Goal: Task Accomplishment & Management: Complete application form

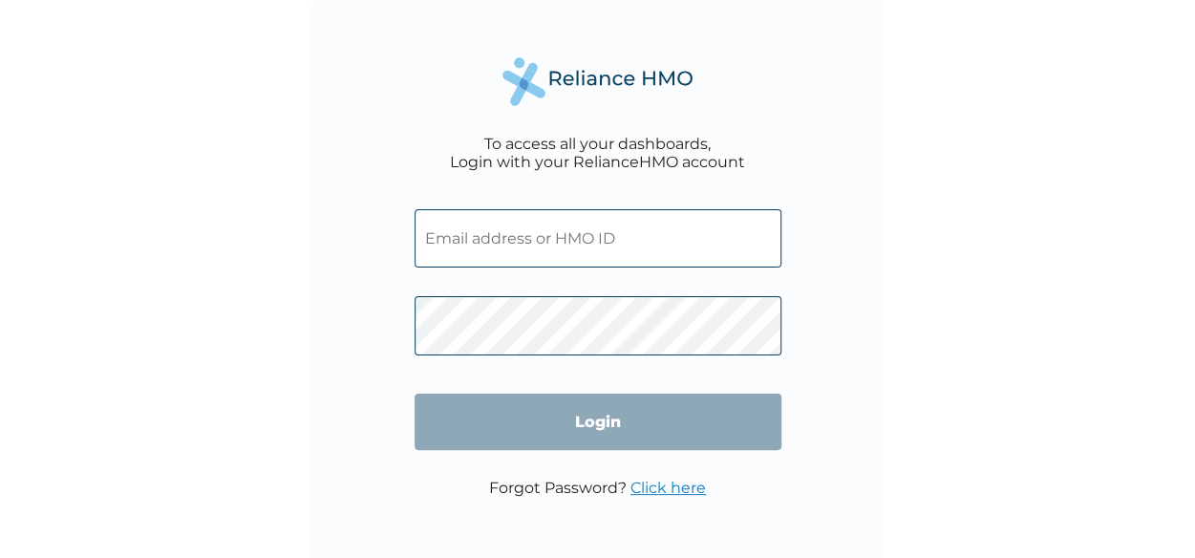
click at [459, 246] on input "text" at bounding box center [598, 238] width 367 height 58
type input "[EMAIL_ADDRESS][DOMAIN_NAME]"
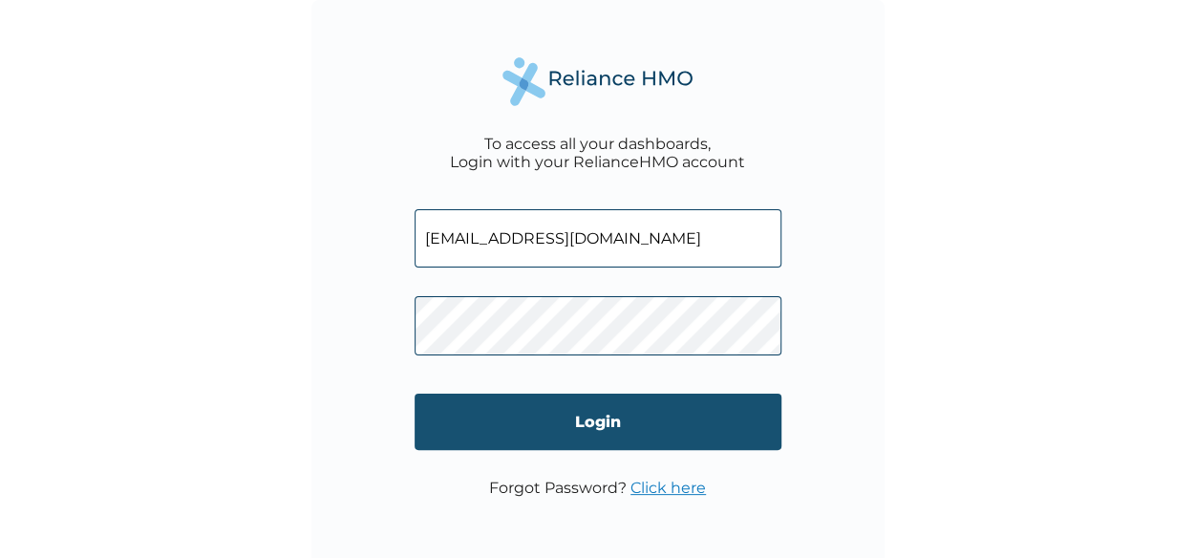
click at [646, 438] on input "Login" at bounding box center [598, 422] width 367 height 56
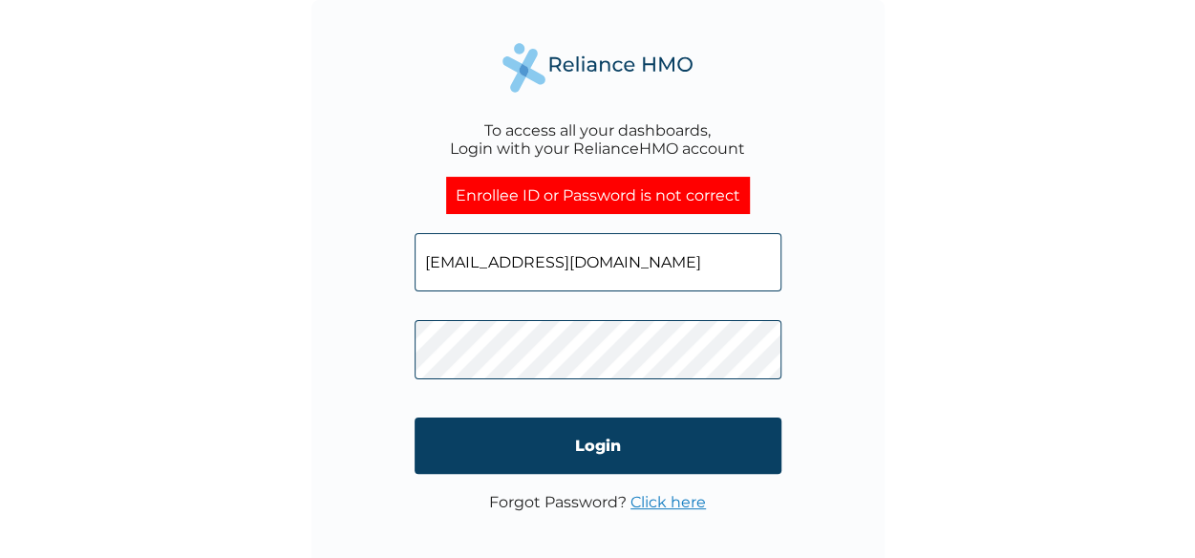
click at [366, 343] on div "To access all your dashboards, Login with your RelianceHMO account Enrollee ID …" at bounding box center [597, 286] width 573 height 573
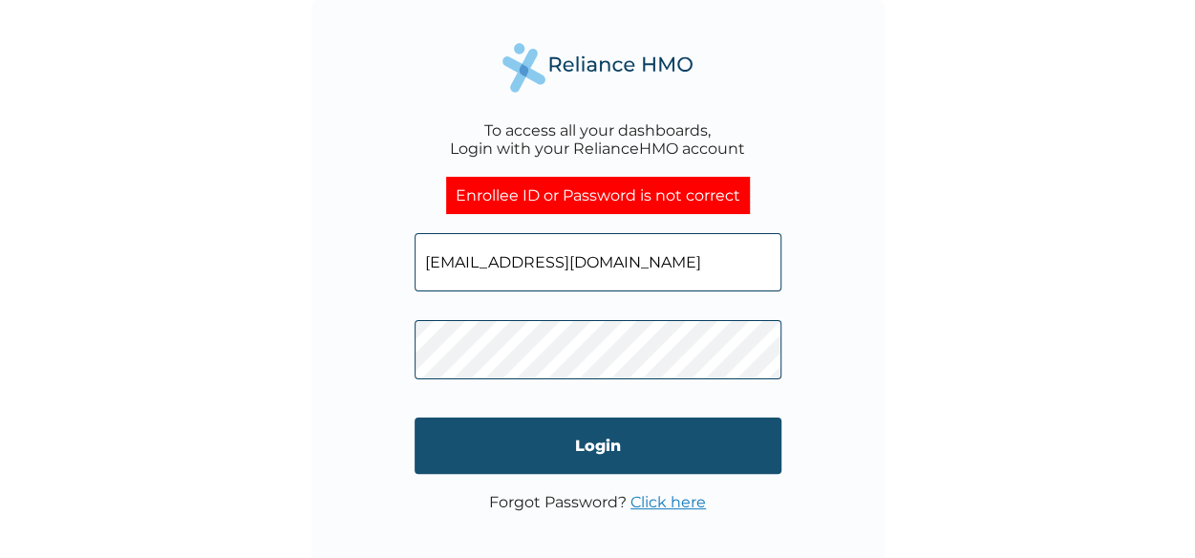
click at [665, 459] on input "Login" at bounding box center [598, 445] width 367 height 56
click at [569, 469] on input "Login" at bounding box center [598, 445] width 367 height 56
click at [647, 458] on input "Login" at bounding box center [598, 445] width 367 height 56
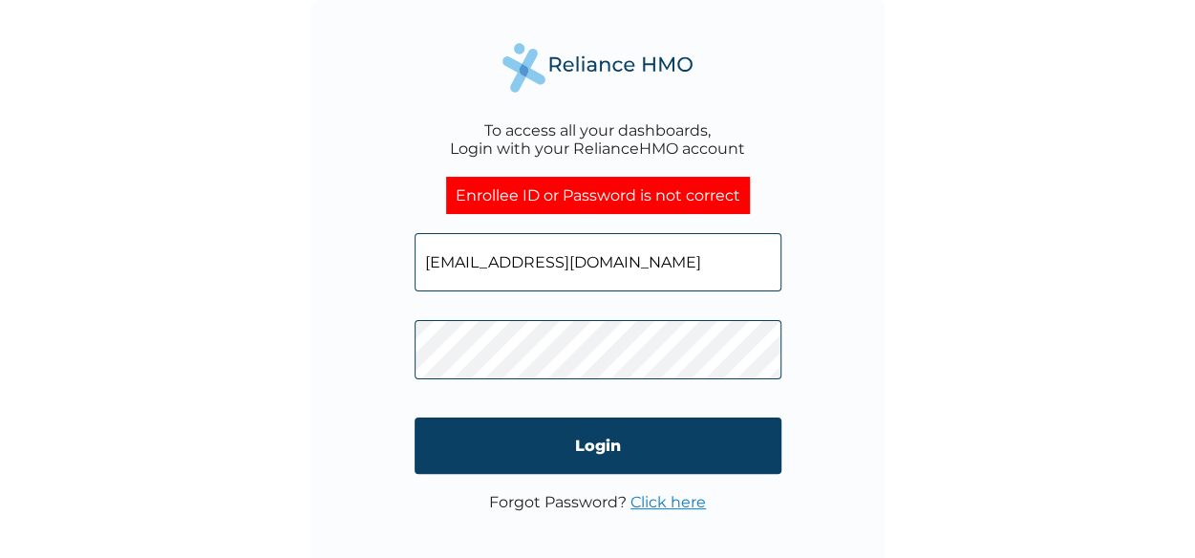
click at [685, 506] on link "Click here" at bounding box center [667, 502] width 75 height 18
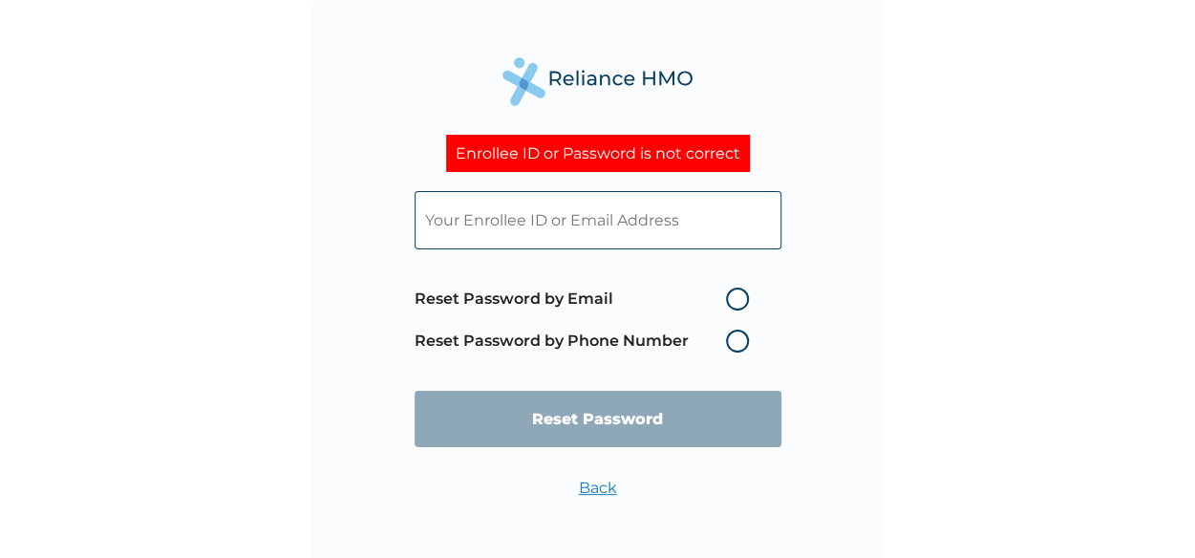
click at [659, 212] on input "text" at bounding box center [598, 220] width 367 height 58
type input "markolafare@gmail.com"
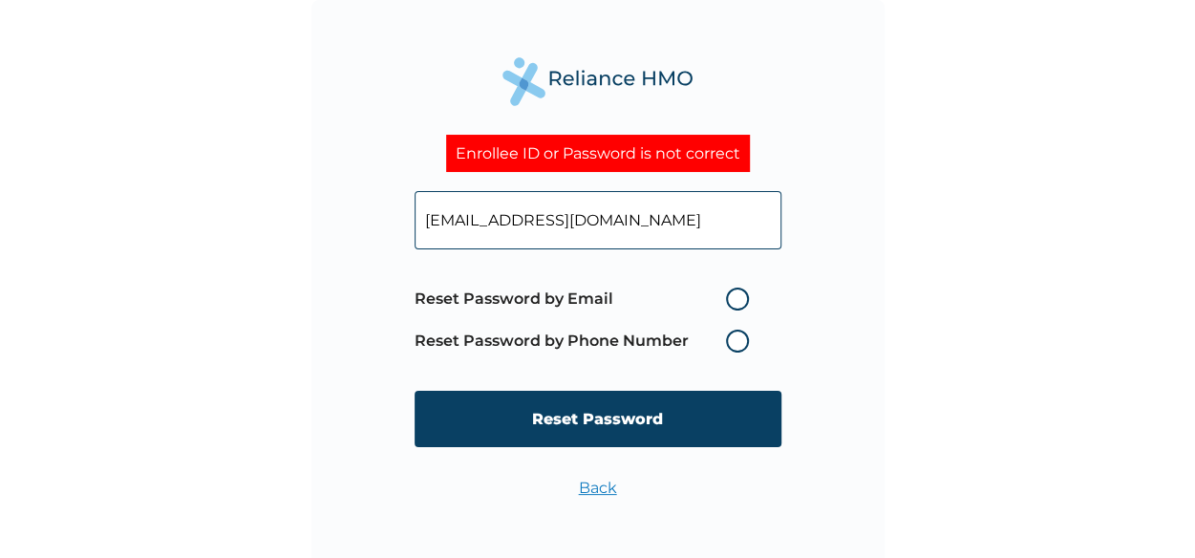
click at [737, 300] on label "Reset Password by Email" at bounding box center [587, 299] width 344 height 23
click at [730, 300] on input "Reset Password by Email" at bounding box center [714, 299] width 31 height 31
radio input "true"
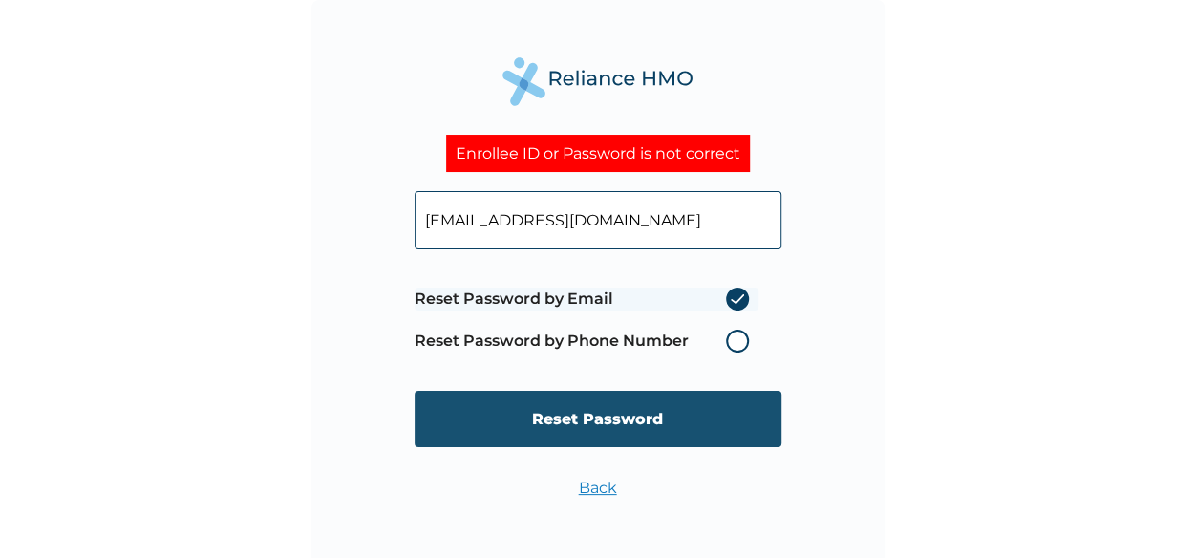
click at [662, 422] on input "Reset Password" at bounding box center [598, 419] width 367 height 56
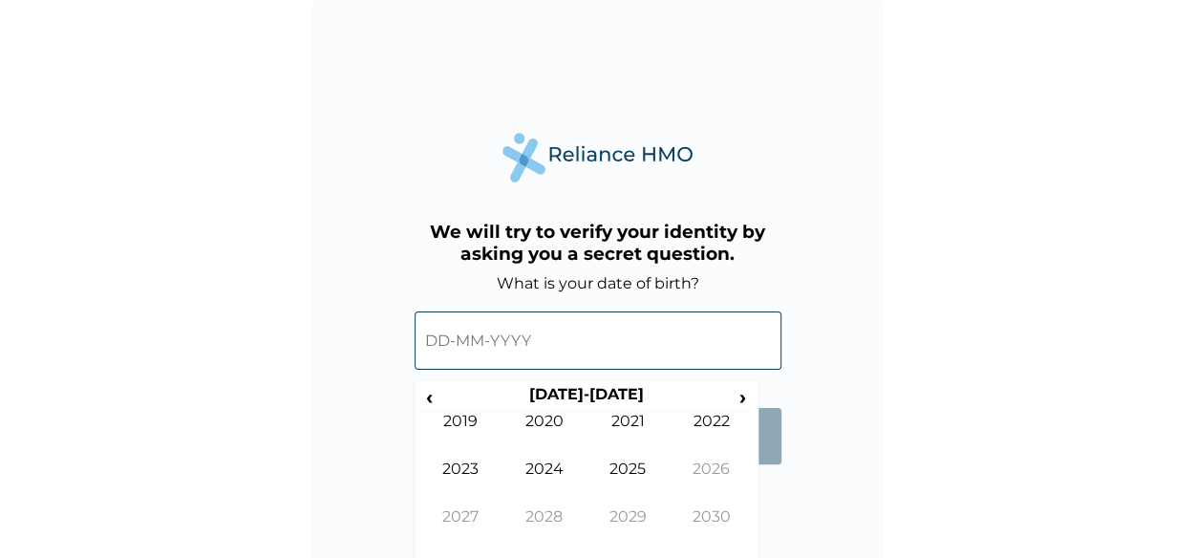
click at [438, 337] on input "text" at bounding box center [598, 340] width 367 height 58
click at [431, 393] on span "‹" at bounding box center [429, 397] width 20 height 24
click at [433, 395] on span "‹" at bounding box center [429, 397] width 20 height 24
click at [433, 402] on span "‹" at bounding box center [429, 397] width 20 height 24
click at [468, 419] on td "1989" at bounding box center [461, 436] width 84 height 48
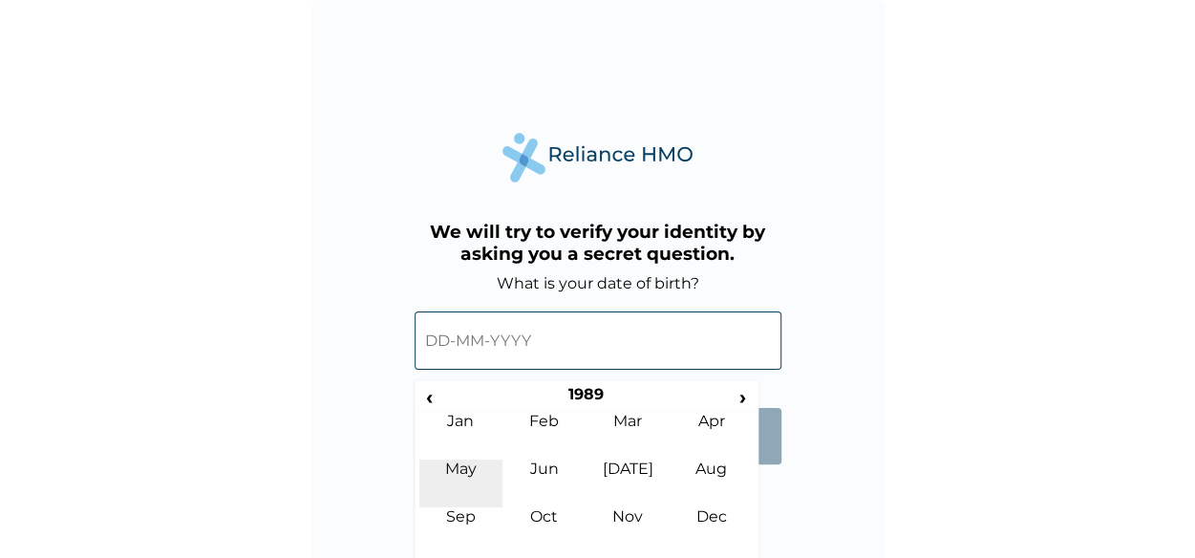
click at [466, 479] on td "May" at bounding box center [461, 483] width 84 height 48
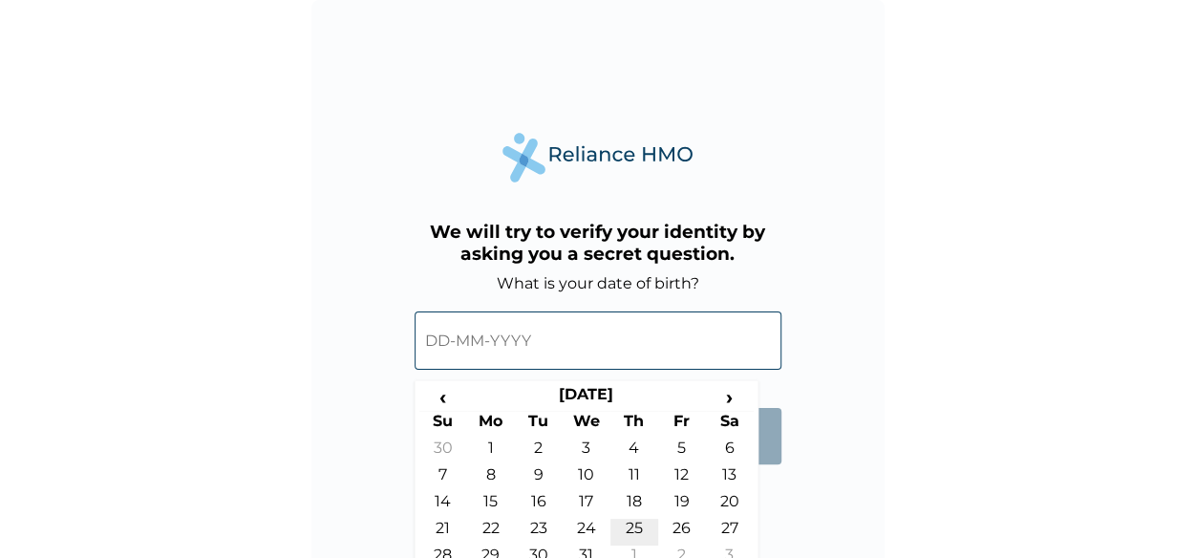
click at [631, 524] on td "25" at bounding box center [634, 532] width 48 height 27
type input "25-05-1989"
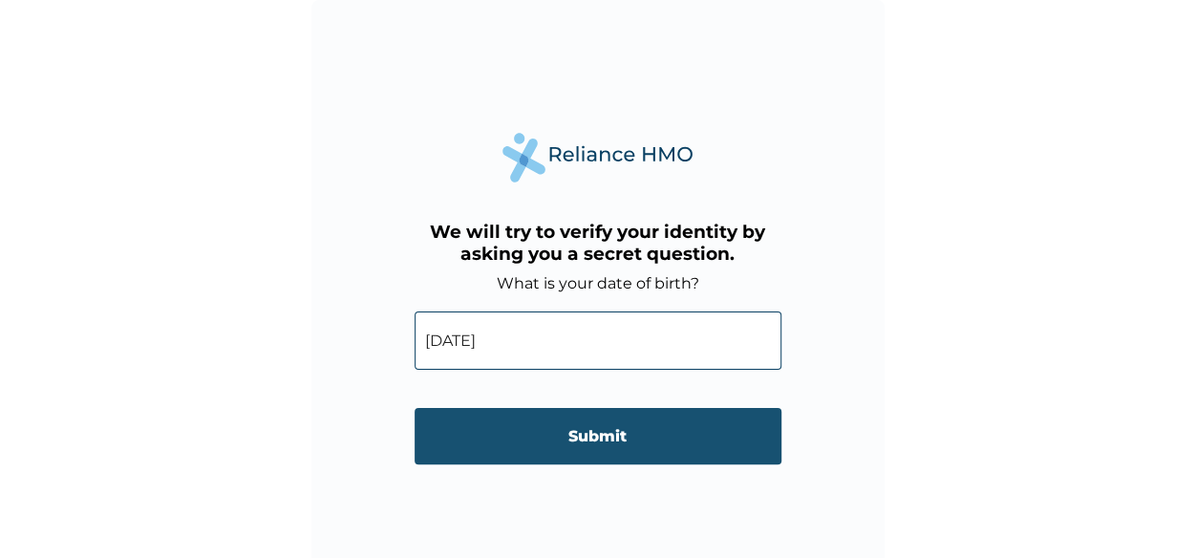
click at [606, 442] on input "Submit" at bounding box center [598, 436] width 367 height 56
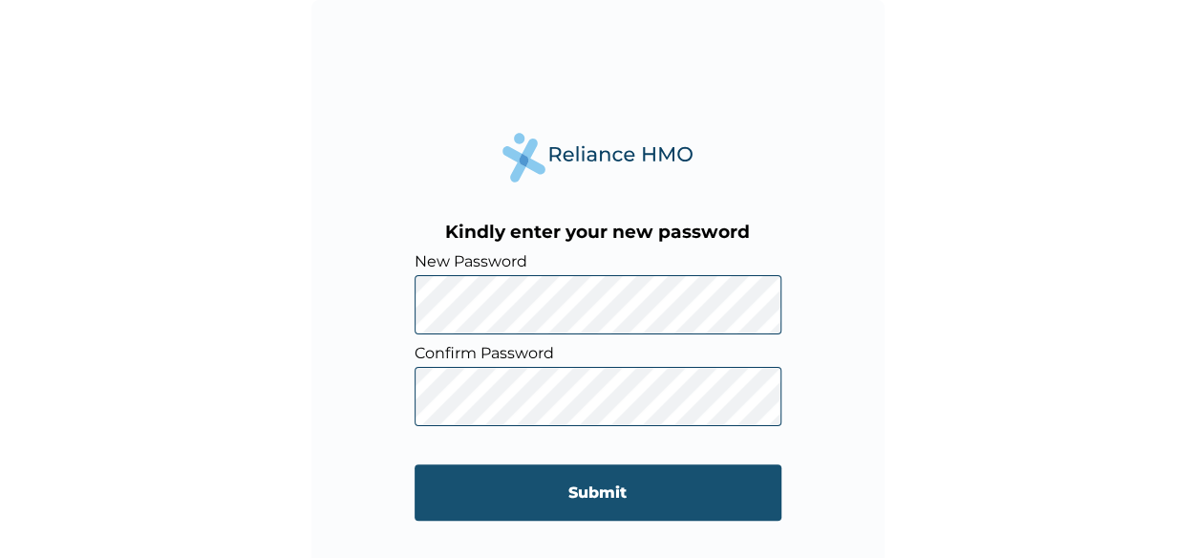
click at [661, 487] on input "Submit" at bounding box center [598, 492] width 367 height 56
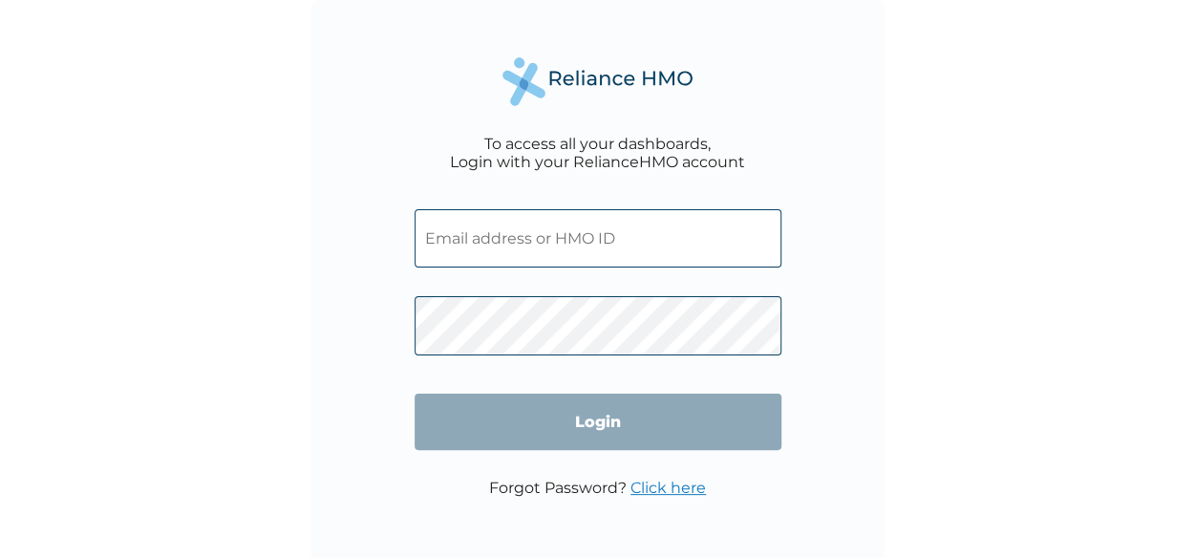
click at [502, 225] on input "text" at bounding box center [598, 238] width 367 height 58
type input "markolafare@gmail.com"
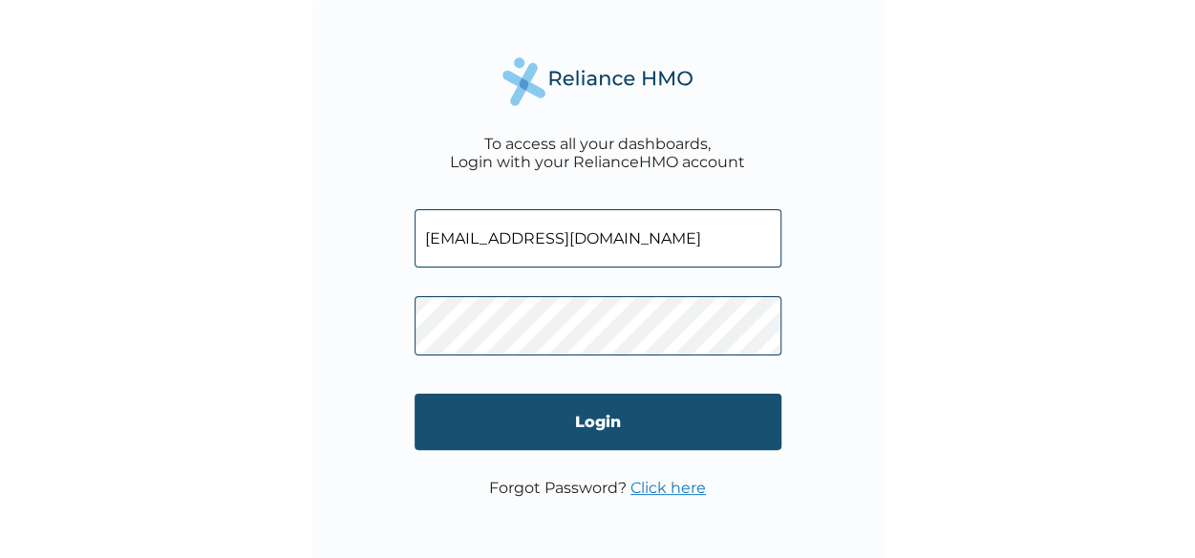
click at [665, 420] on input "Login" at bounding box center [598, 422] width 367 height 56
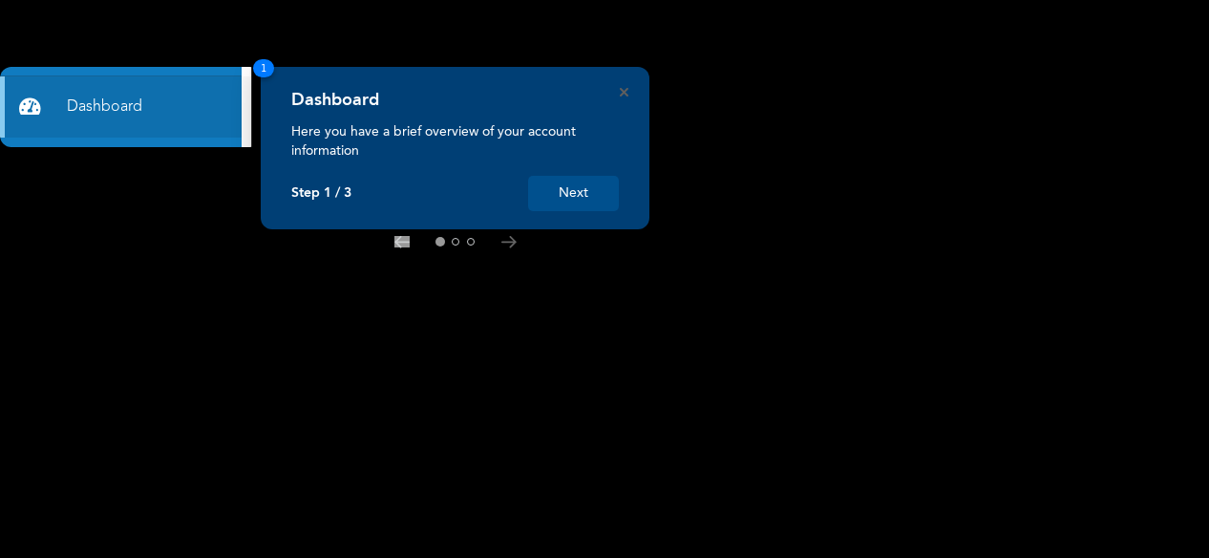
click at [584, 203] on button "Next" at bounding box center [573, 193] width 91 height 35
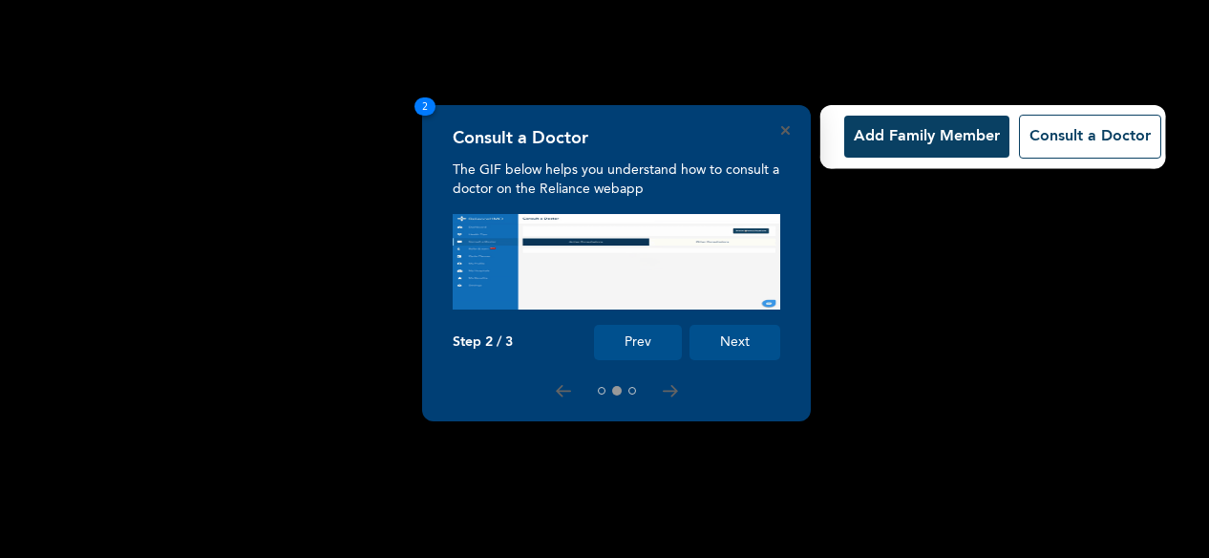
click at [737, 346] on button "Next" at bounding box center [735, 342] width 91 height 35
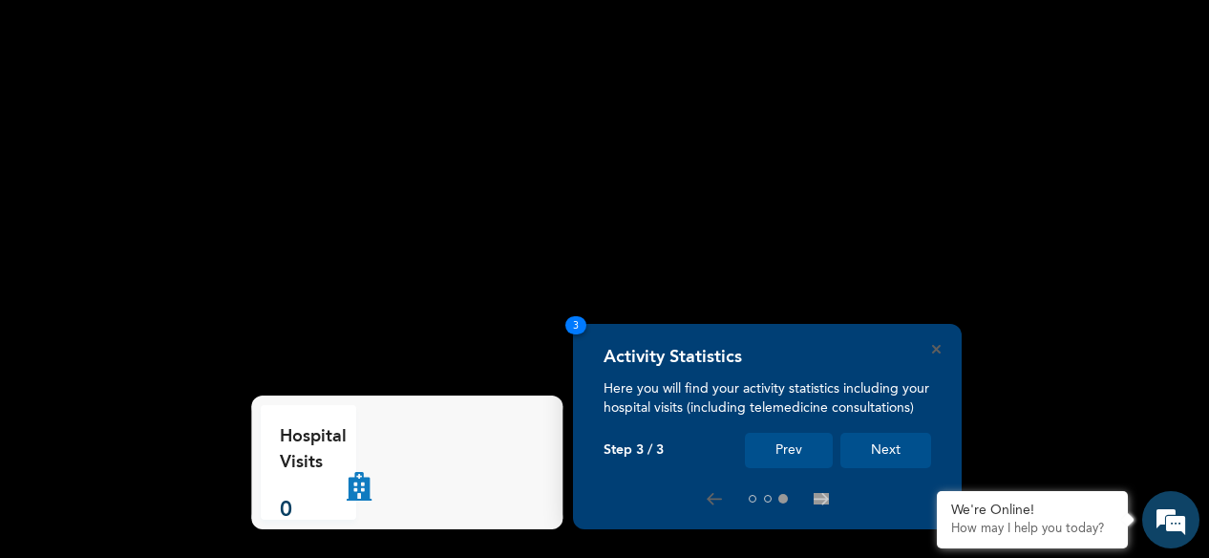
click at [887, 448] on button "Next" at bounding box center [886, 450] width 91 height 35
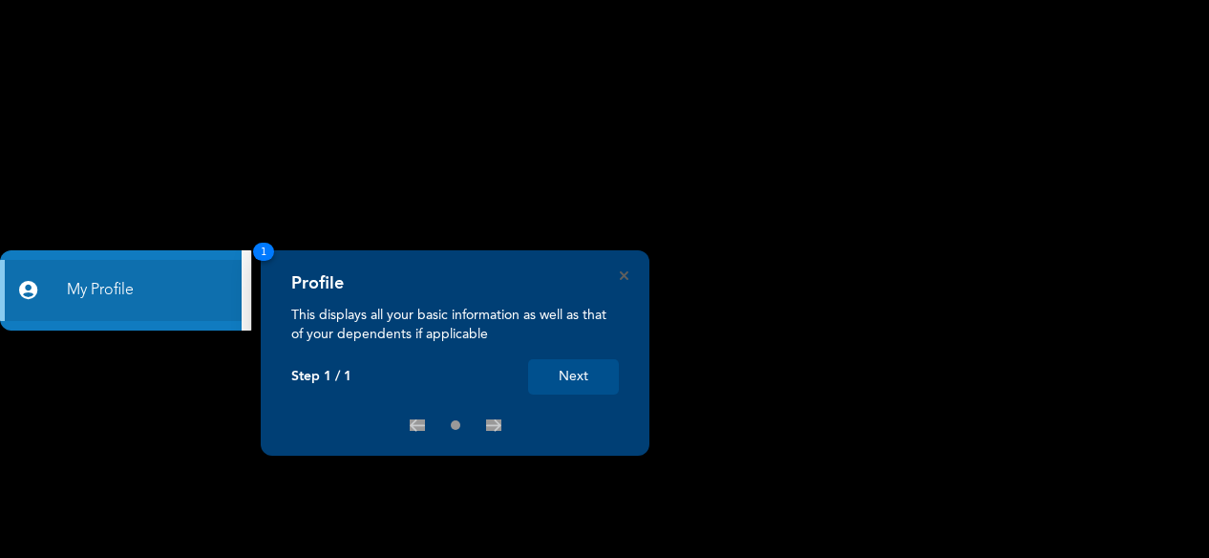
click at [952, 320] on rect at bounding box center [604, 279] width 1209 height 558
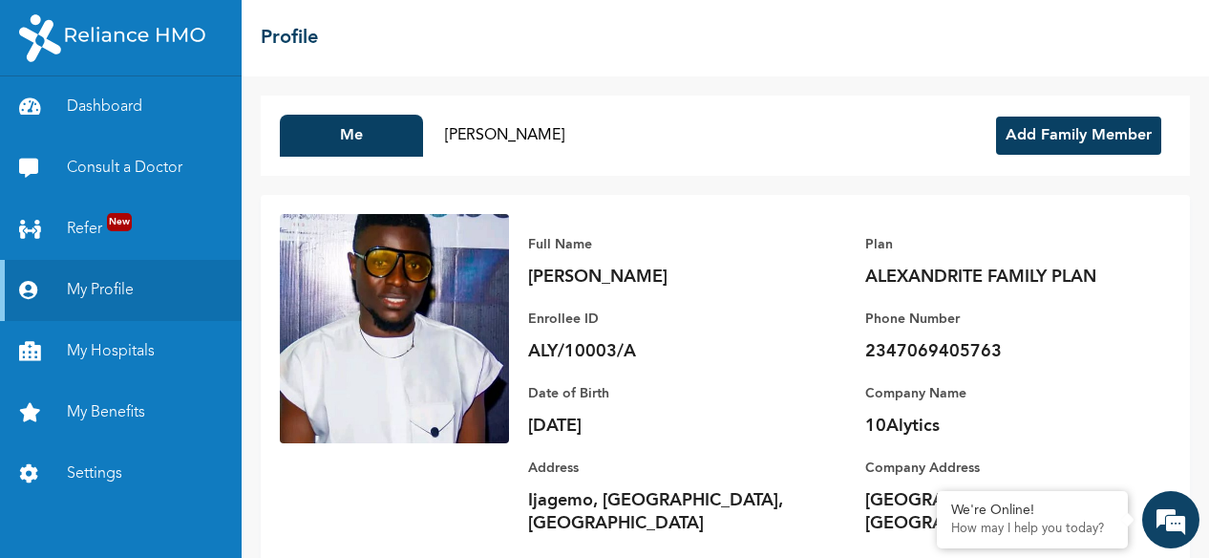
scroll to position [53, 0]
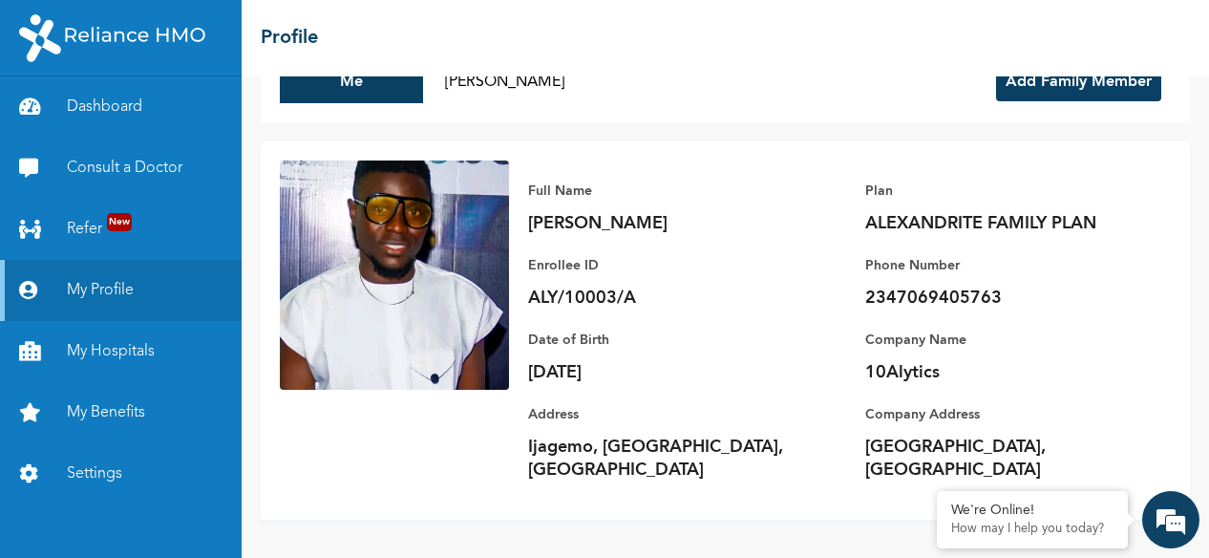
click at [924, 254] on p "Phone Number" at bounding box center [998, 265] width 267 height 23
click at [126, 102] on link "Dashboard" at bounding box center [121, 106] width 242 height 61
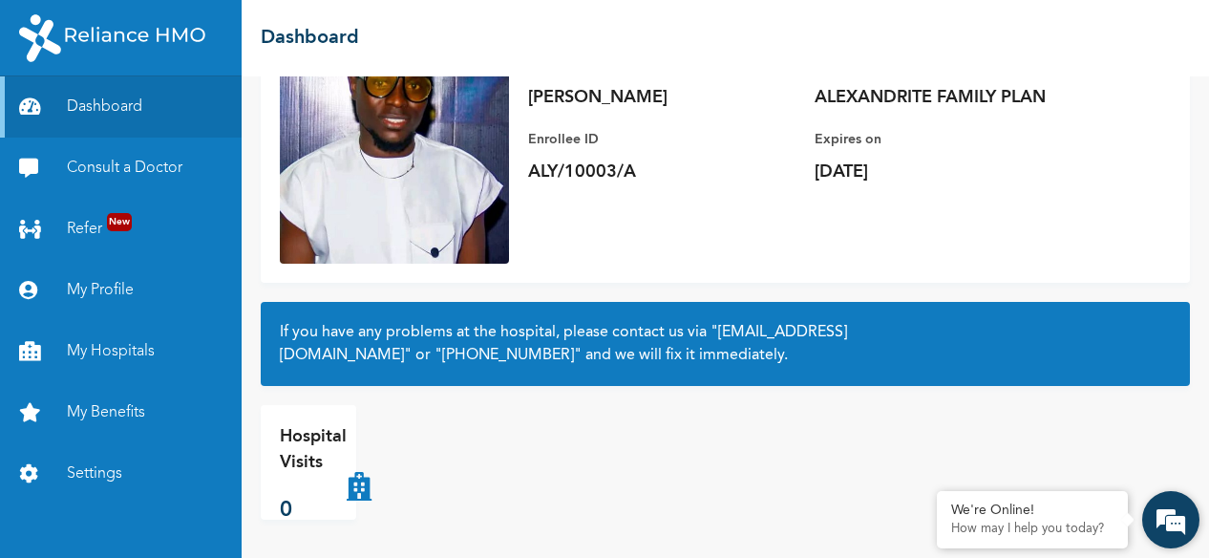
scroll to position [168, 0]
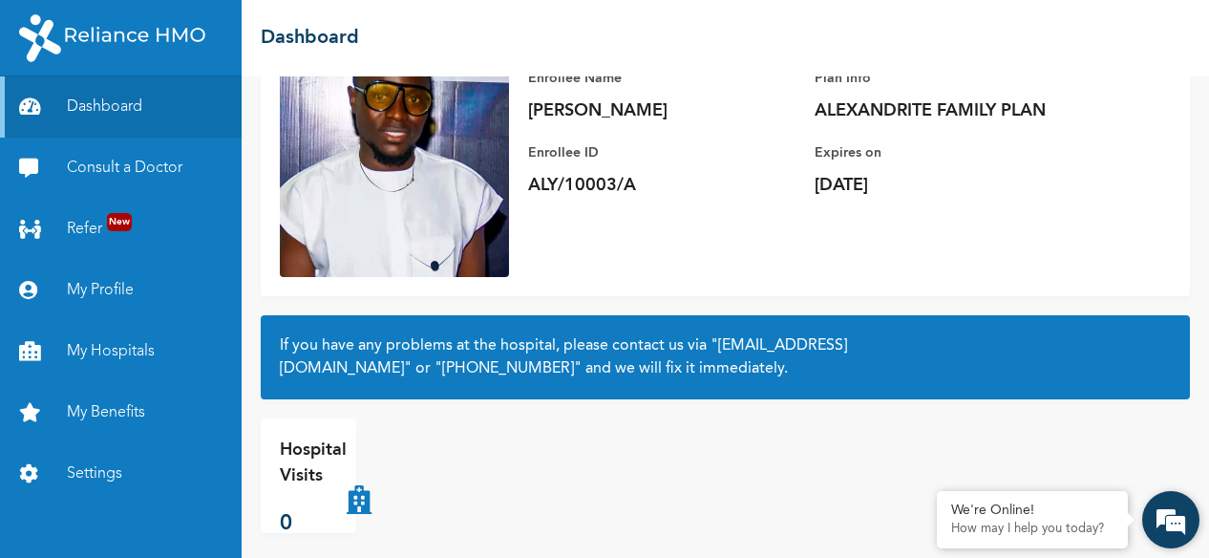
click at [1169, 515] on em at bounding box center [1171, 520] width 52 height 52
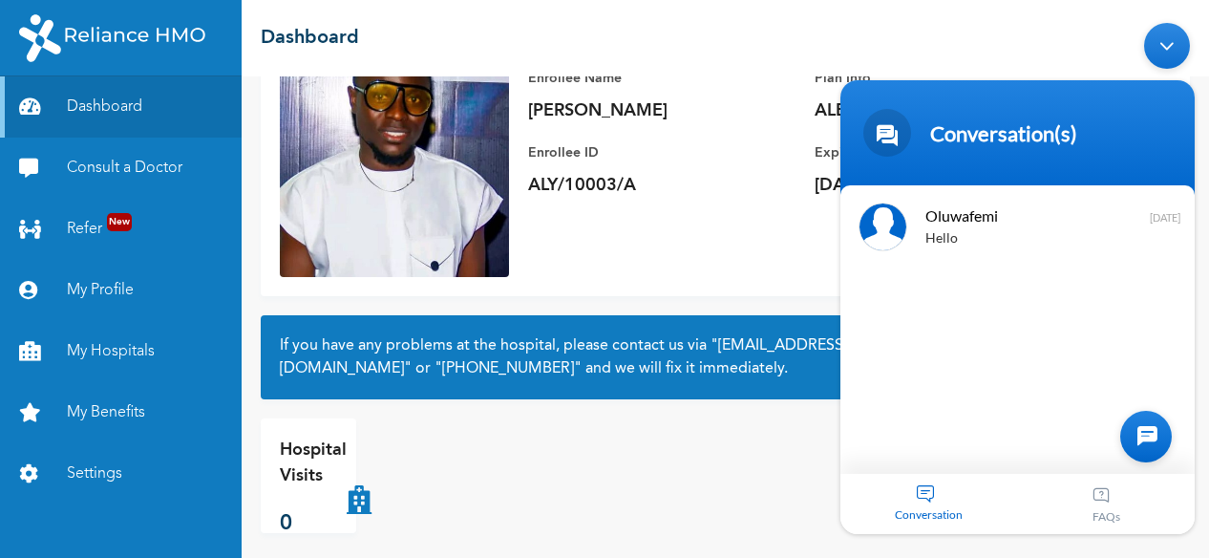
click at [929, 491] on div "Conversation" at bounding box center [930, 504] width 178 height 60
click at [1142, 436] on div at bounding box center [1147, 437] width 52 height 52
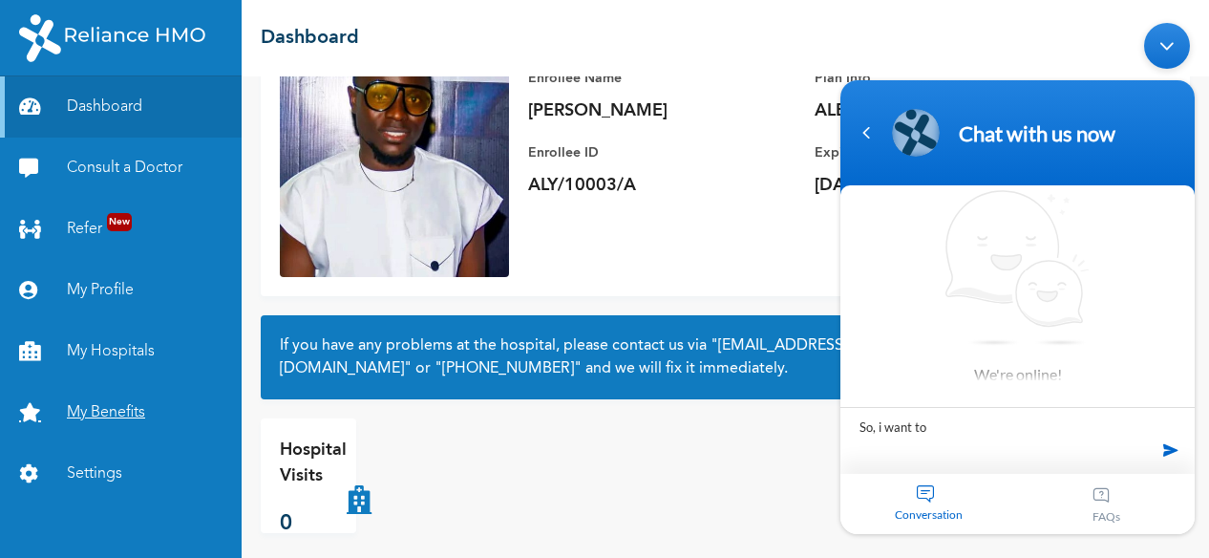
type textarea "So, i want to"
click at [126, 404] on link "My Benefits" at bounding box center [121, 412] width 242 height 61
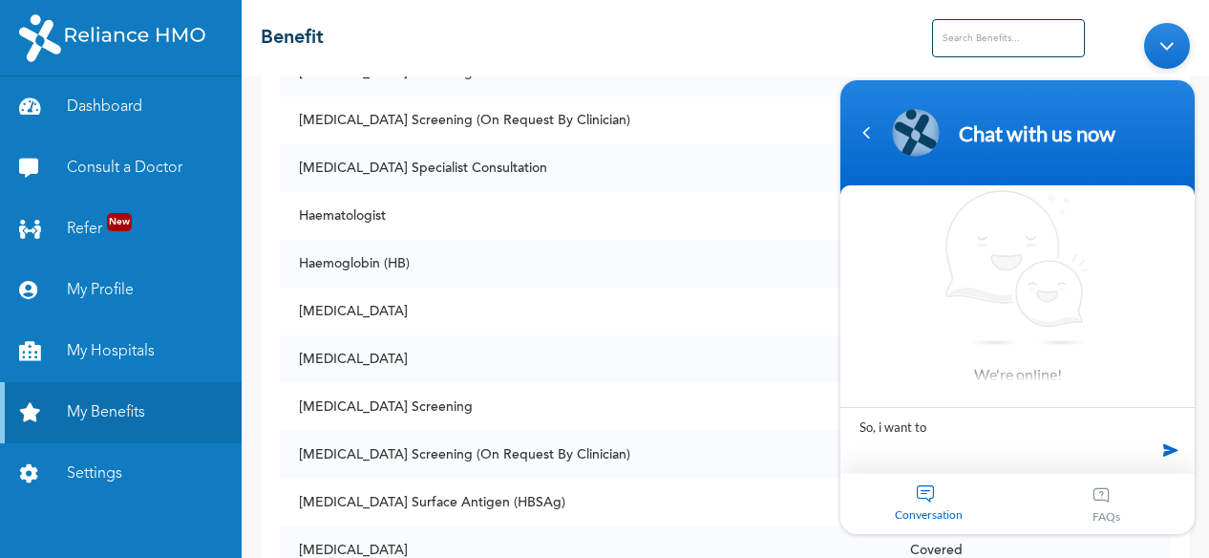
scroll to position [5876, 0]
click at [864, 134] on div "Navigation go back" at bounding box center [866, 132] width 29 height 29
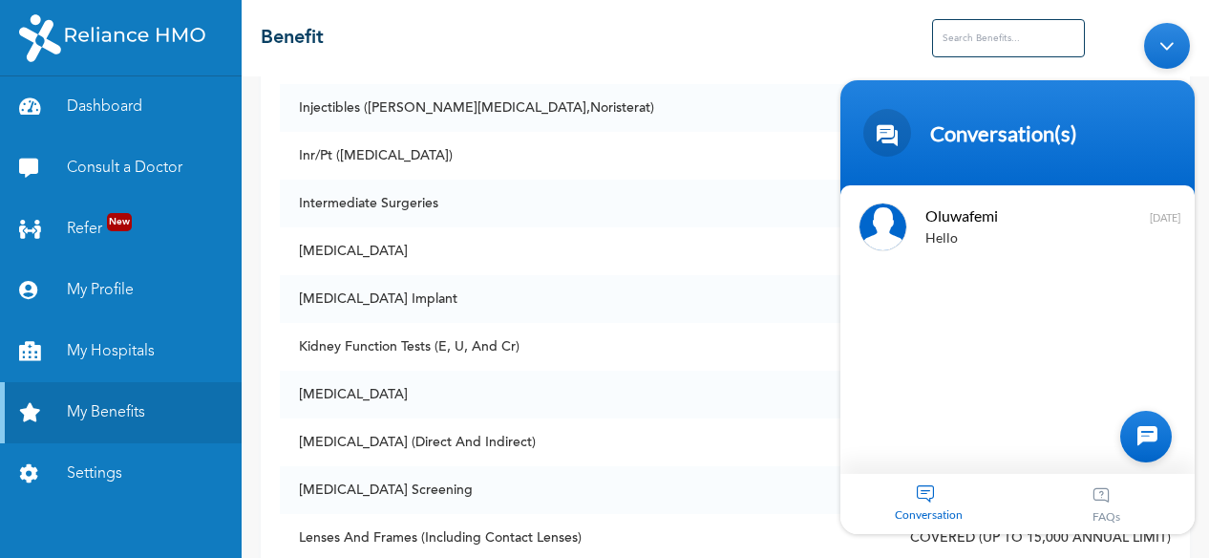
scroll to position [6987, 0]
click at [1133, 129] on div "Conversation(s)" at bounding box center [1041, 133] width 222 height 26
click at [890, 134] on span at bounding box center [888, 133] width 48 height 48
click at [1172, 52] on div "Minimize live chat window" at bounding box center [1167, 46] width 46 height 46
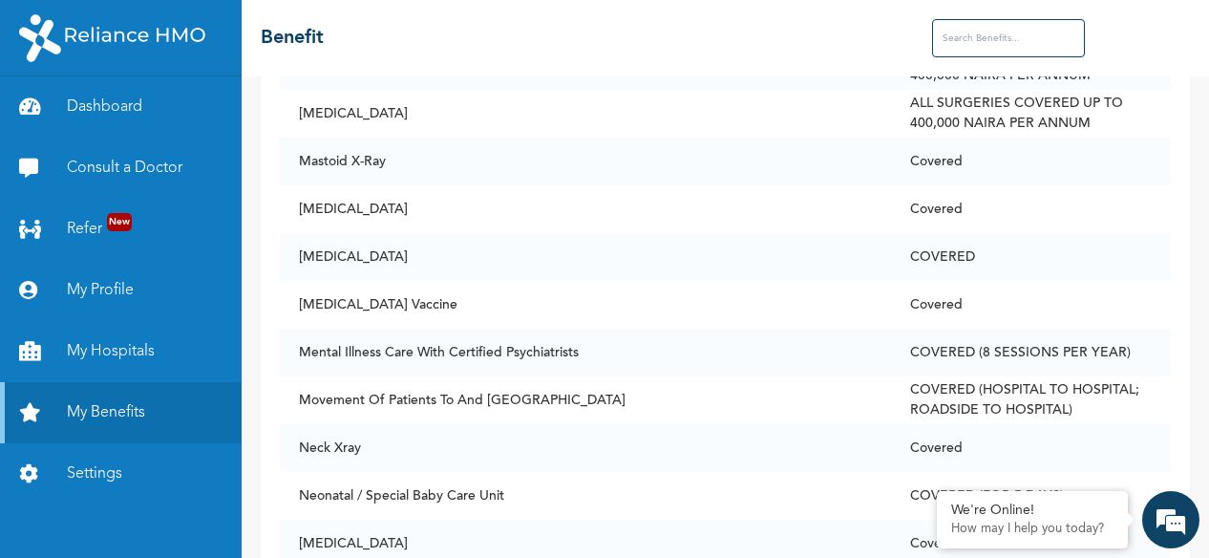
scroll to position [8594, 0]
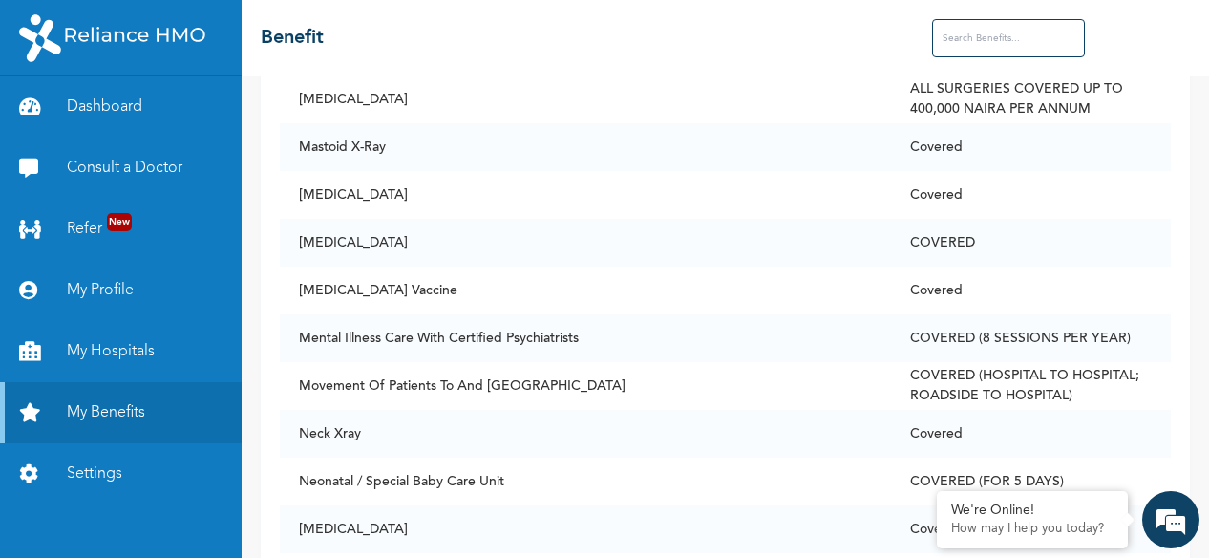
click at [999, 40] on input "text" at bounding box center [1008, 38] width 153 height 38
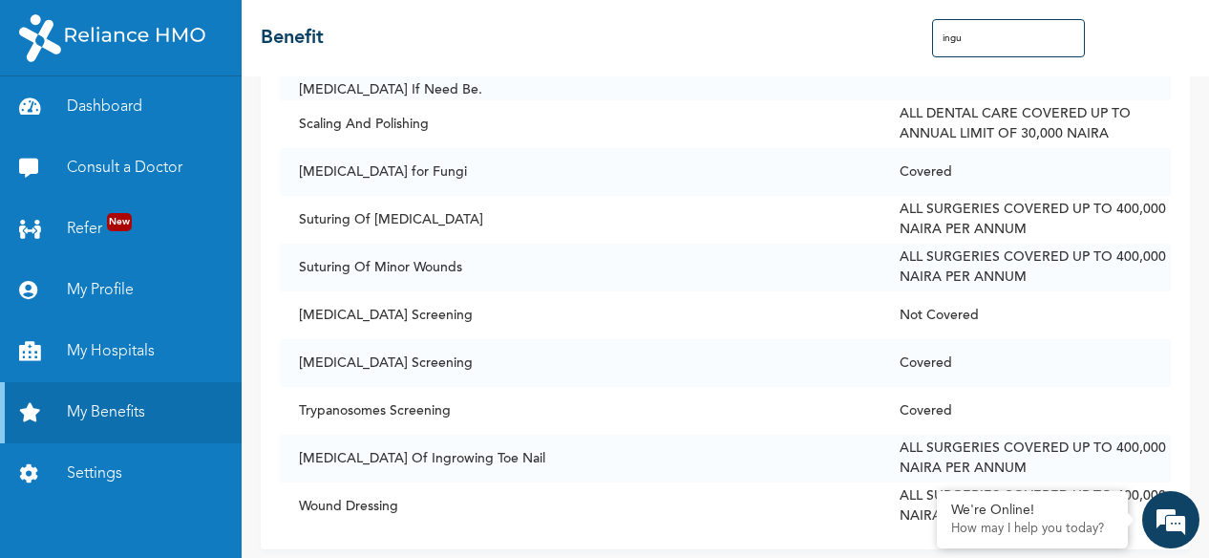
scroll to position [0, 0]
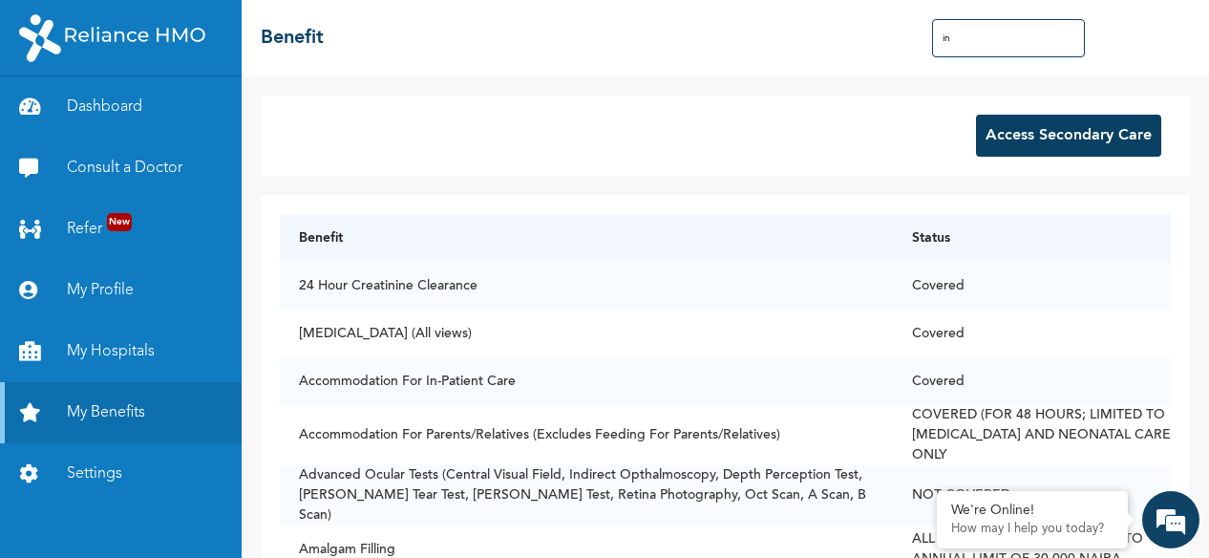
type input "i"
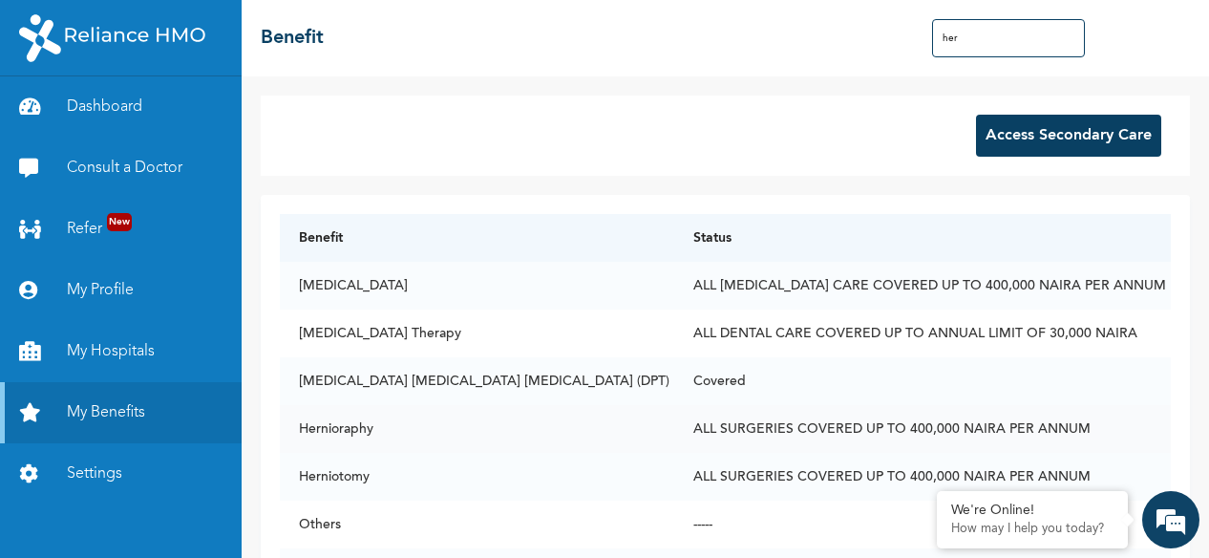
type input "her"
click at [381, 435] on td "Hernioraphy" at bounding box center [477, 429] width 394 height 48
click at [976, 428] on td "ALL SURGERIES COVERED UP TO 400,000 NAIRA PER ANNUM" at bounding box center [922, 429] width 497 height 48
click at [379, 428] on td "Hernioraphy" at bounding box center [477, 429] width 394 height 48
drag, startPoint x: 296, startPoint y: 419, endPoint x: 382, endPoint y: 421, distance: 86.0
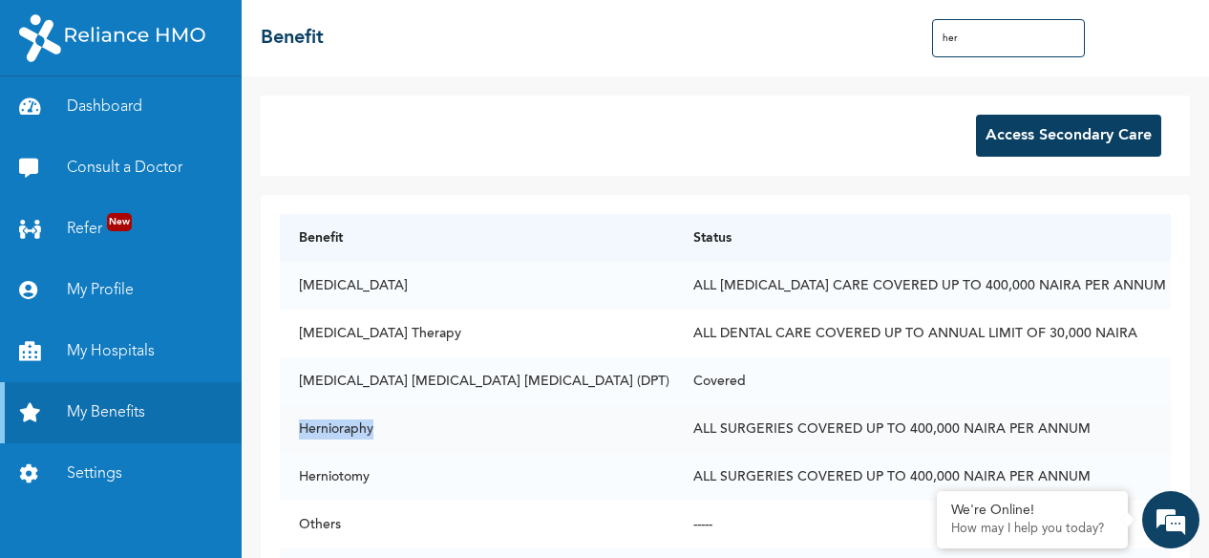
click at [382, 421] on td "Hernioraphy" at bounding box center [477, 429] width 394 height 48
copy td "Hernioraphy"
click at [1164, 519] on em at bounding box center [1171, 520] width 52 height 52
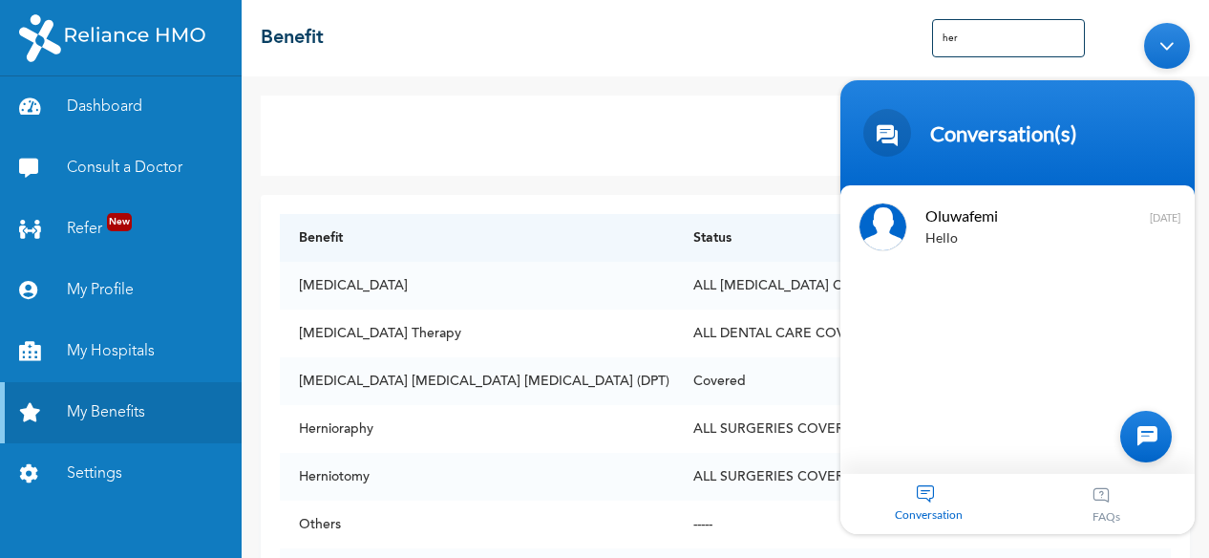
click at [938, 468] on div "Oluwafemi Hello 3 months ago" at bounding box center [1018, 329] width 354 height 288
click at [934, 502] on div "Conversation" at bounding box center [930, 504] width 178 height 60
click at [925, 488] on div "Conversation" at bounding box center [930, 504] width 178 height 60
click at [1156, 439] on div at bounding box center [1147, 437] width 52 height 52
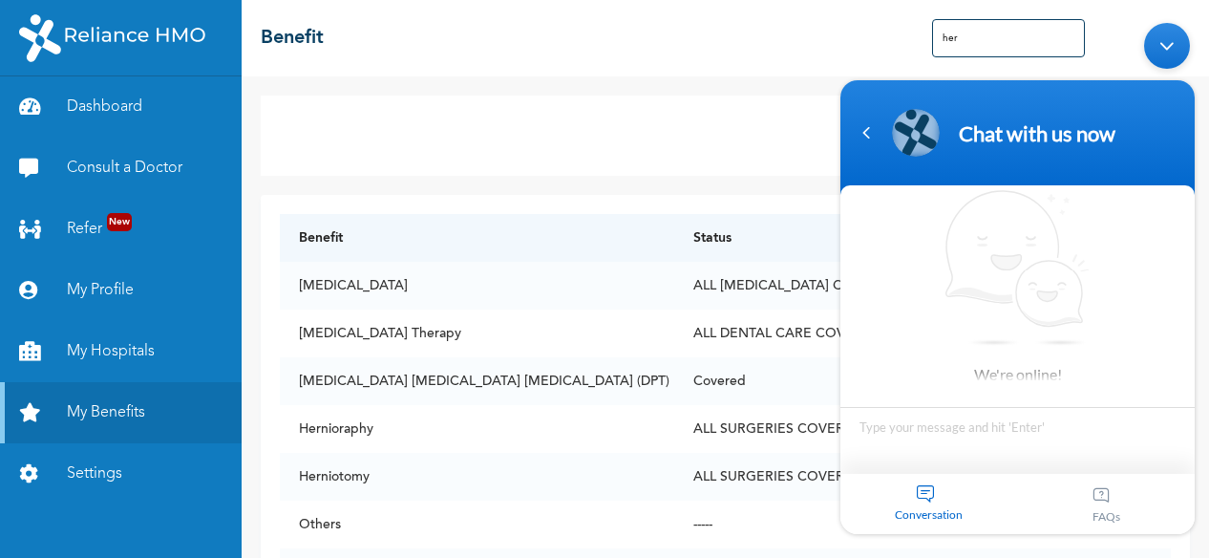
click at [972, 424] on textarea "Type your message and hit 'Enter'" at bounding box center [1018, 440] width 354 height 67
type textarea "I want to perform an Hernioraphy"
click at [1156, 452] on textarea "I want to perform an Hernioraphy" at bounding box center [1018, 440] width 354 height 67
click at [1170, 431] on textarea "I want to perform an Hernioraphy" at bounding box center [1018, 440] width 354 height 67
click at [1169, 450] on span at bounding box center [1171, 450] width 29 height 29
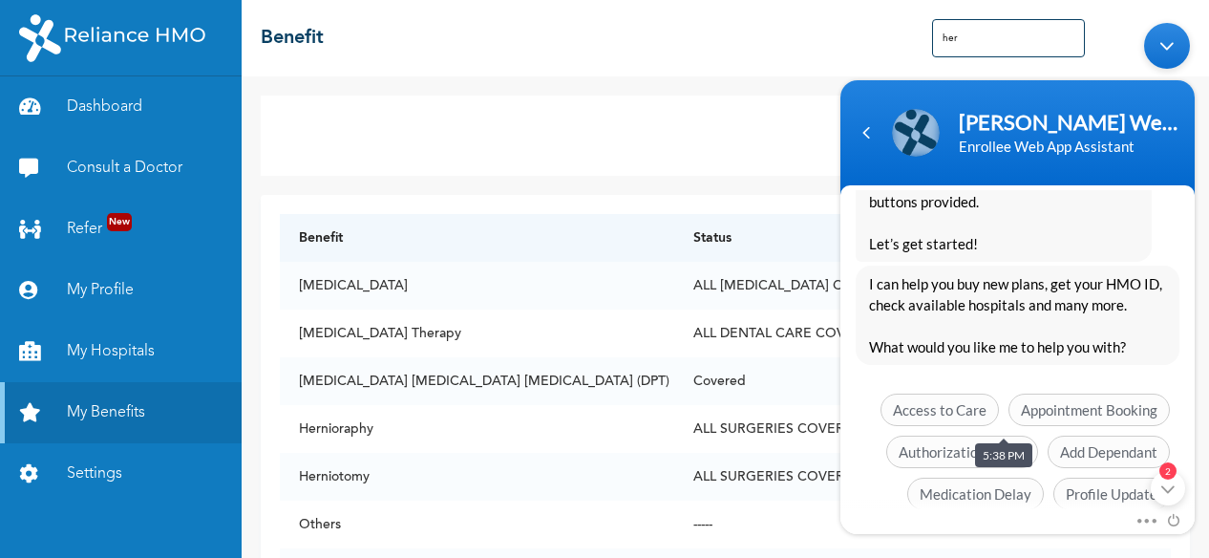
scroll to position [531, 0]
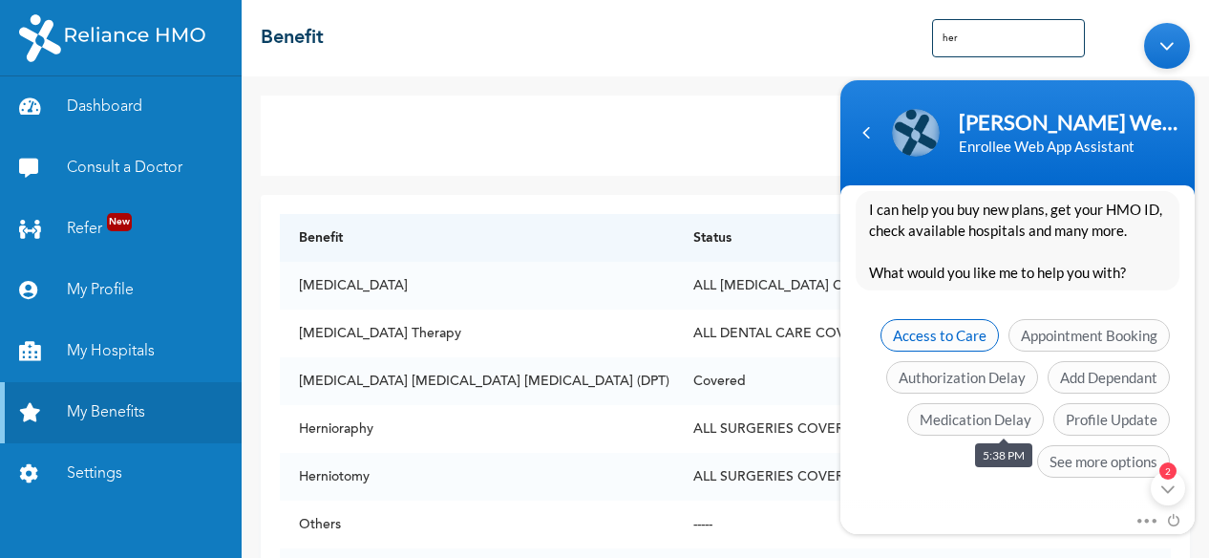
click at [959, 335] on span "Access to Care" at bounding box center [940, 335] width 118 height 32
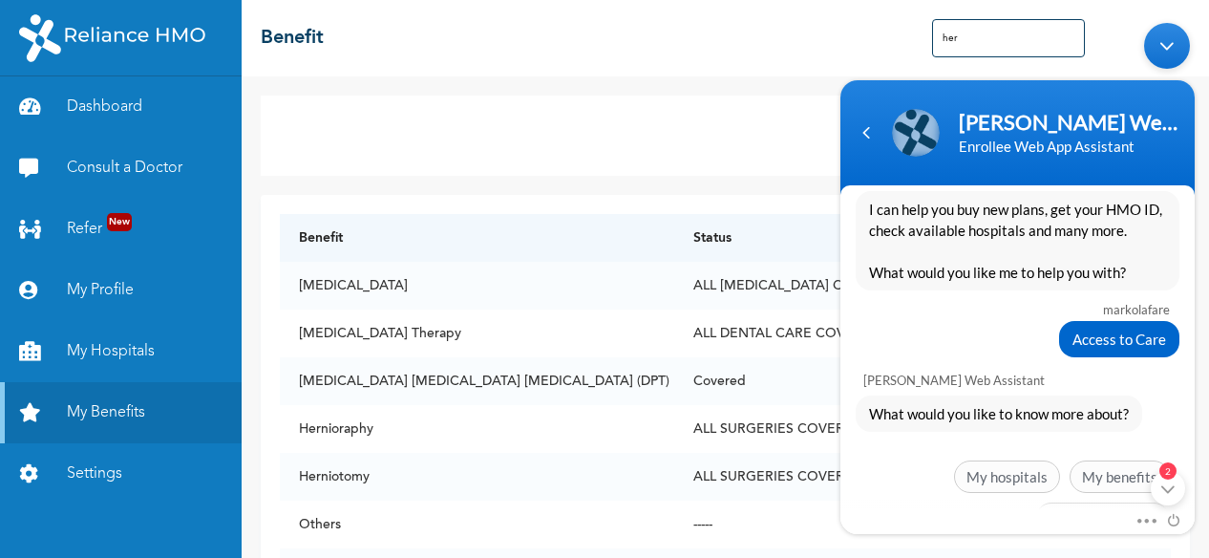
scroll to position [588, 0]
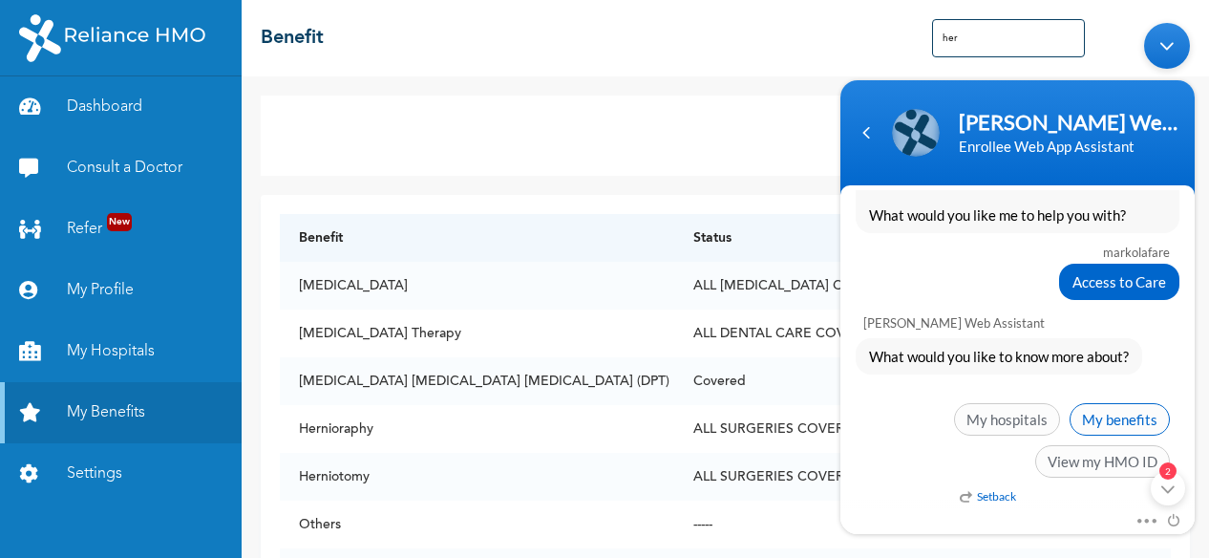
click at [1117, 417] on span "My benefits" at bounding box center [1120, 419] width 100 height 32
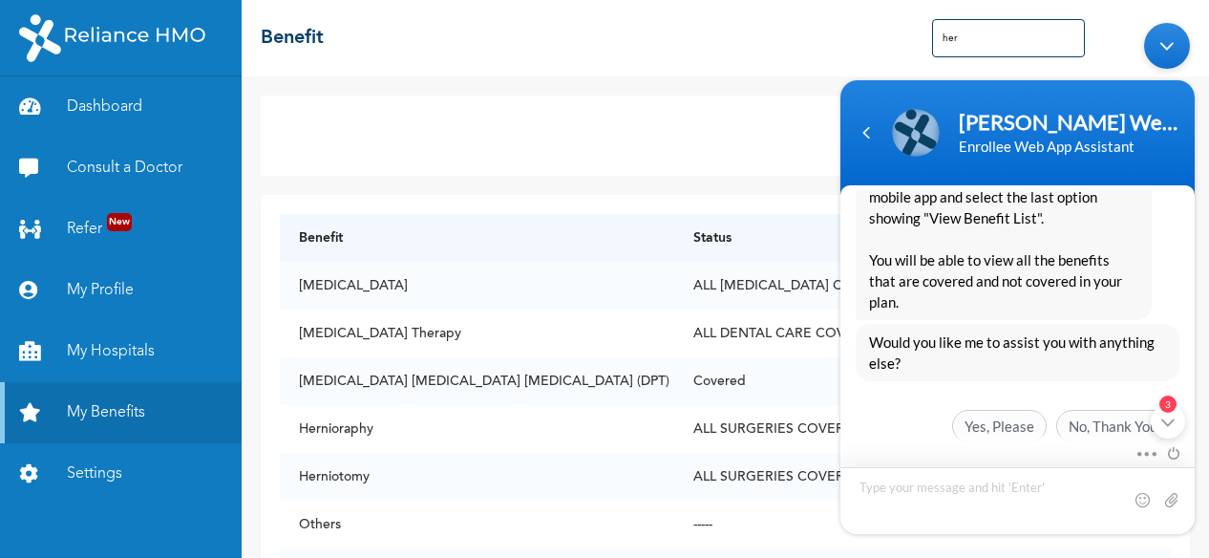
scroll to position [941, 0]
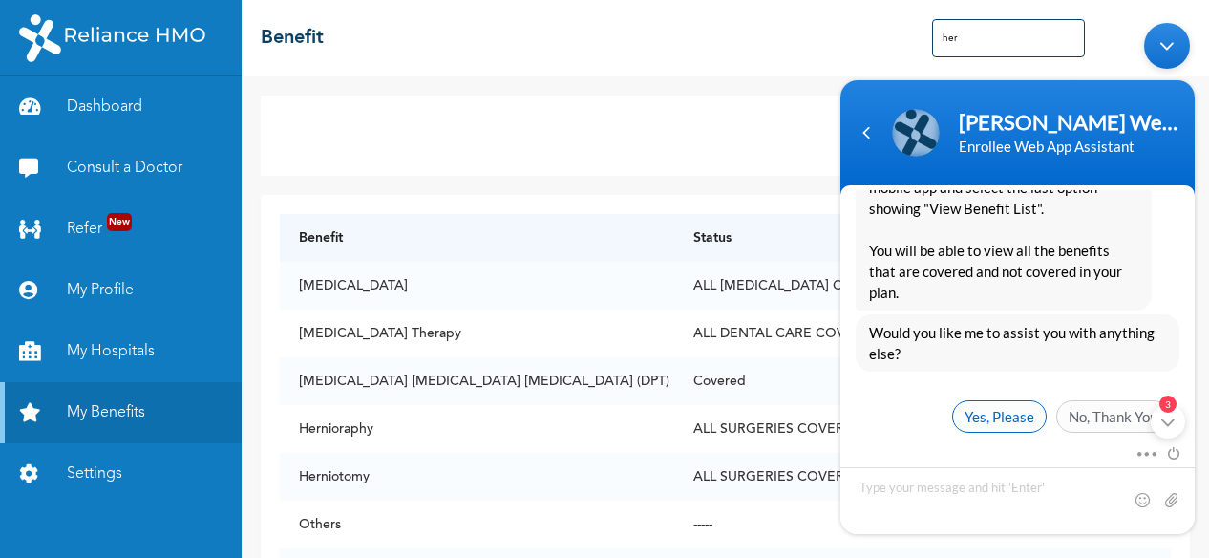
click at [1016, 400] on span "Yes, Please" at bounding box center [999, 416] width 95 height 32
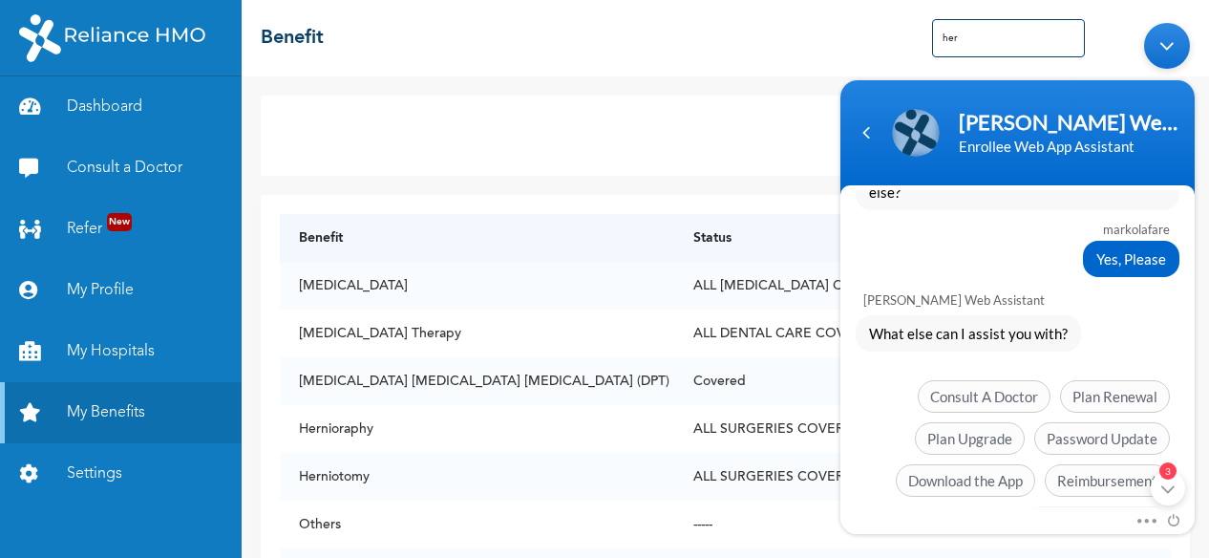
scroll to position [1139, 0]
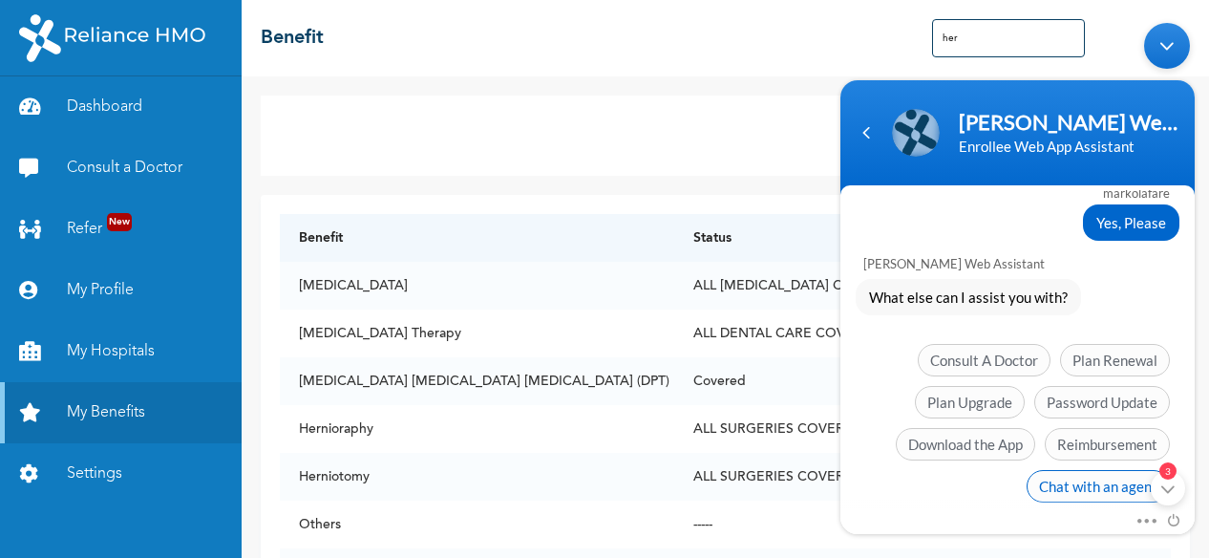
click at [1100, 470] on span "Chat with an agent" at bounding box center [1098, 486] width 143 height 32
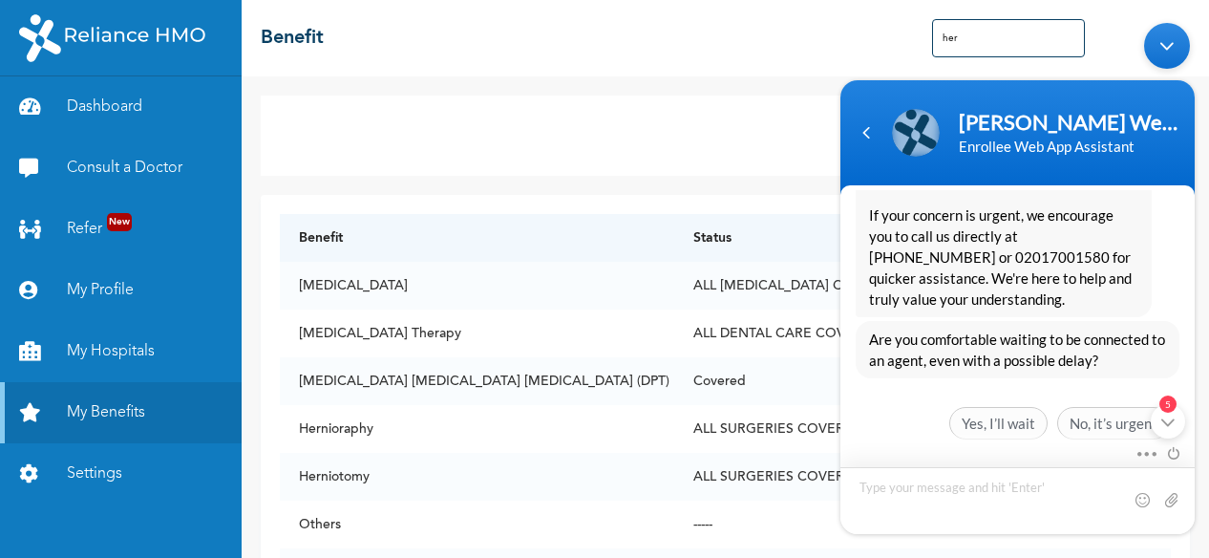
scroll to position [1513, 0]
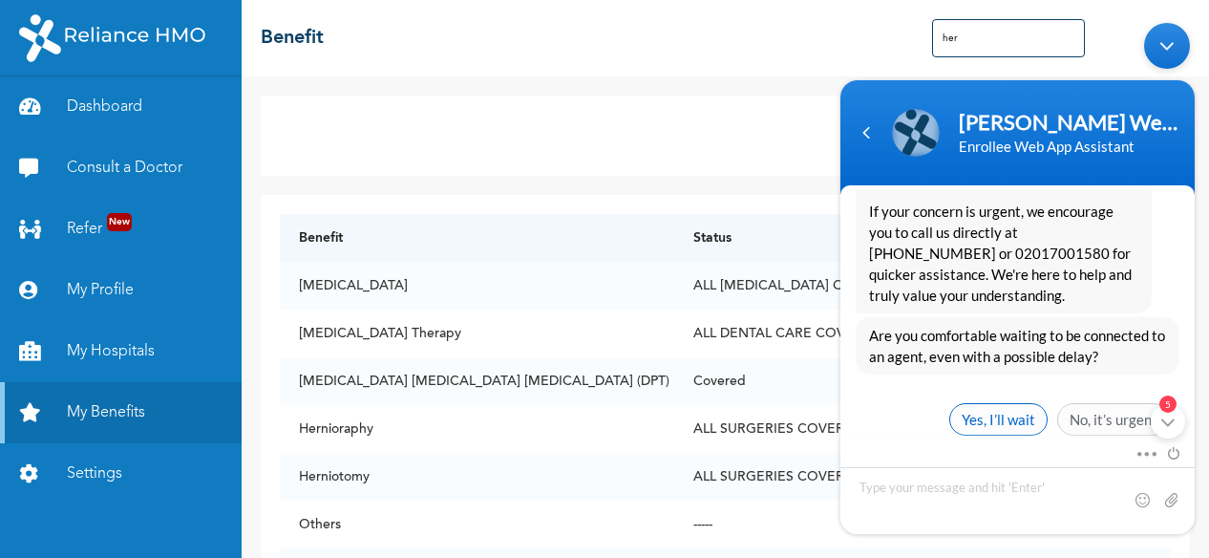
click at [1028, 403] on span "Yes, I’ll wait" at bounding box center [999, 419] width 98 height 32
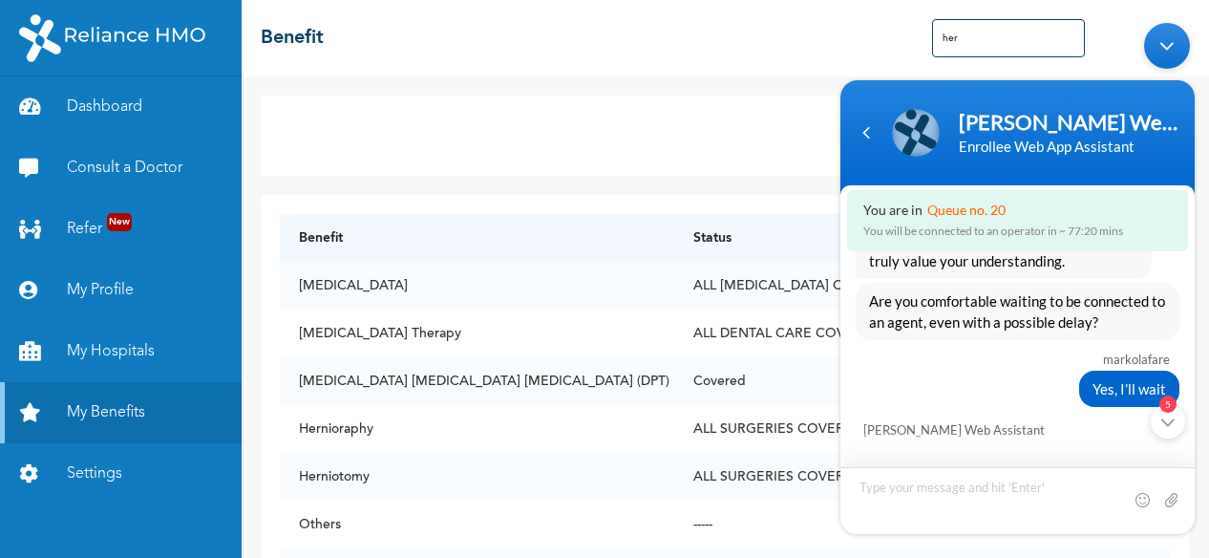
scroll to position [1761, 0]
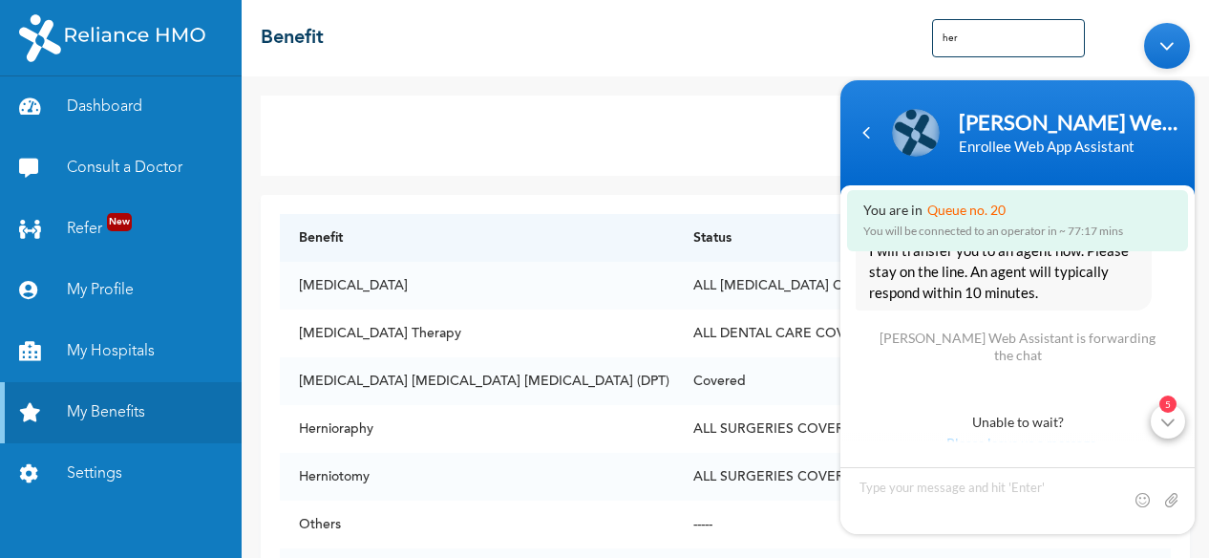
click at [1173, 415] on div "5" at bounding box center [1168, 421] width 34 height 34
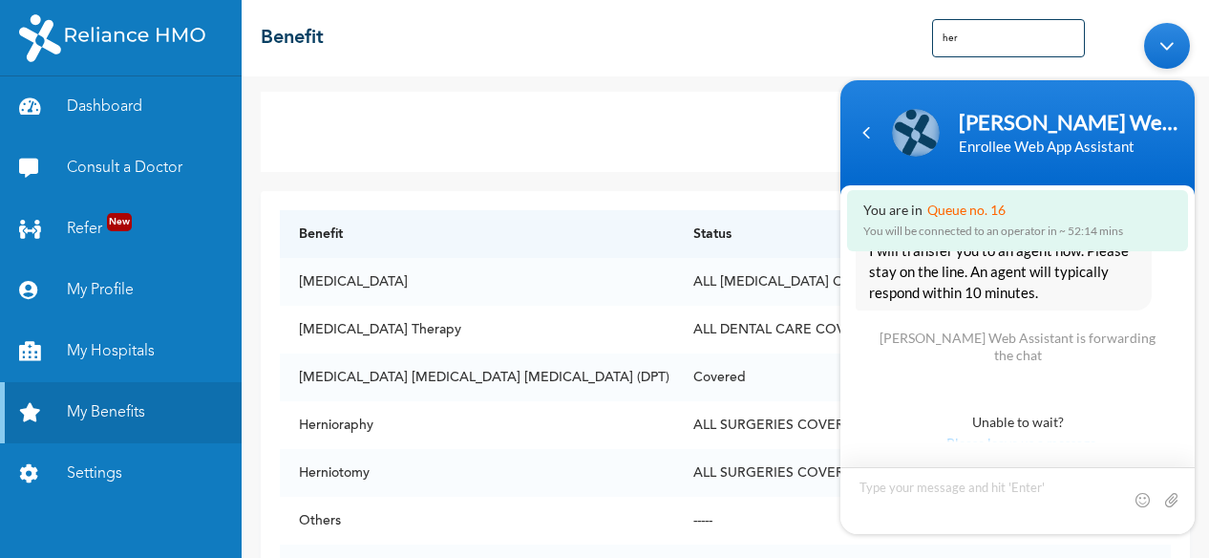
click at [993, 484] on textarea "Type your message and hit 'Enter'" at bounding box center [1018, 500] width 354 height 67
type textarea "Pls i want to carry out an hernioraphy and the hospital asked me to reach out"
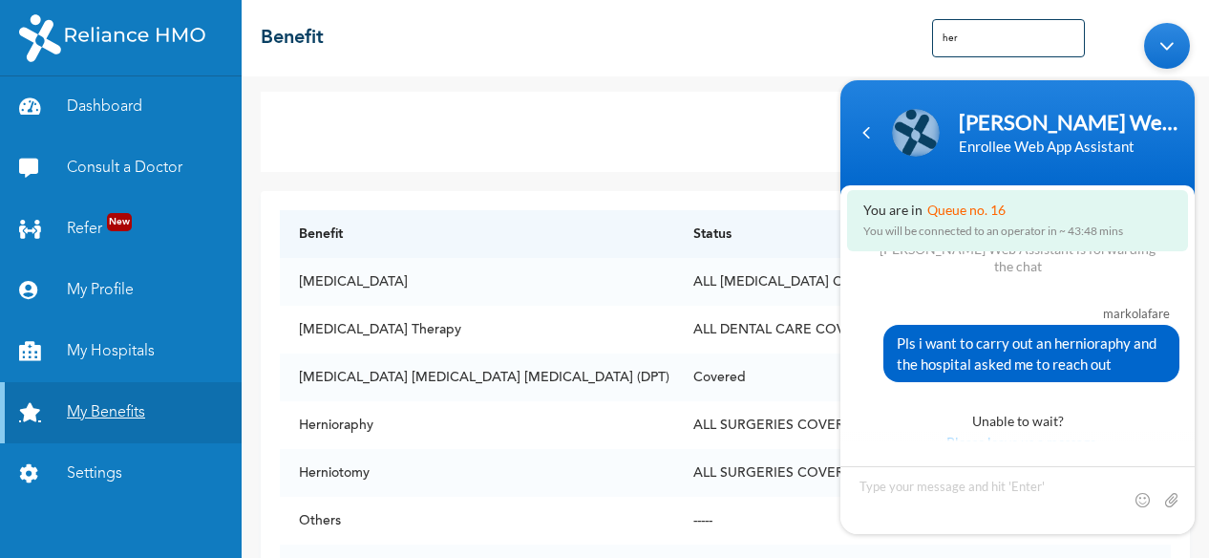
click at [97, 405] on link "My Benefits" at bounding box center [121, 412] width 242 height 61
click at [82, 480] on link "Settings" at bounding box center [121, 473] width 242 height 61
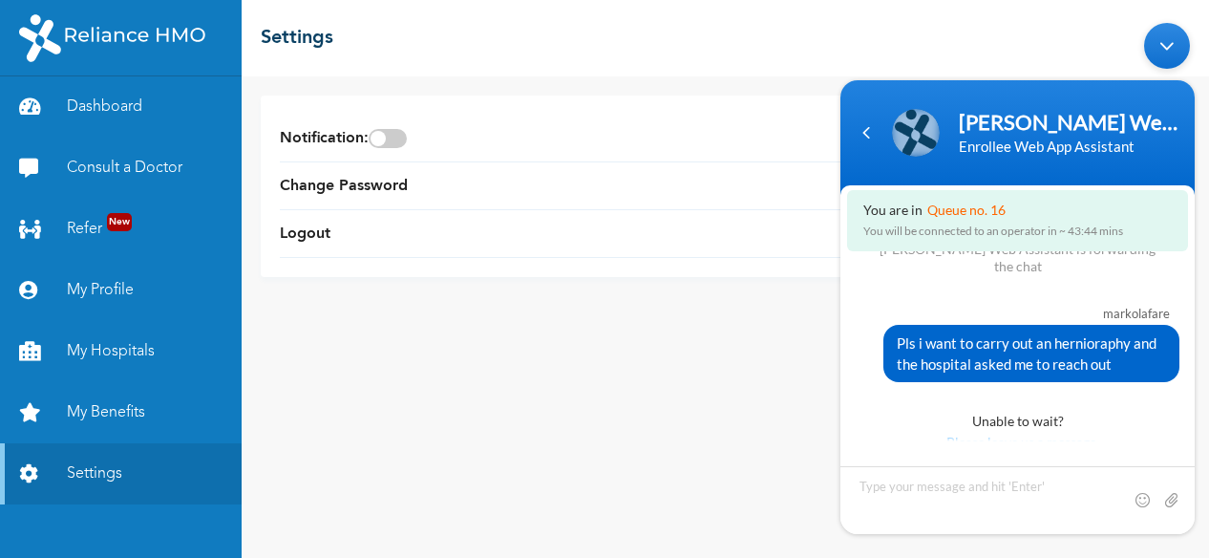
click at [1164, 53] on div "Minimize live chat window" at bounding box center [1167, 46] width 46 height 46
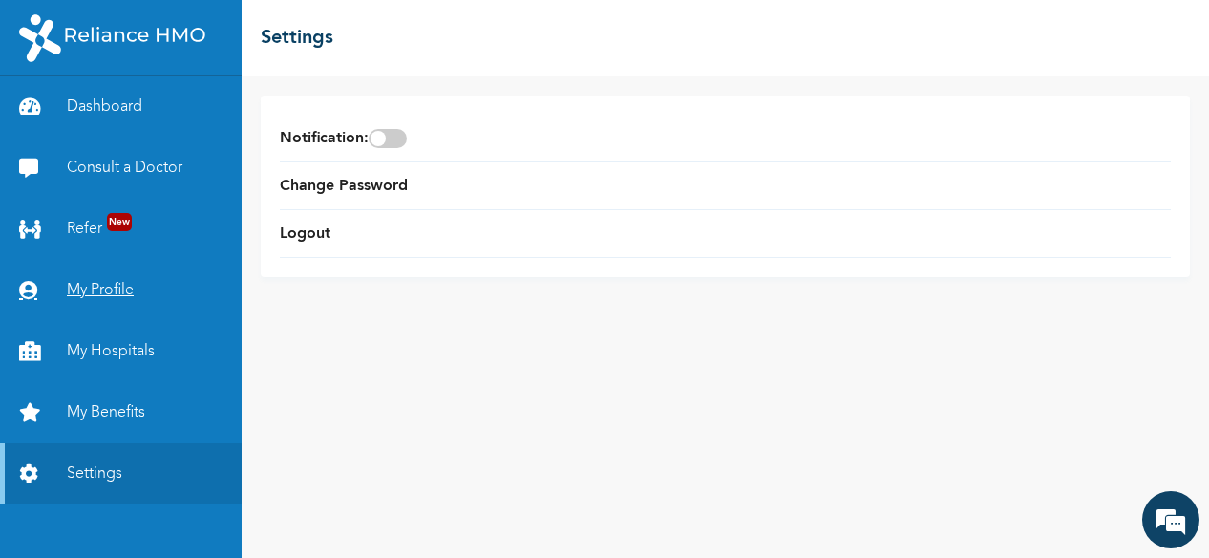
click at [94, 288] on link "My Profile" at bounding box center [121, 290] width 242 height 61
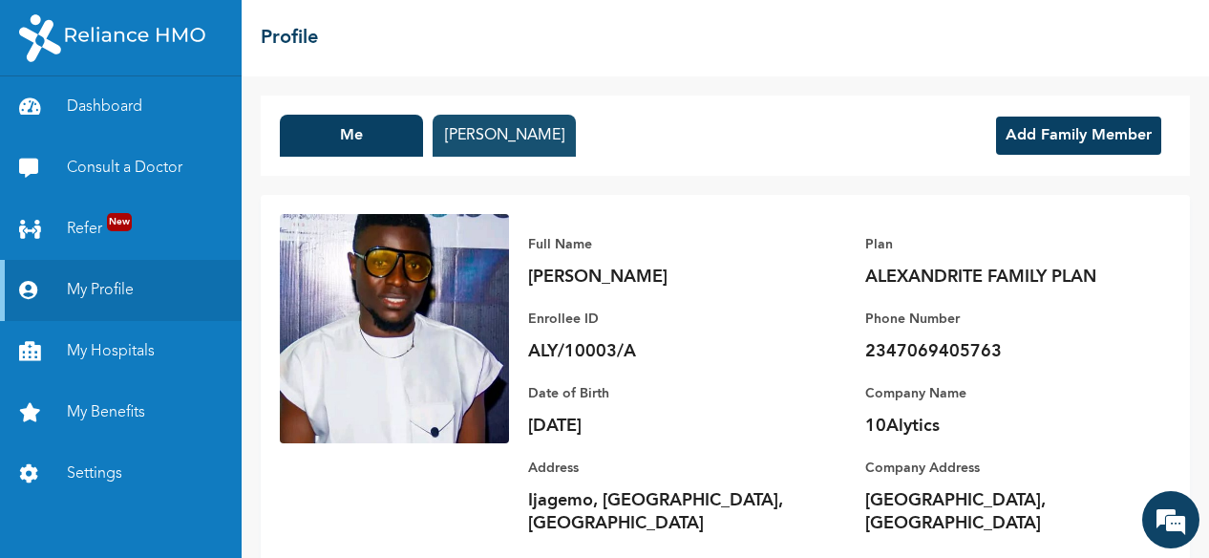
click at [497, 138] on button "Niklaus Olafare" at bounding box center [504, 136] width 143 height 42
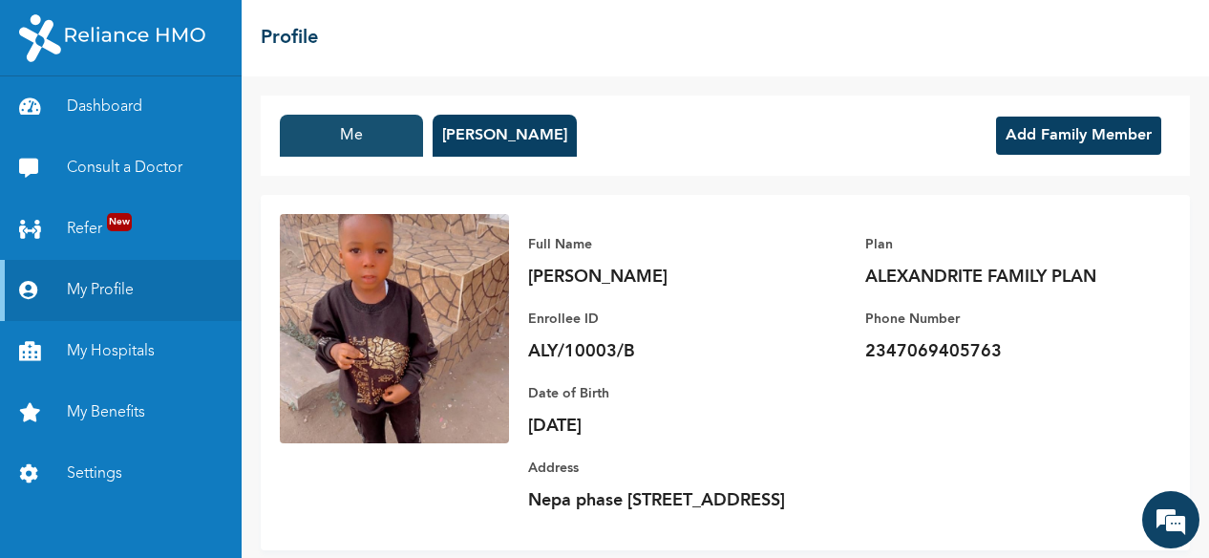
click at [337, 135] on button "Me" at bounding box center [351, 136] width 143 height 42
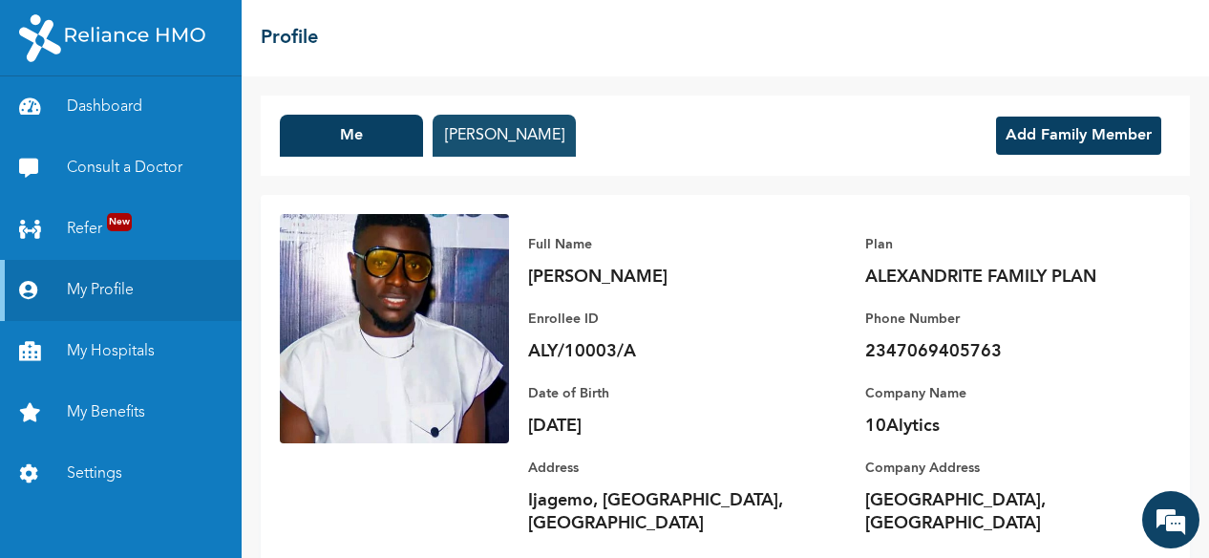
click at [483, 147] on button "Niklaus Olafare" at bounding box center [504, 136] width 143 height 42
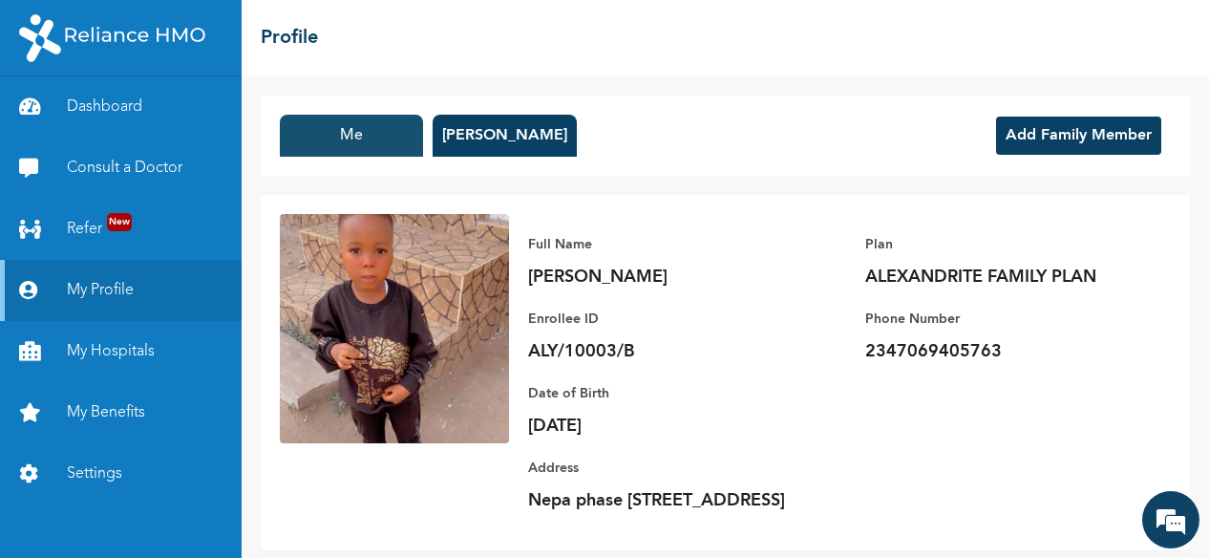
click at [336, 131] on button "Me" at bounding box center [351, 136] width 143 height 42
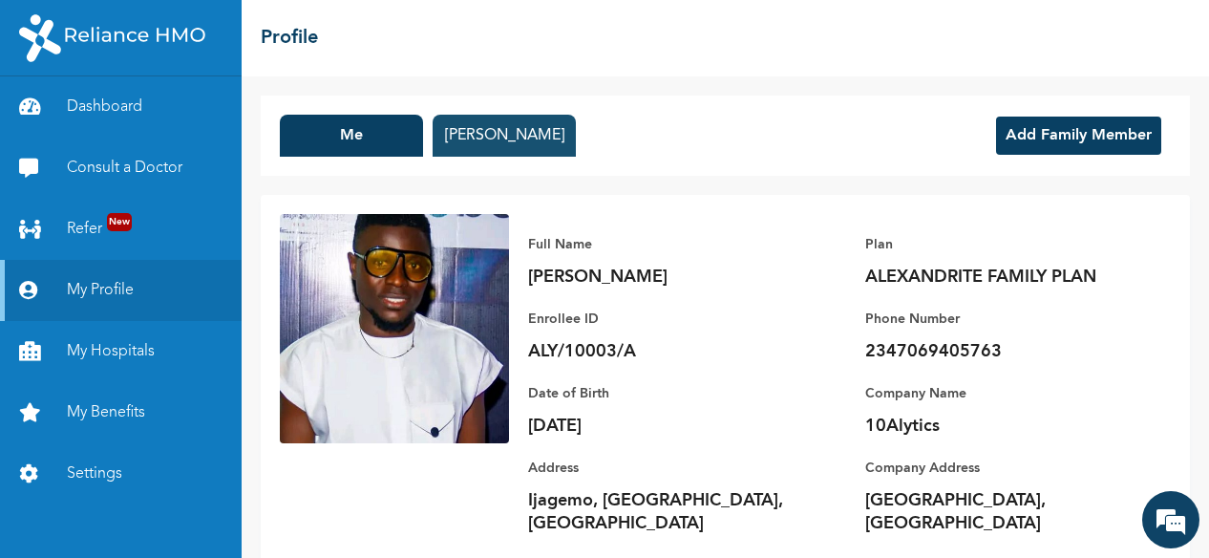
click at [544, 134] on button "Niklaus Olafare" at bounding box center [504, 136] width 143 height 42
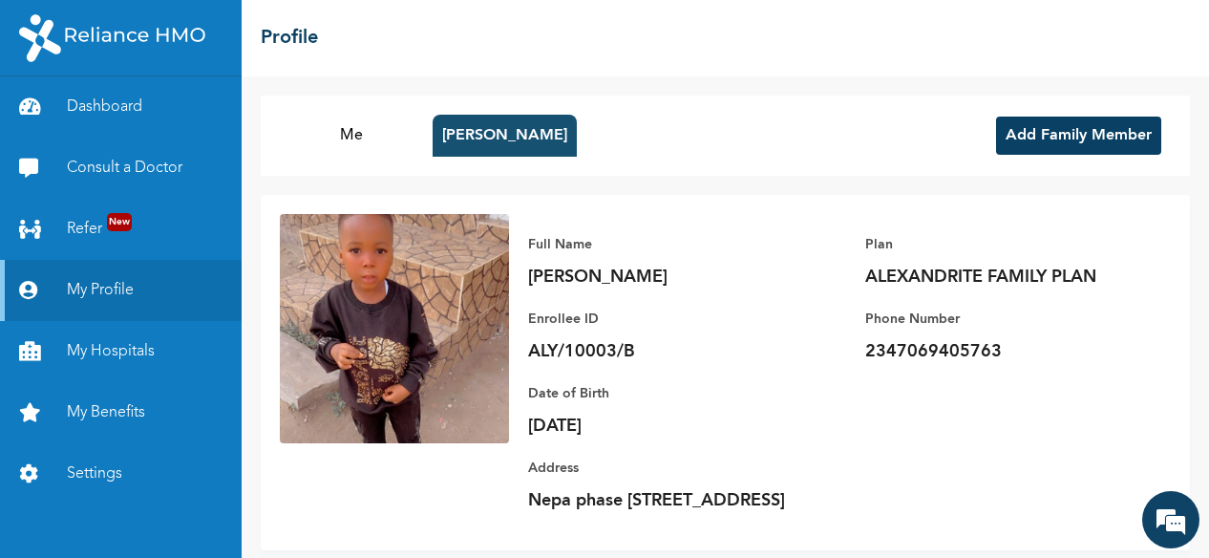
scroll to position [53, 0]
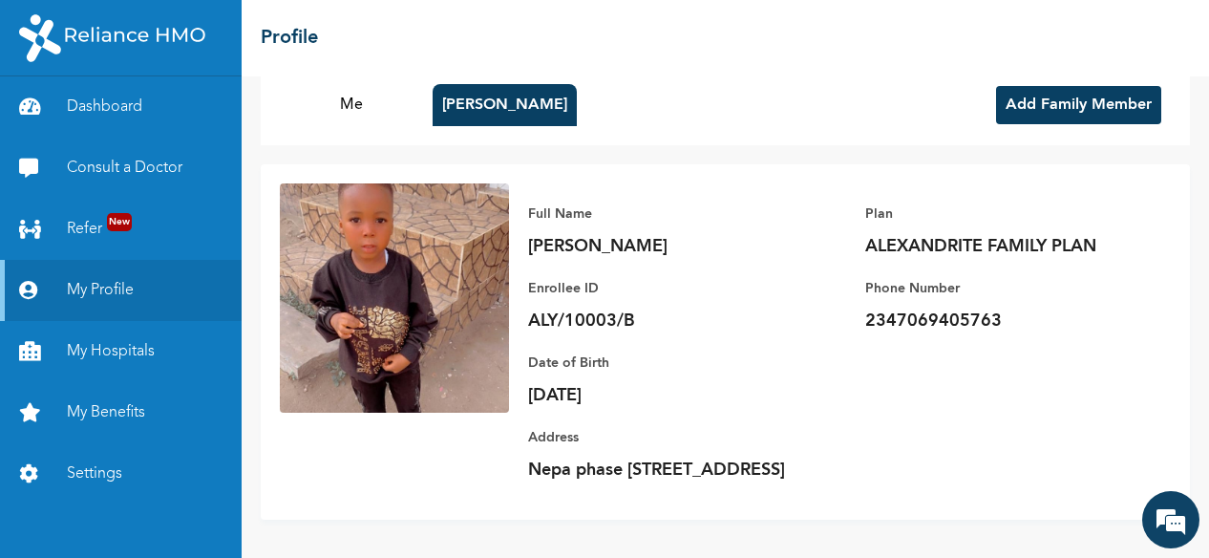
click at [1089, 86] on button "Add Family Member" at bounding box center [1078, 105] width 165 height 38
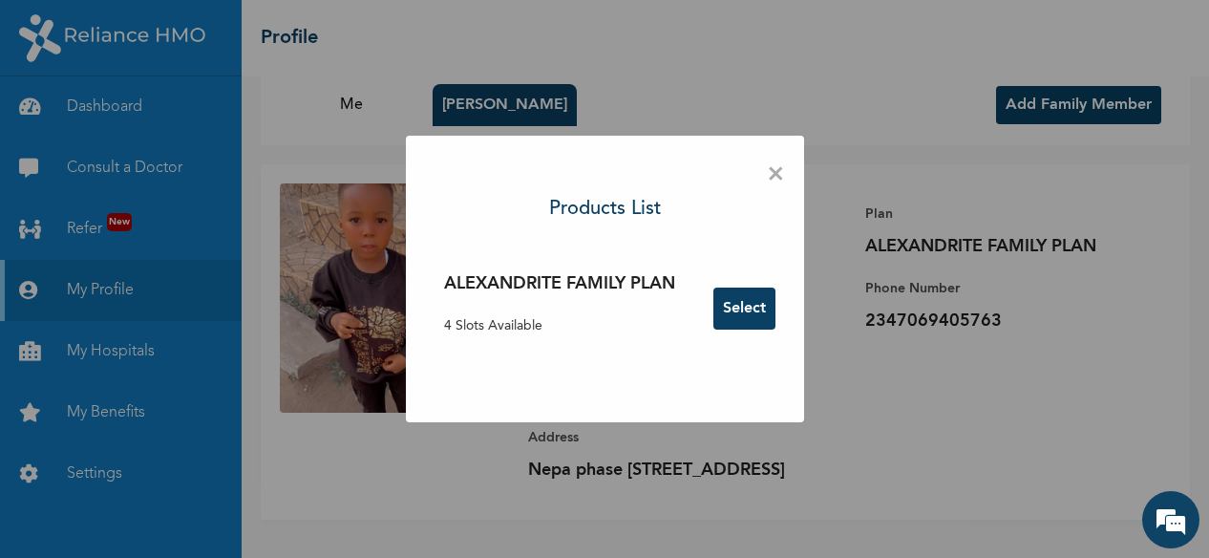
click at [749, 322] on button "Select" at bounding box center [745, 309] width 62 height 42
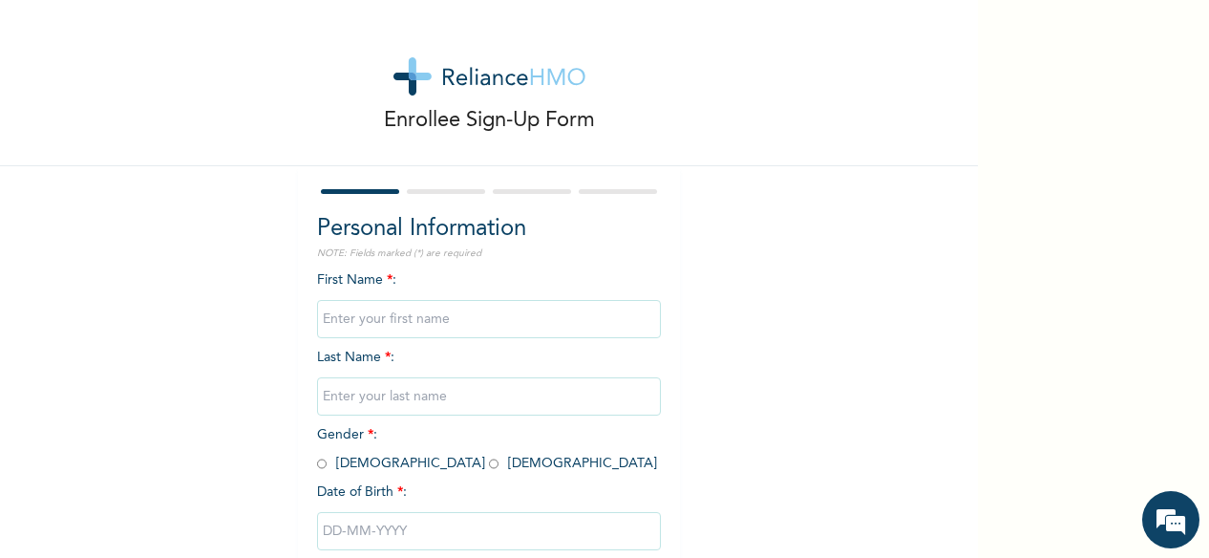
scroll to position [117, 0]
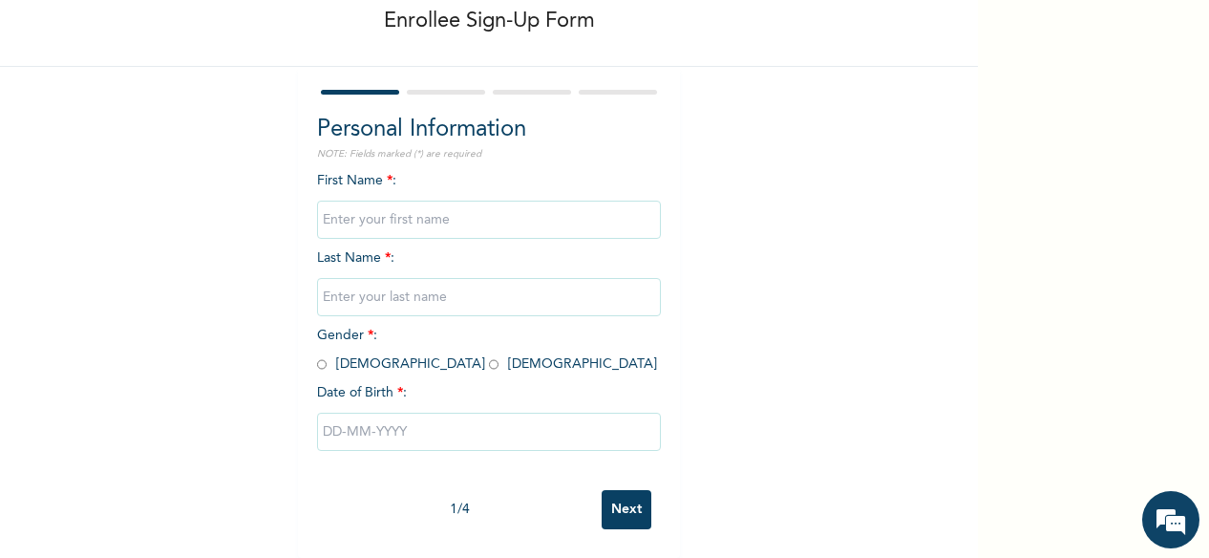
click at [376, 205] on input "text" at bounding box center [489, 220] width 344 height 38
type input "Oge"
click at [333, 278] on input "text" at bounding box center [489, 297] width 344 height 38
type input "Olafare"
click at [489, 355] on input "radio" at bounding box center [494, 364] width 10 height 18
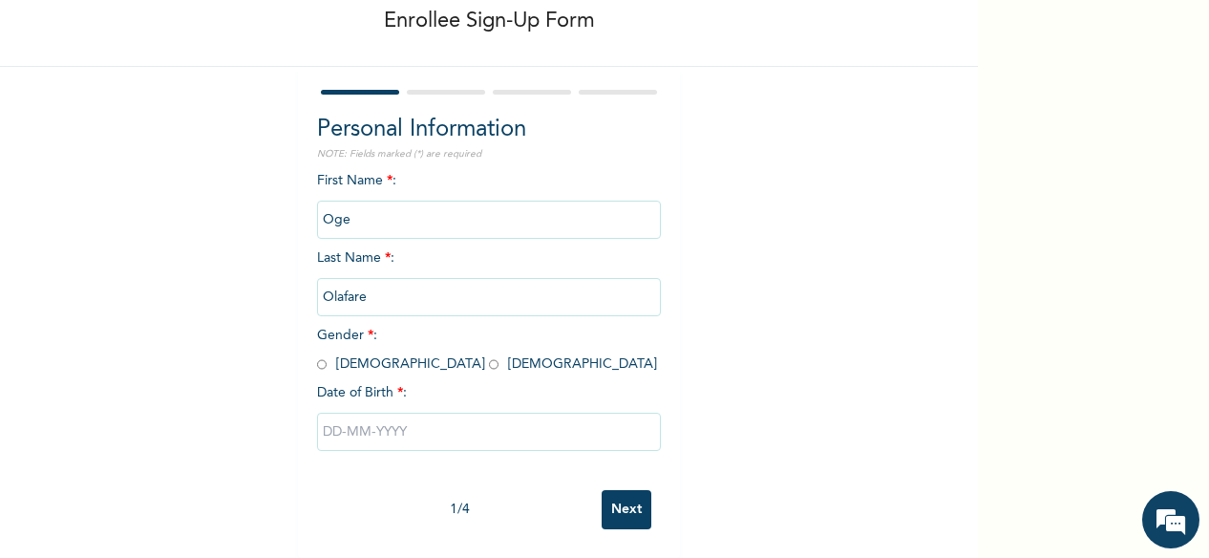
radio input "true"
click at [327, 416] on input "text" at bounding box center [489, 432] width 344 height 38
select select "7"
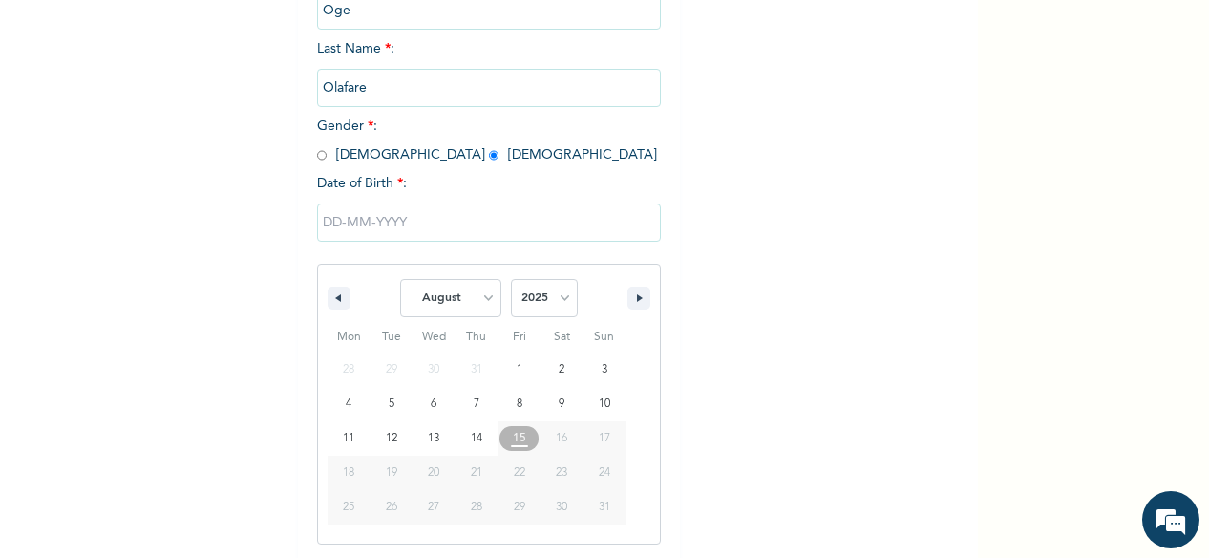
scroll to position [311, 0]
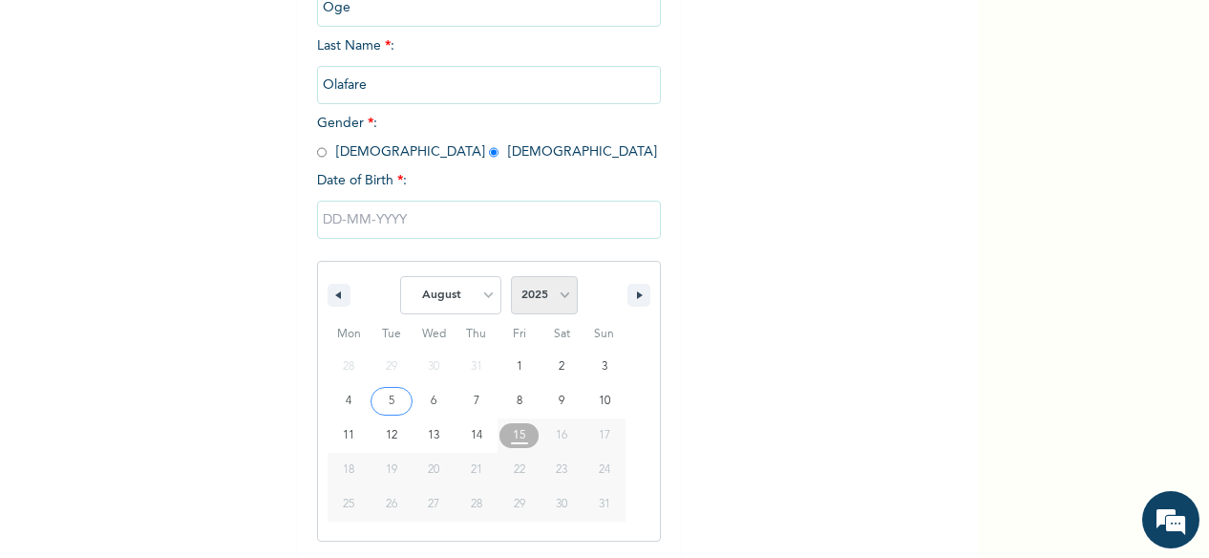
click at [512, 290] on select "2025 2024 2023 2022 2021 2020 2019 2018 2017 2016 2015 2014 2013 2012 2011 2010…" at bounding box center [544, 295] width 67 height 38
select select "1995"
click at [511, 278] on select "2025 2024 2023 2022 2021 2020 2019 2018 2017 2016 2015 2014 2013 2012 2011 2010…" at bounding box center [544, 295] width 67 height 38
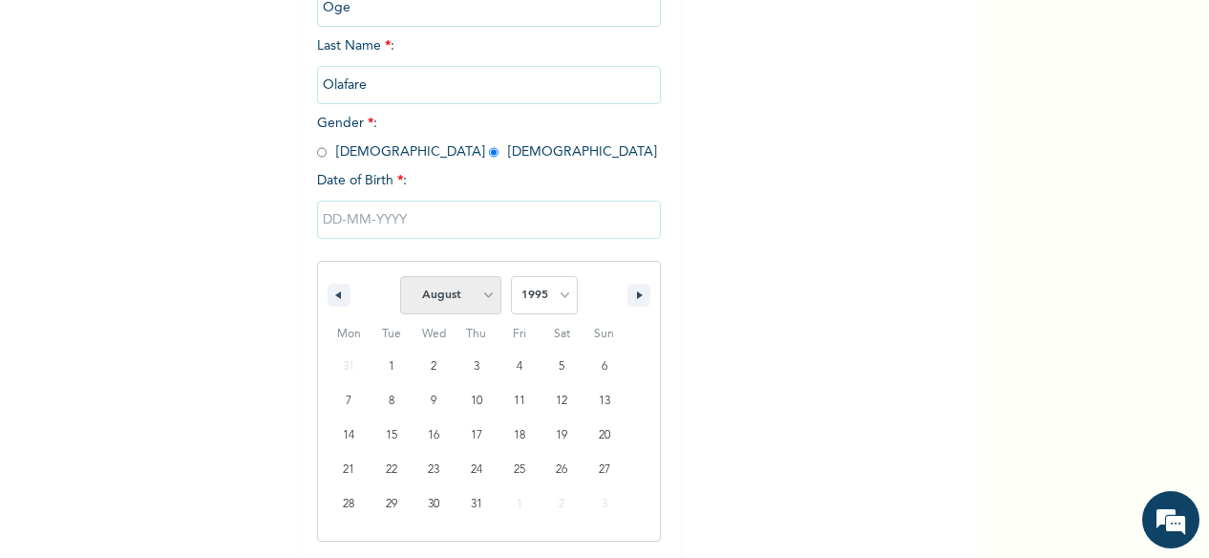
click at [478, 299] on select "January February March April May June July August September October November De…" at bounding box center [450, 295] width 101 height 38
select select "4"
click at [400, 278] on select "January February March April May June July August September October November De…" at bounding box center [450, 295] width 101 height 38
type input "05/16/1995"
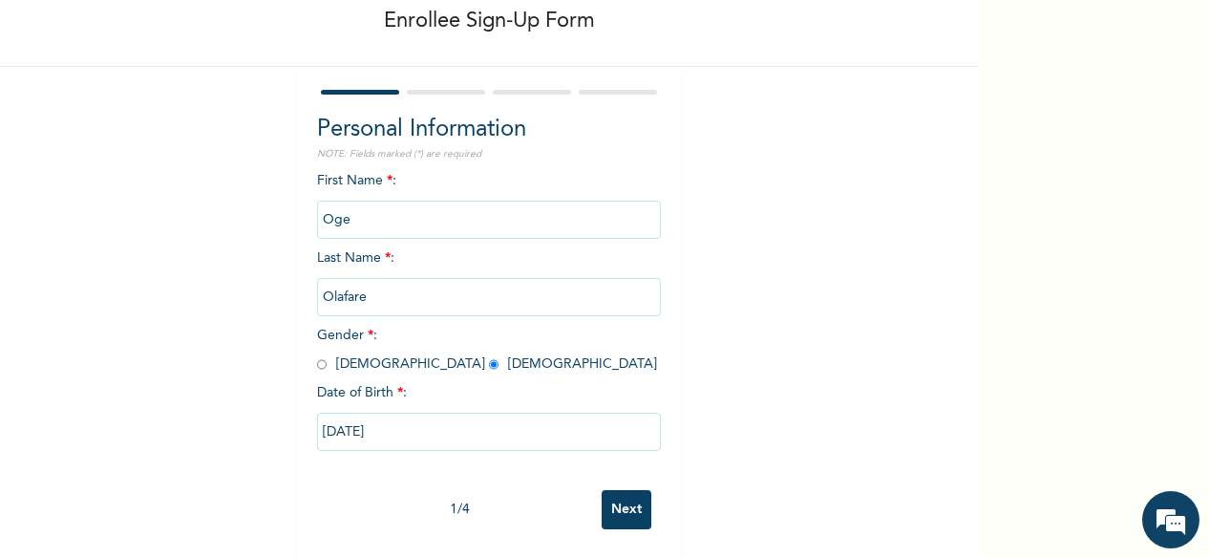
click at [624, 490] on input "Next" at bounding box center [627, 509] width 50 height 39
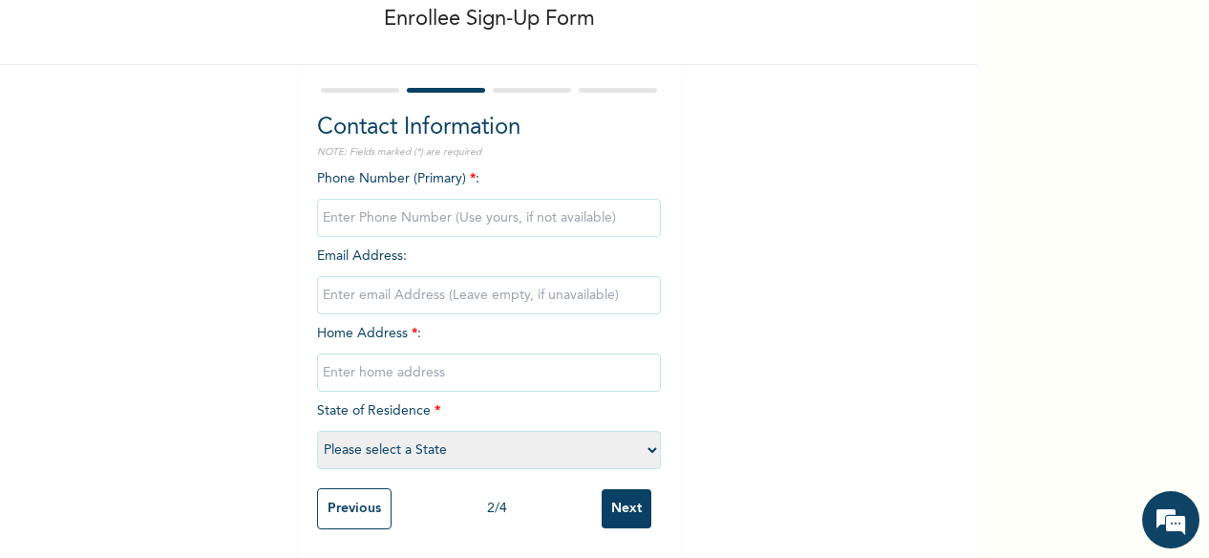
click at [374, 199] on input "phone" at bounding box center [489, 218] width 344 height 38
type input "07030588396"
click at [351, 372] on input "text" at bounding box center [489, 372] width 344 height 38
type input "I"
click at [377, 436] on select "Please select a State Abia Abuja (FCT) Adamawa Akwa Ibom Anambra Bauchi Bayelsa…" at bounding box center [489, 450] width 344 height 38
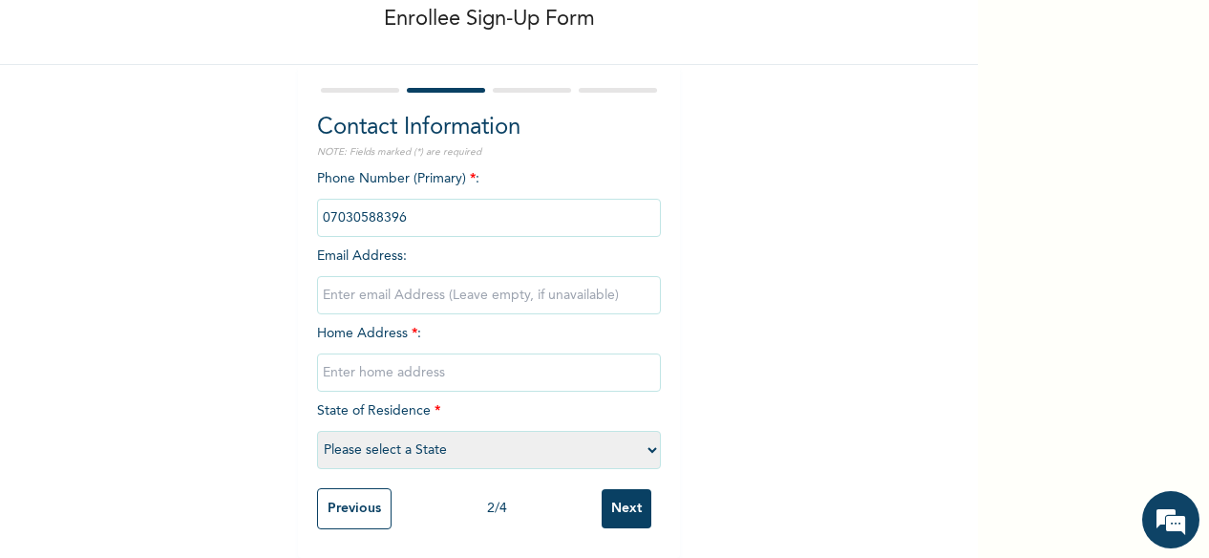
select select "25"
click at [317, 431] on select "Please select a State Abia Abuja (FCT) Adamawa Akwa Ibom Anambra Bauchi Bayelsa…" at bounding box center [489, 450] width 344 height 38
click at [344, 276] on input "email" at bounding box center [489, 295] width 344 height 38
type input "H"
click at [398, 353] on input "text" at bounding box center [489, 372] width 344 height 38
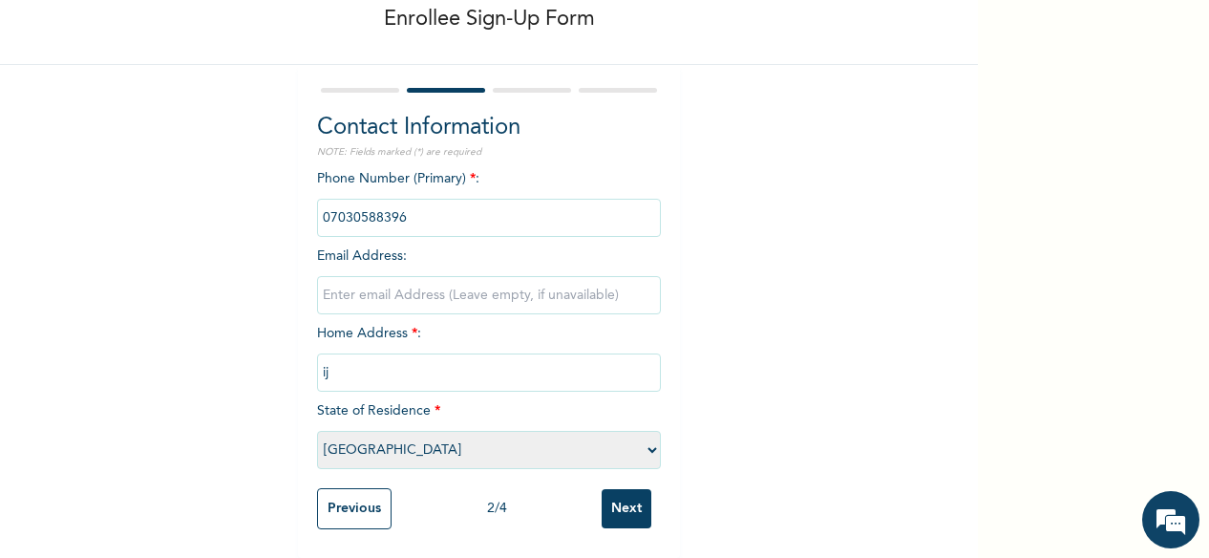
type input "i"
click at [388, 367] on input "text" at bounding box center [489, 372] width 344 height 38
click at [369, 366] on input "Ijagemo, Nepa Phase 1, Ijegun" at bounding box center [489, 372] width 344 height 38
drag, startPoint x: 518, startPoint y: 366, endPoint x: 384, endPoint y: 437, distance: 151.3
click at [438, 370] on input "Nepa Phase 1 Ijagemo , Ijegun" at bounding box center [489, 372] width 344 height 38
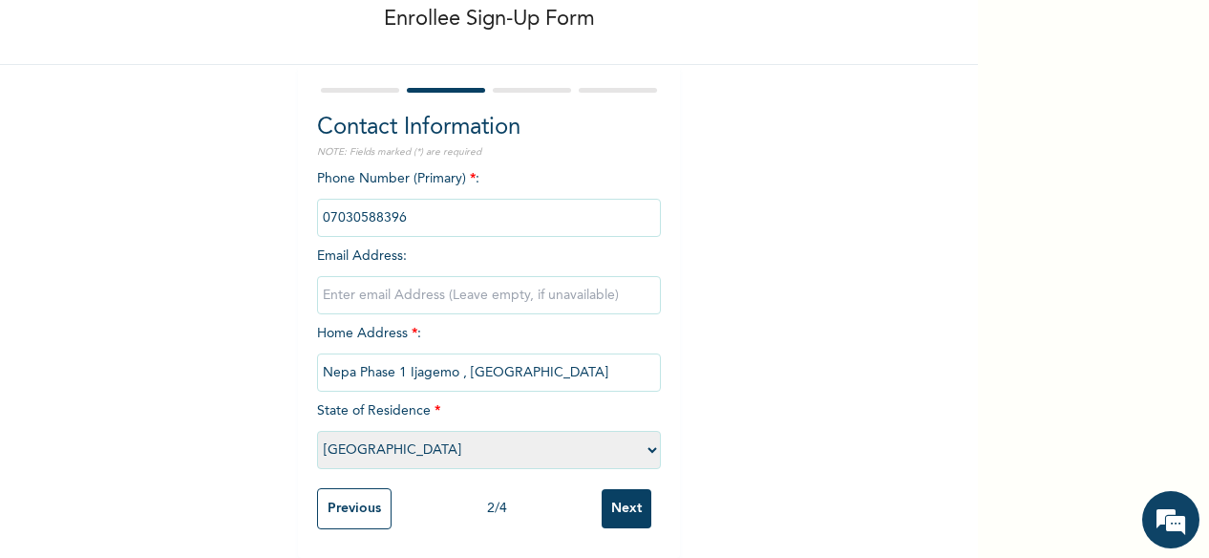
type input "Nepa Phase 1 Ijagemo , Ijegun"
click at [630, 495] on input "Next" at bounding box center [627, 508] width 50 height 39
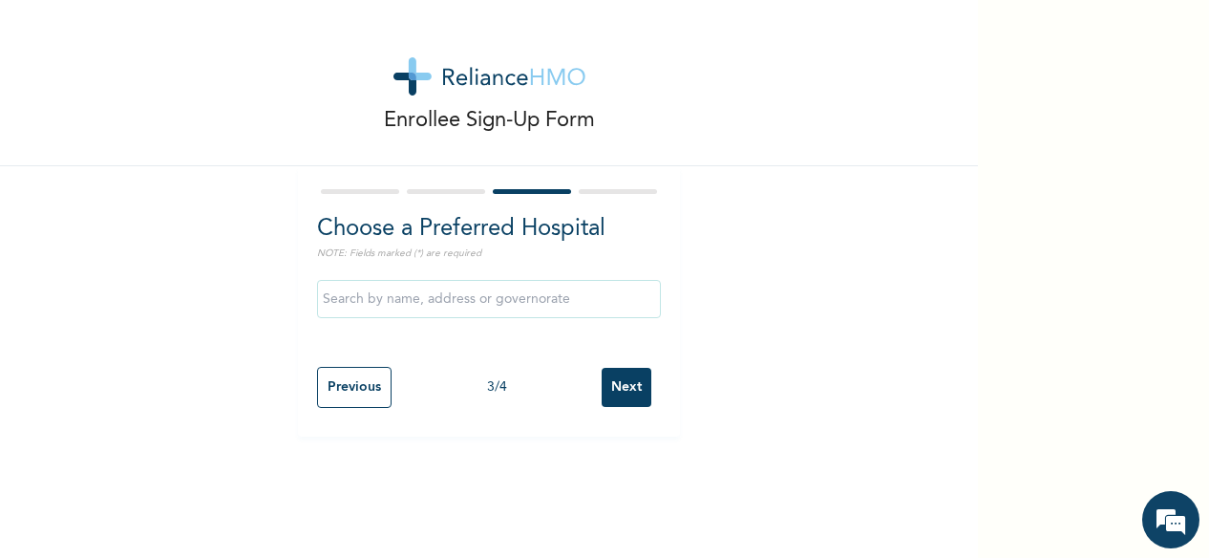
scroll to position [0, 0]
click at [386, 297] on input "text" at bounding box center [489, 299] width 344 height 38
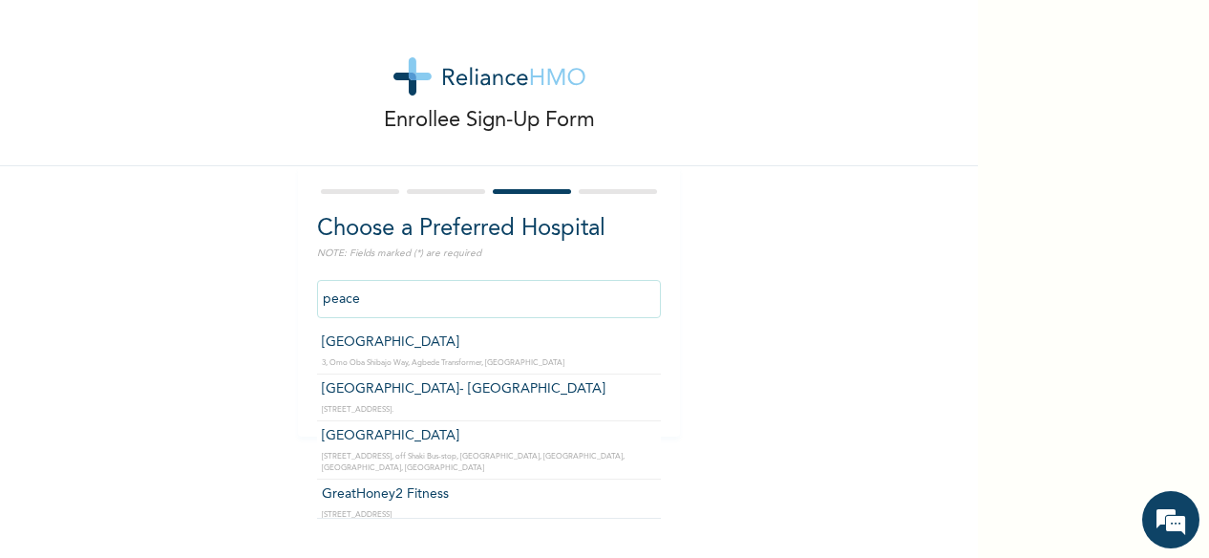
type input "Peaceful Health Hospital"
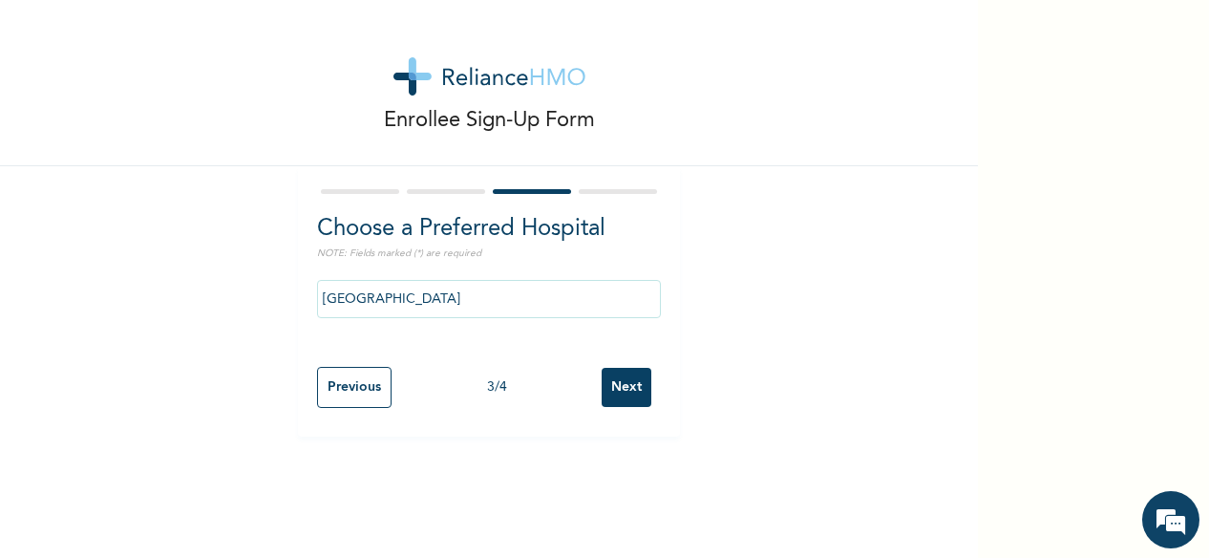
click at [619, 392] on input "Next" at bounding box center [627, 387] width 50 height 39
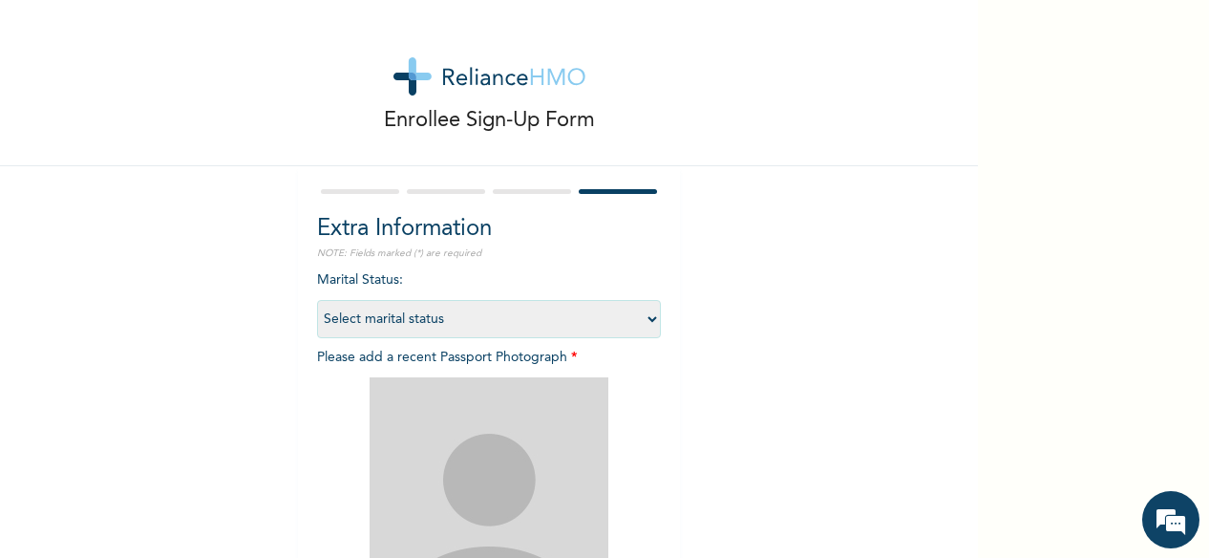
click at [425, 315] on select "Select marital status Single Married Divorced Widow/Widower" at bounding box center [489, 319] width 344 height 38
select select "2"
click at [317, 300] on select "Select marital status Single Married Divorced Widow/Widower" at bounding box center [489, 319] width 344 height 38
click at [485, 467] on img at bounding box center [489, 496] width 239 height 239
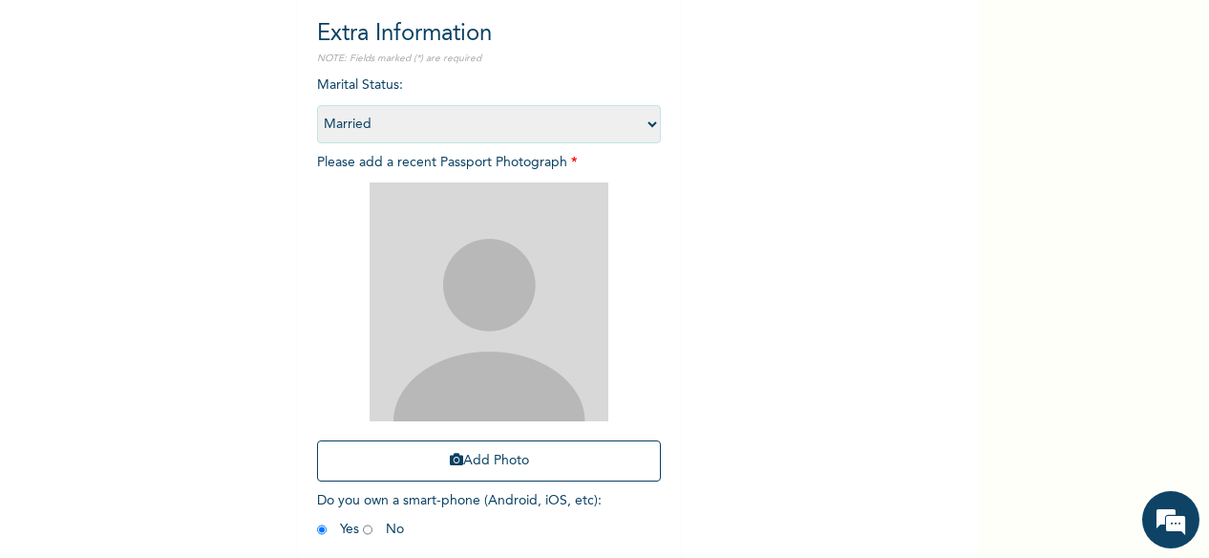
scroll to position [201, 0]
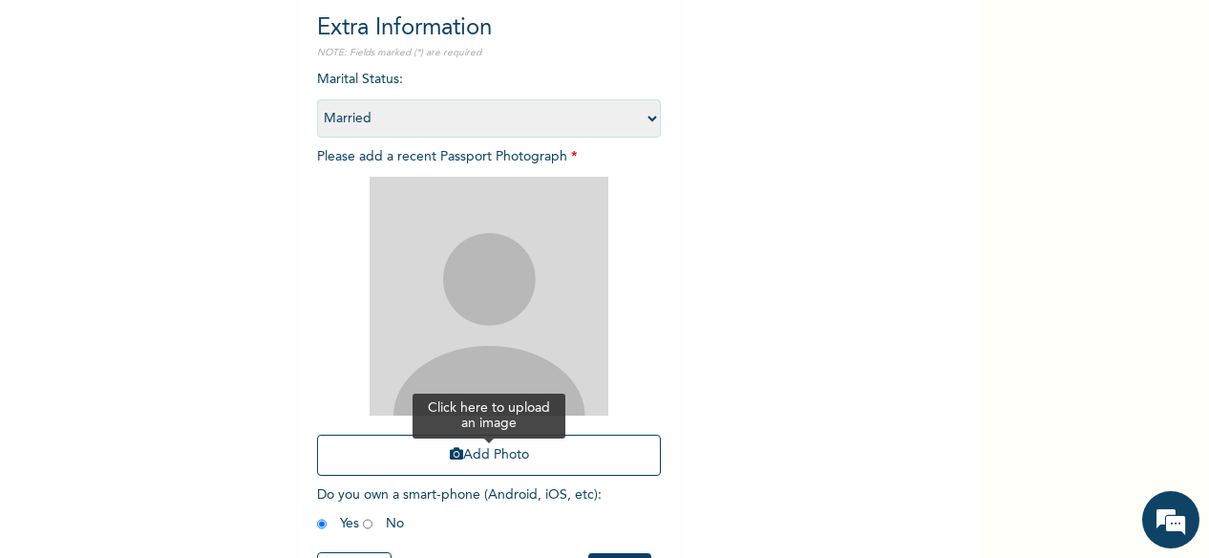
click at [502, 462] on button "Add Photo" at bounding box center [489, 455] width 344 height 41
click at [462, 458] on button "Add Photo" at bounding box center [489, 455] width 344 height 41
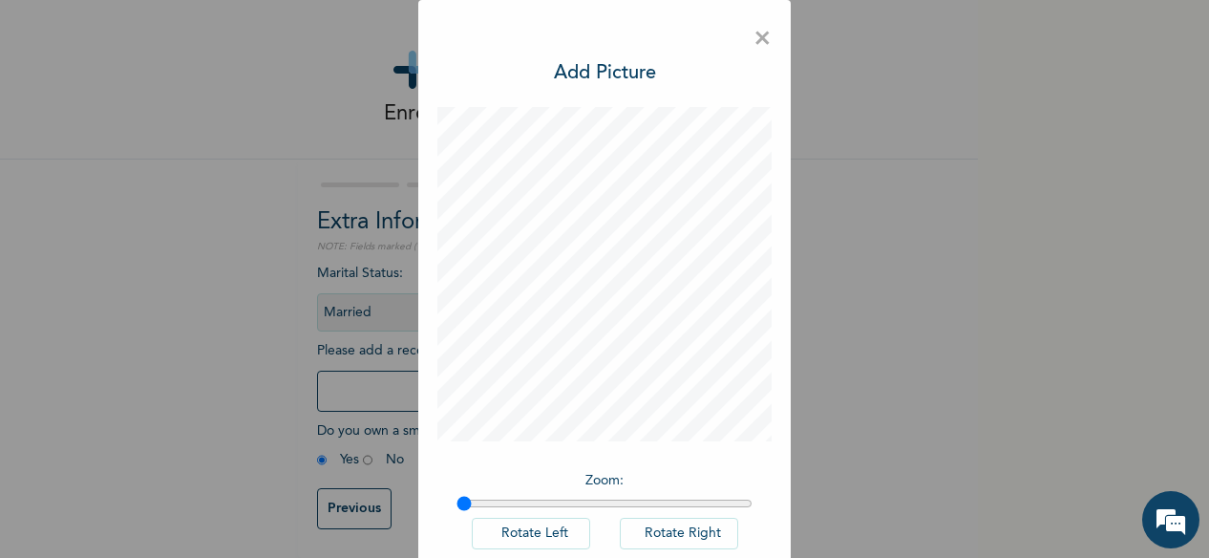
scroll to position [108, 0]
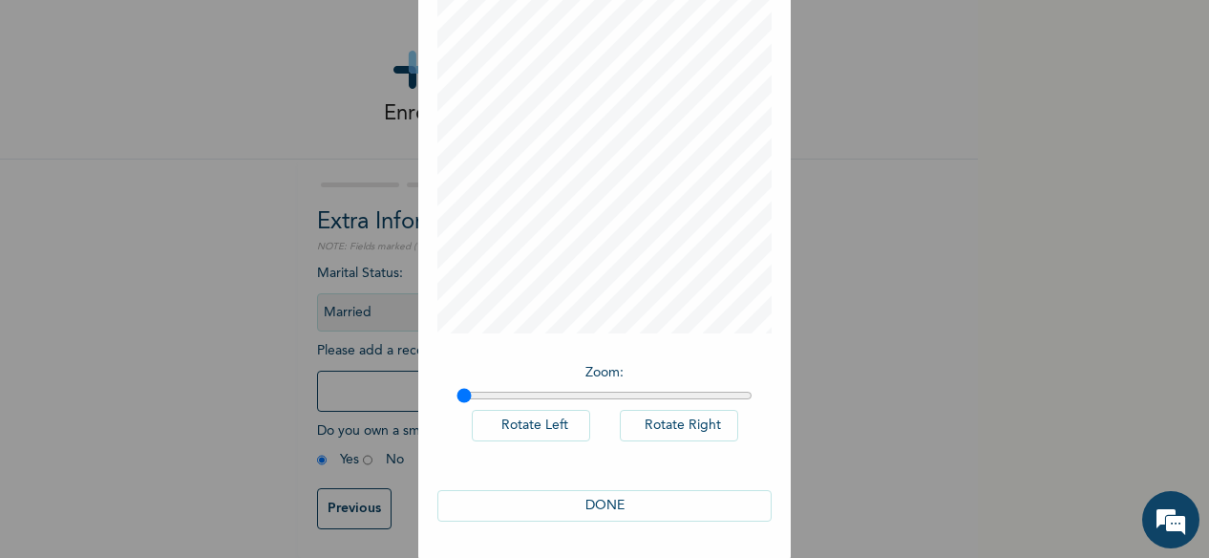
click at [586, 499] on button "DONE" at bounding box center [605, 506] width 334 height 32
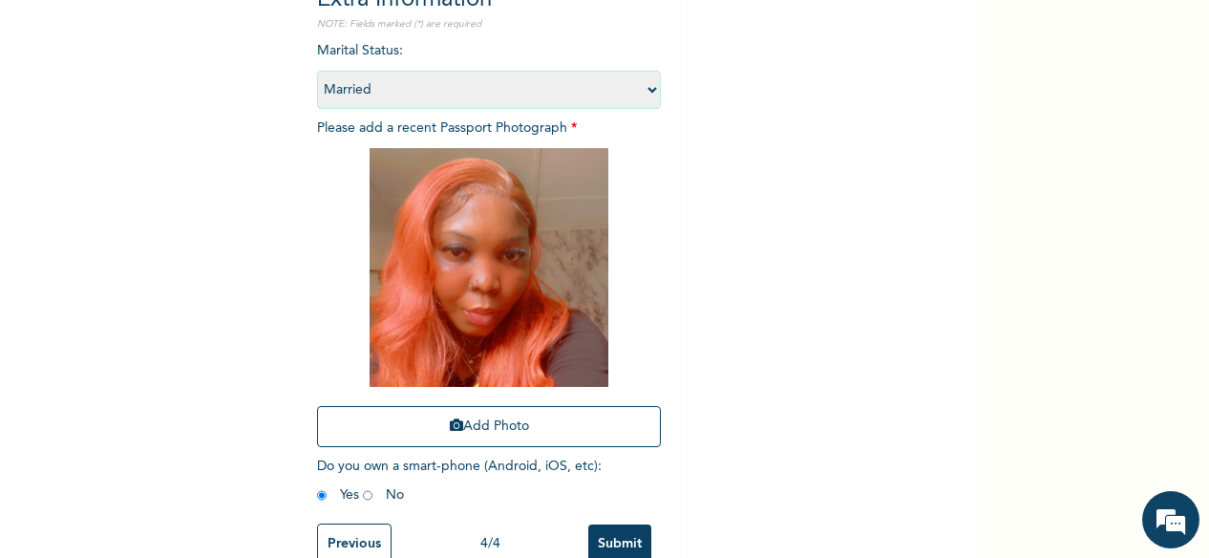
scroll to position [281, 0]
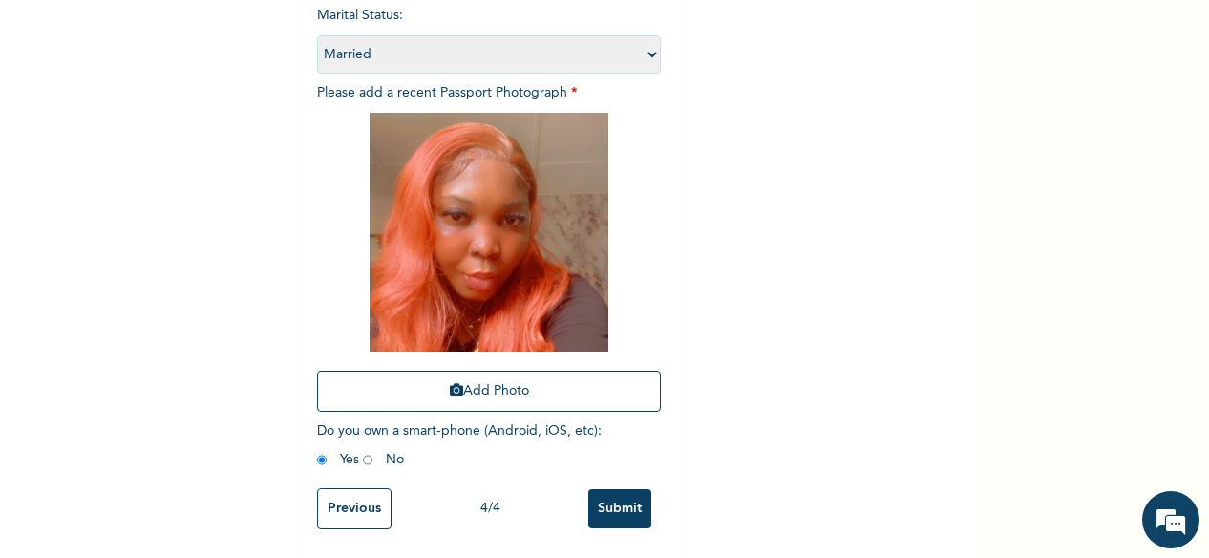
click at [601, 492] on input "Submit" at bounding box center [619, 508] width 63 height 39
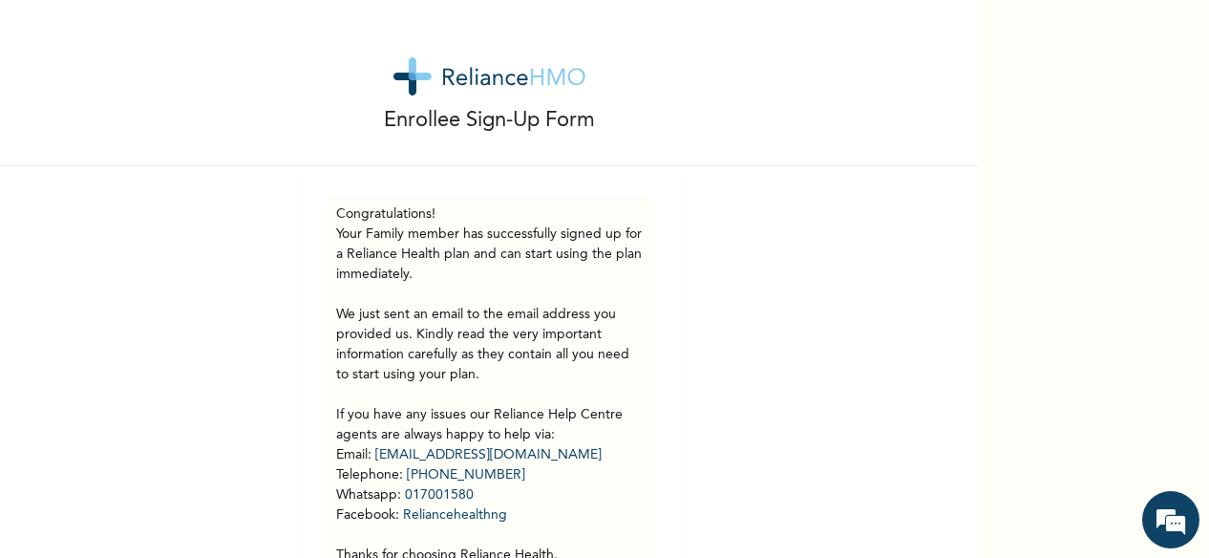
scroll to position [115, 0]
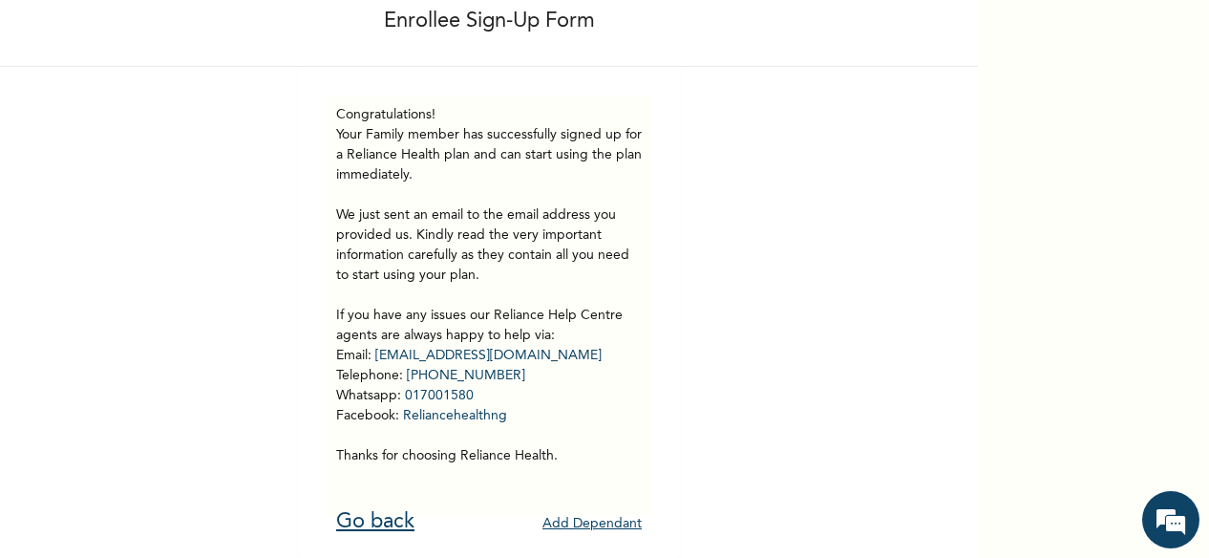
click at [363, 511] on link "Go back" at bounding box center [375, 521] width 78 height 21
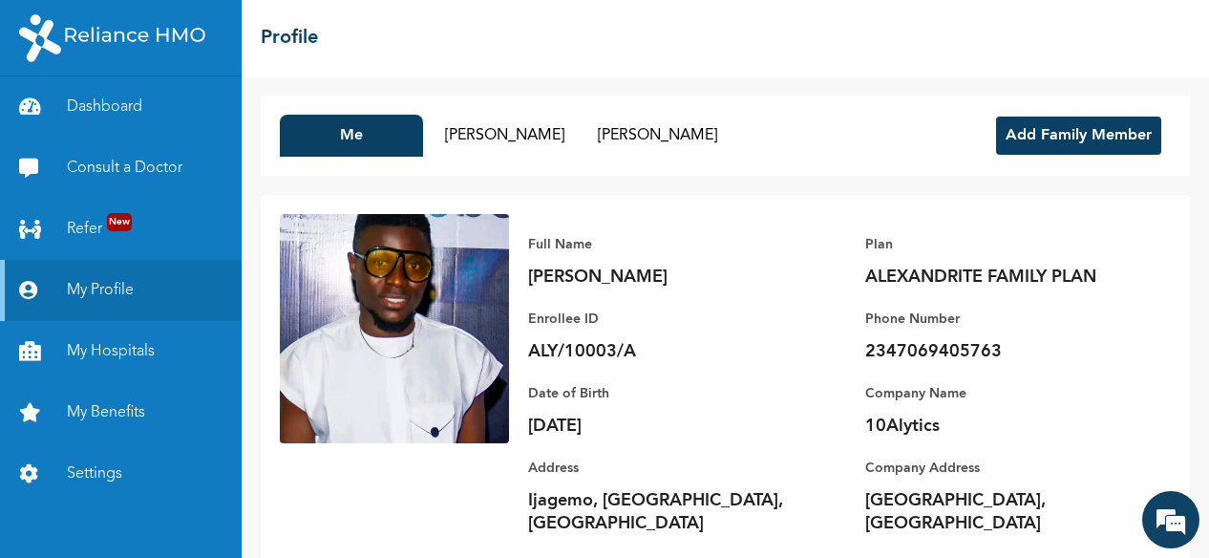
click at [1110, 140] on button "Add Family Member" at bounding box center [1078, 136] width 165 height 38
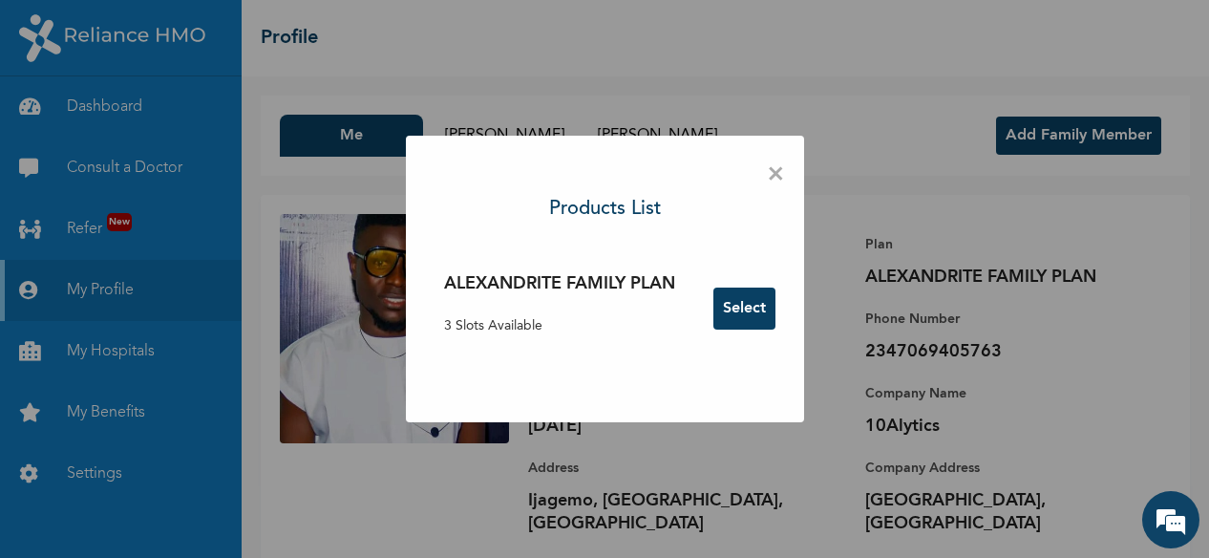
click at [1202, 2] on div "× Products List ALEXANDRITE FAMILY PLAN 3 Slots Available Select" at bounding box center [604, 279] width 1209 height 558
click at [741, 313] on button "Select" at bounding box center [745, 309] width 62 height 42
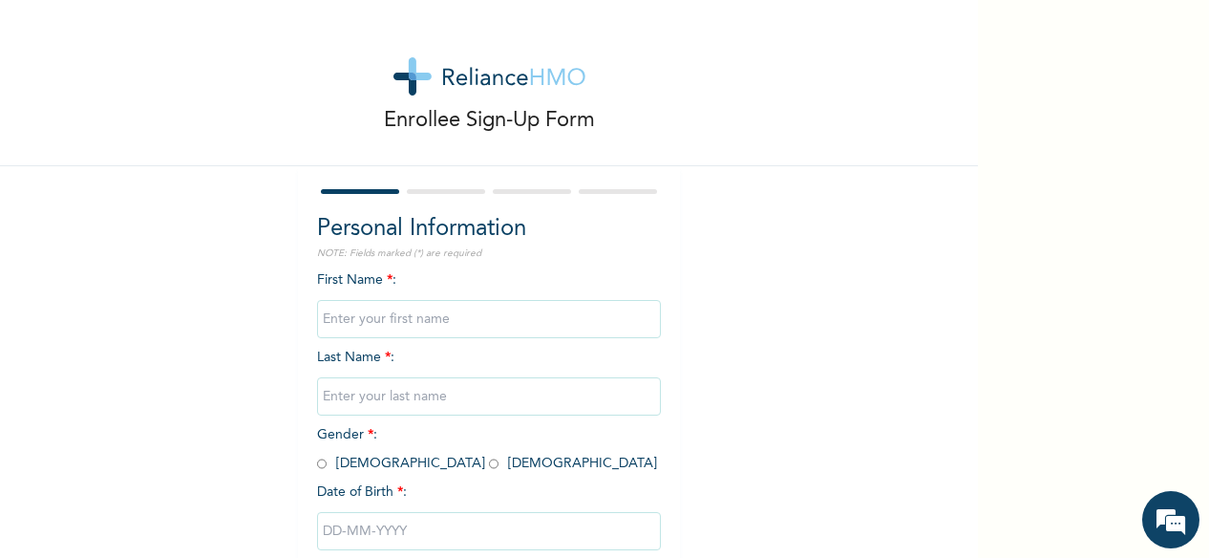
click at [498, 317] on input "text" at bounding box center [489, 319] width 344 height 38
type input "T"
type input "Oluwatamilore"
click at [403, 395] on input "text" at bounding box center [489, 396] width 344 height 38
type input "Olafare"
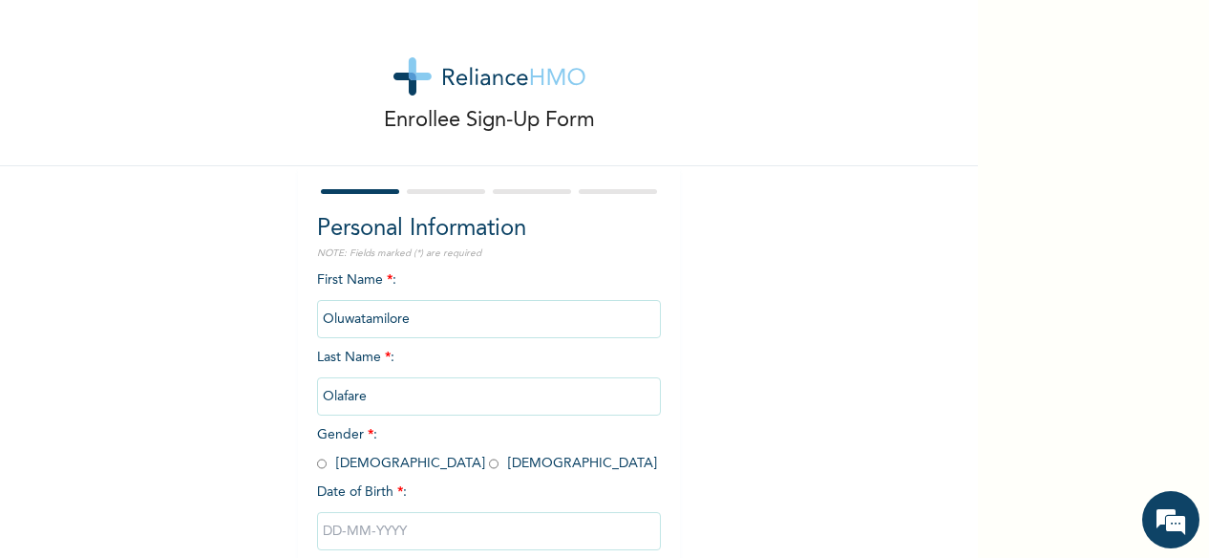
click at [489, 467] on input "radio" at bounding box center [494, 464] width 10 height 18
radio input "true"
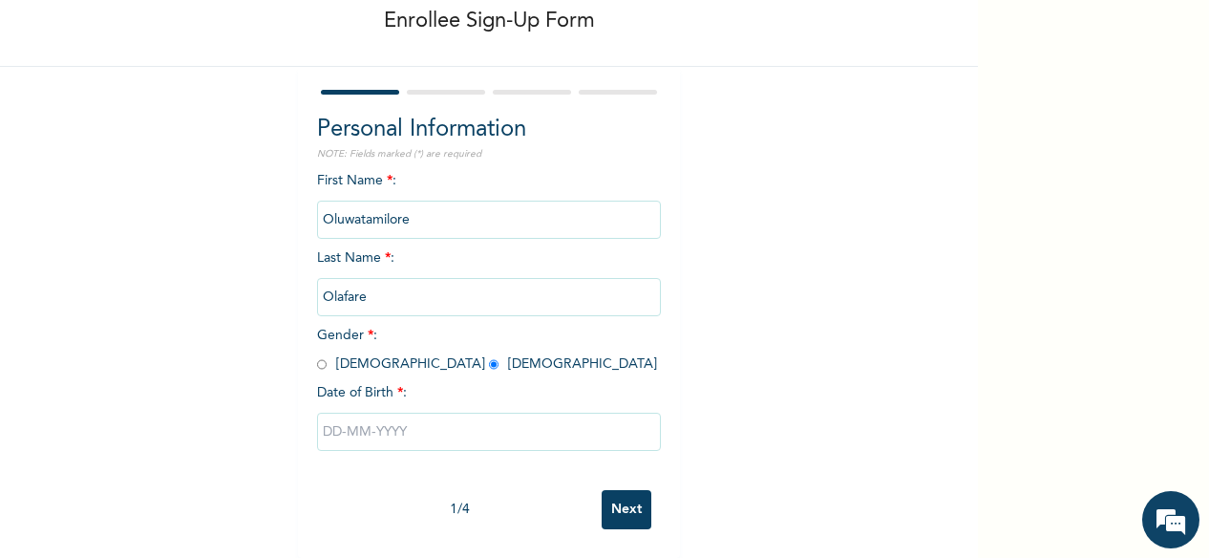
click at [319, 413] on input "text" at bounding box center [489, 432] width 344 height 38
select select "7"
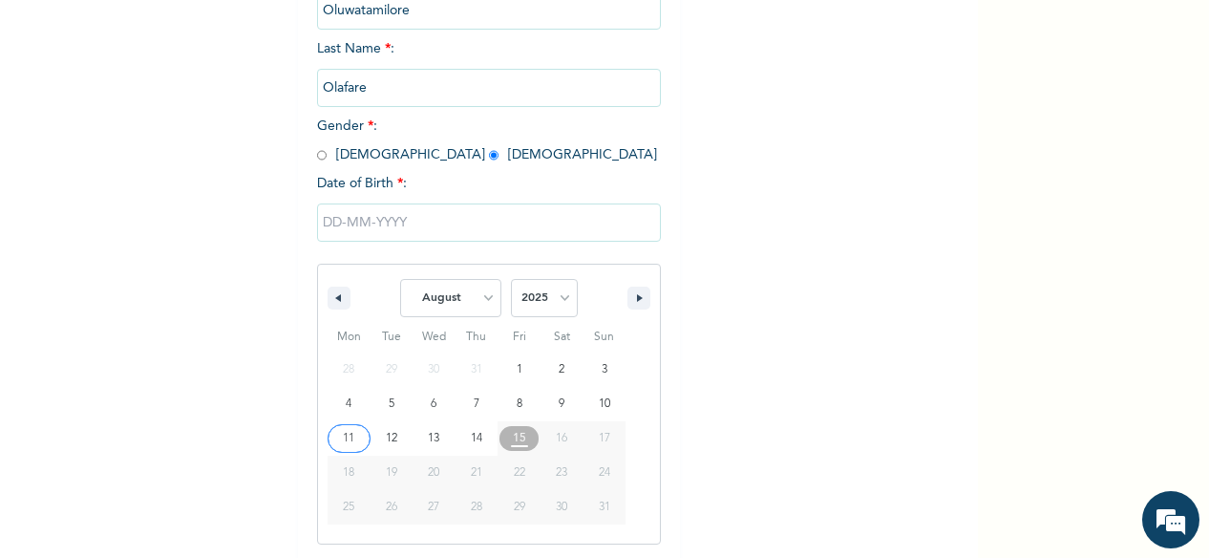
scroll to position [311, 0]
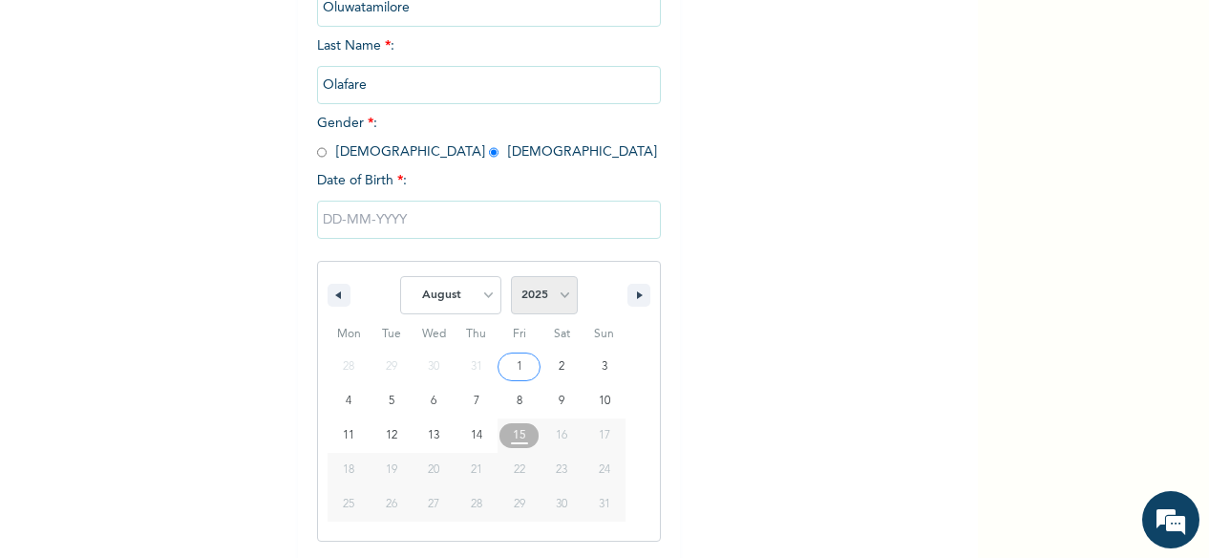
click at [525, 302] on select "2025 2024 2023 2022 2021 2020 2019 2018 2017 2016 2015 2014 2013 2012 2011 2010…" at bounding box center [544, 295] width 67 height 38
select select "2021"
click at [511, 278] on select "2025 2024 2023 2022 2021 2020 2019 2018 2017 2016 2015 2014 2013 2012 2011 2010…" at bounding box center [544, 295] width 67 height 38
click at [476, 305] on select "January February March April May June July August September October November De…" at bounding box center [450, 295] width 101 height 38
select select "11"
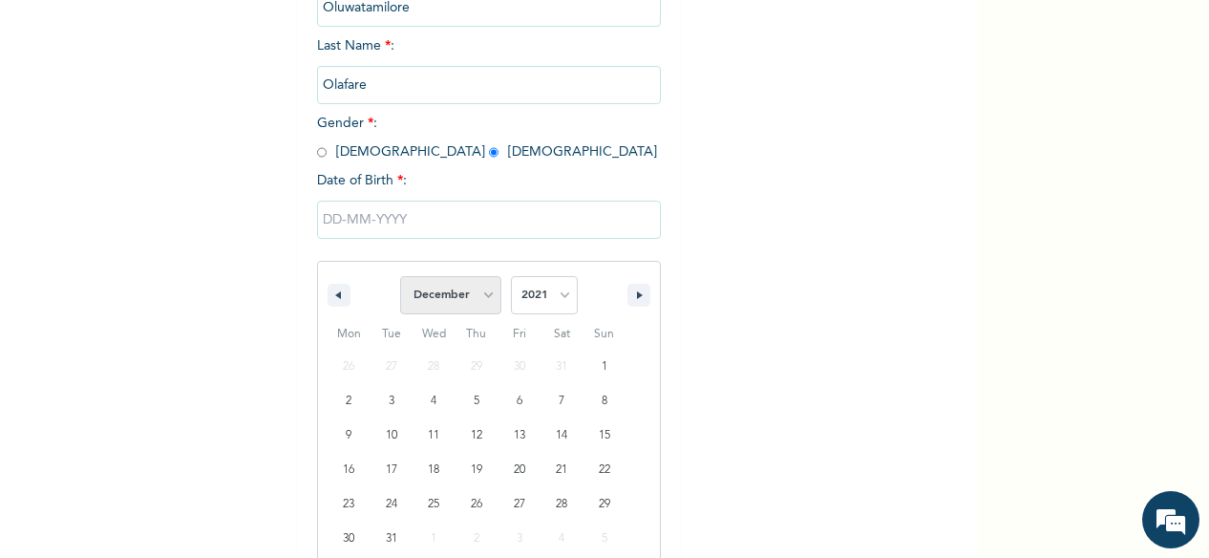
click at [400, 278] on select "January February March April May June July August September October November De…" at bounding box center [450, 295] width 101 height 38
type input "12/22/2021"
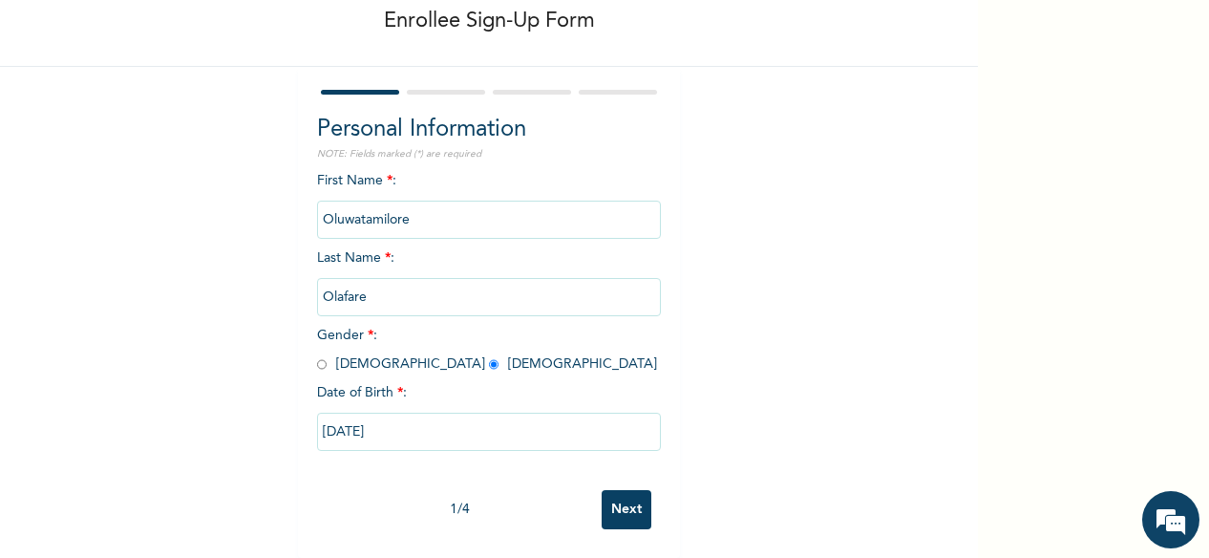
scroll to position [117, 0]
click at [415, 421] on input "12/22/2021" at bounding box center [489, 432] width 344 height 38
select select "11"
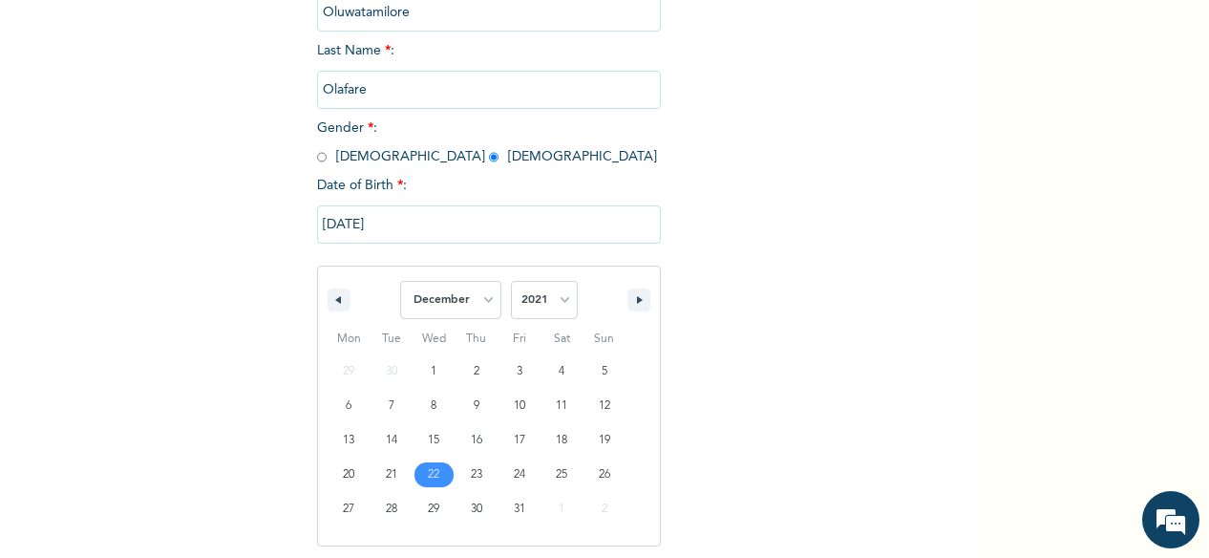
scroll to position [311, 0]
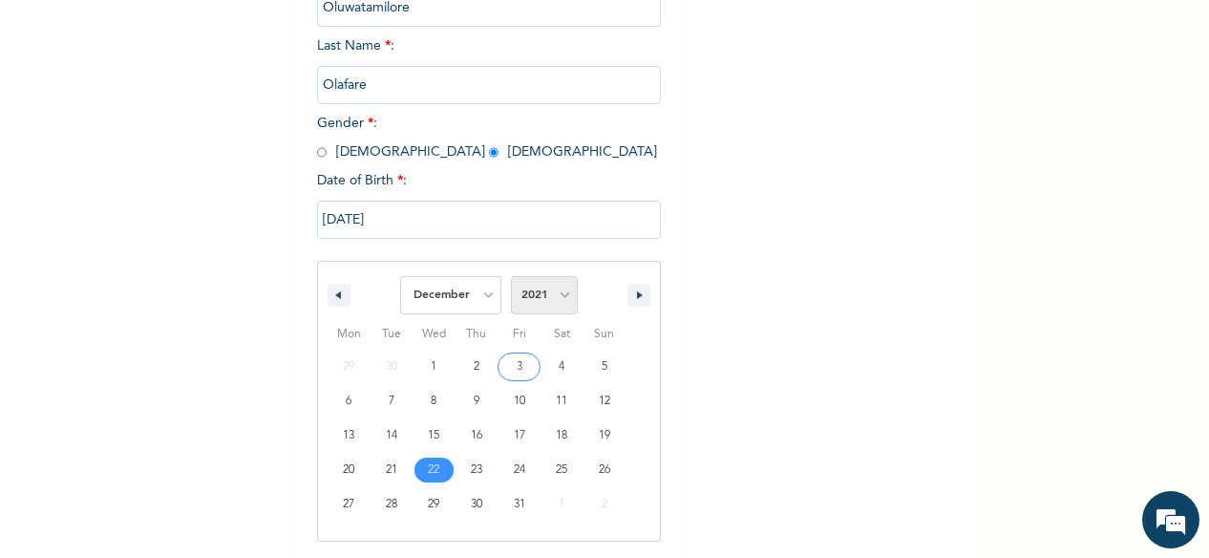
click at [536, 307] on select "2025 2024 2023 2022 2021 2020 2019 2018 2017 2016 2015 2014 2013 2012 2011 2010…" at bounding box center [544, 295] width 67 height 38
select select "2020"
click at [511, 278] on select "2025 2024 2023 2022 2021 2020 2019 2018 2017 2016 2015 2014 2013 2012 2011 2010…" at bounding box center [544, 295] width 67 height 38
type input "12/16/2020"
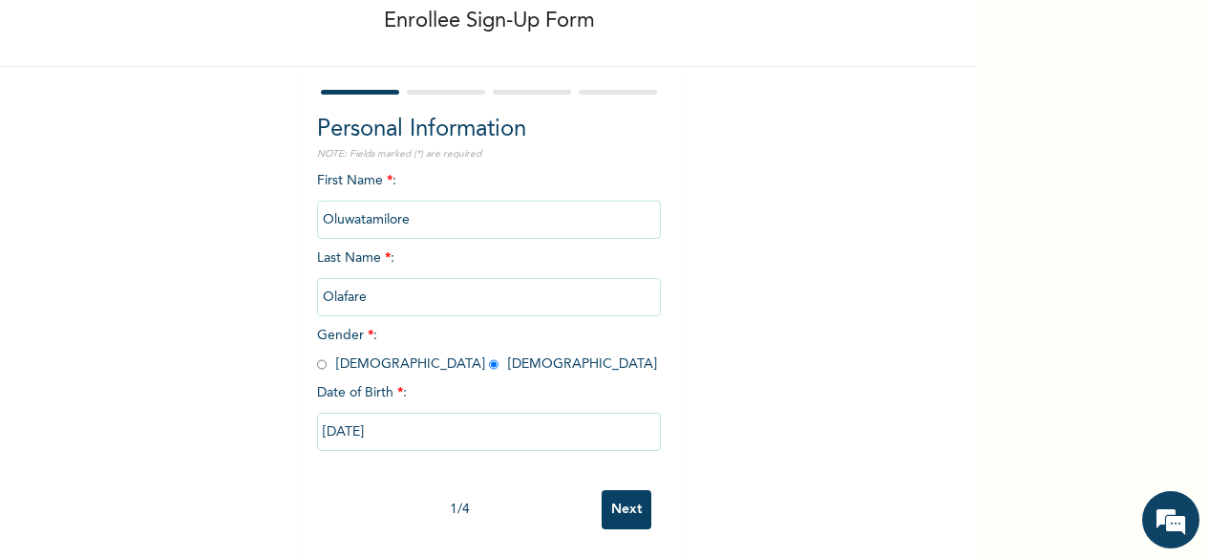
scroll to position [117, 0]
click at [428, 414] on input "12/16/2020" at bounding box center [489, 432] width 344 height 38
select select "11"
select select "2020"
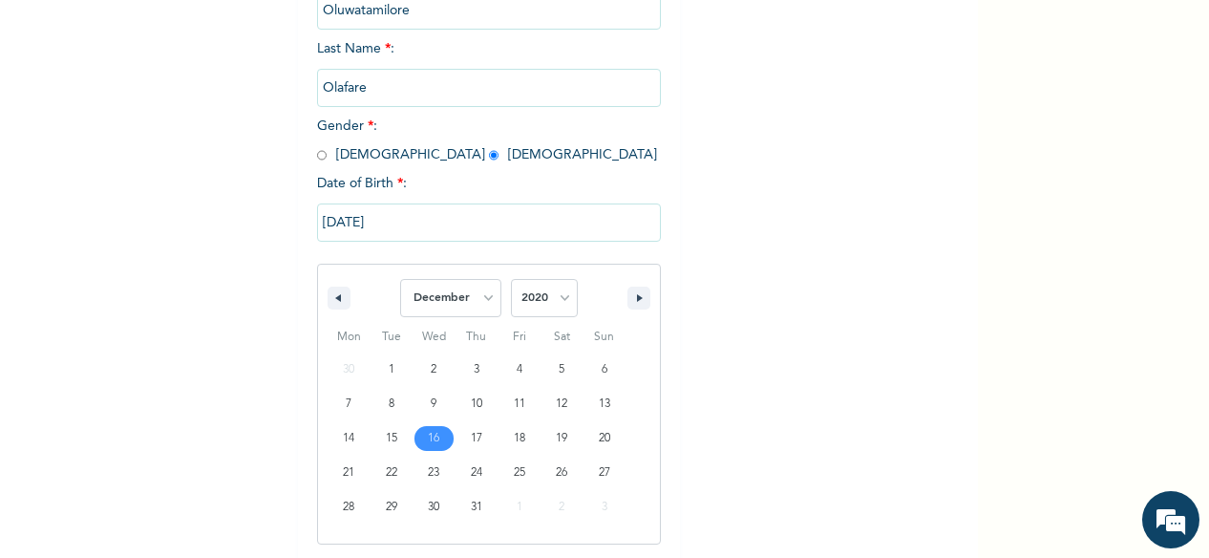
scroll to position [311, 0]
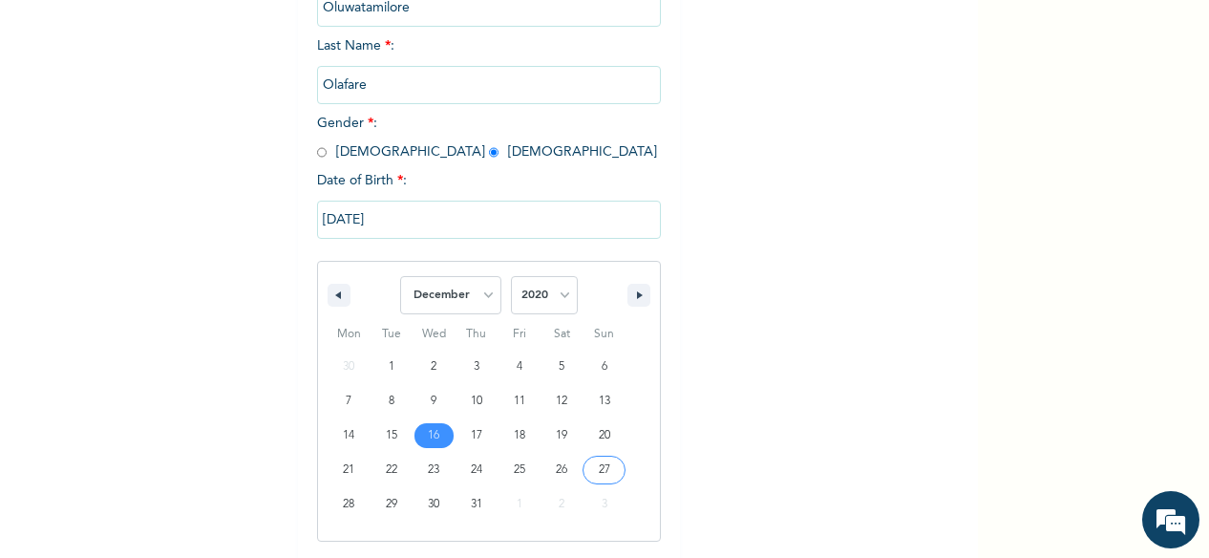
type input "12/27/2020"
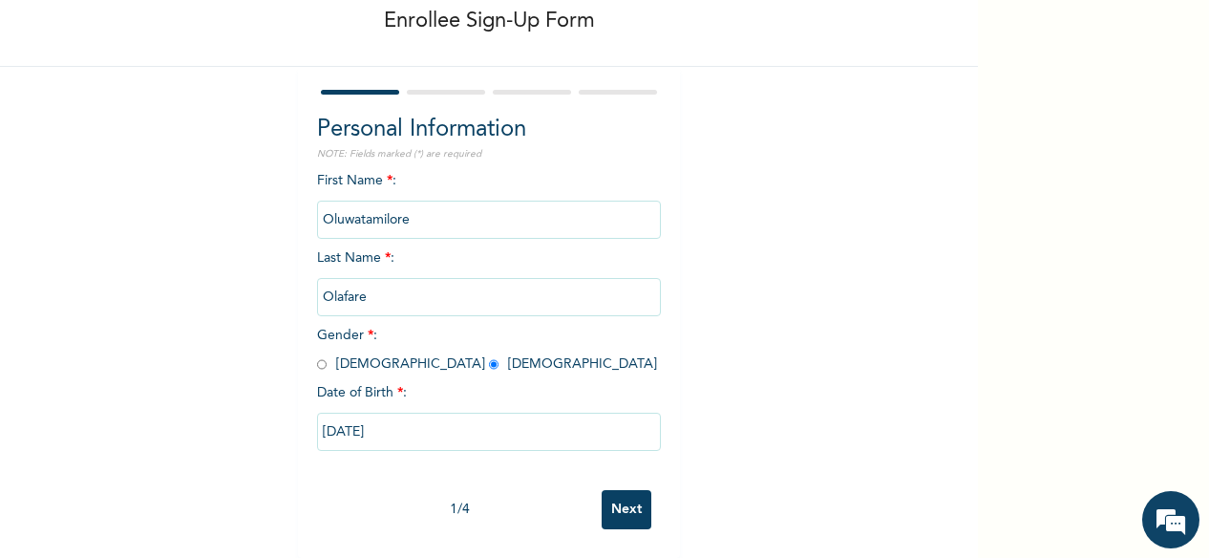
click at [630, 498] on input "Next" at bounding box center [627, 509] width 50 height 39
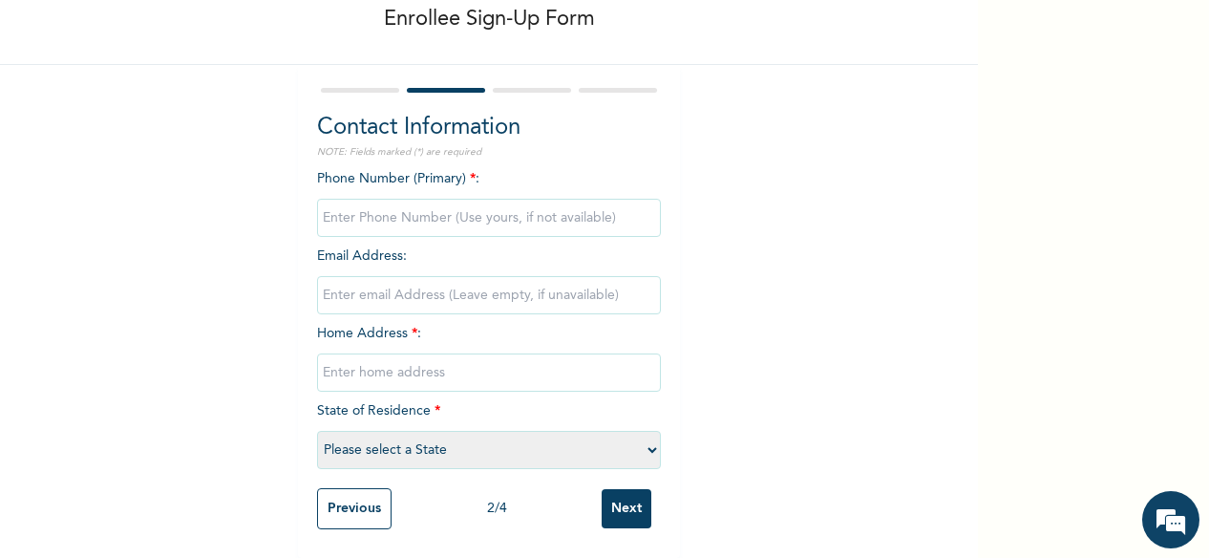
click at [371, 203] on input "phone" at bounding box center [489, 218] width 344 height 38
type input "07038205748"
click at [369, 276] on input "email" at bounding box center [489, 295] width 344 height 38
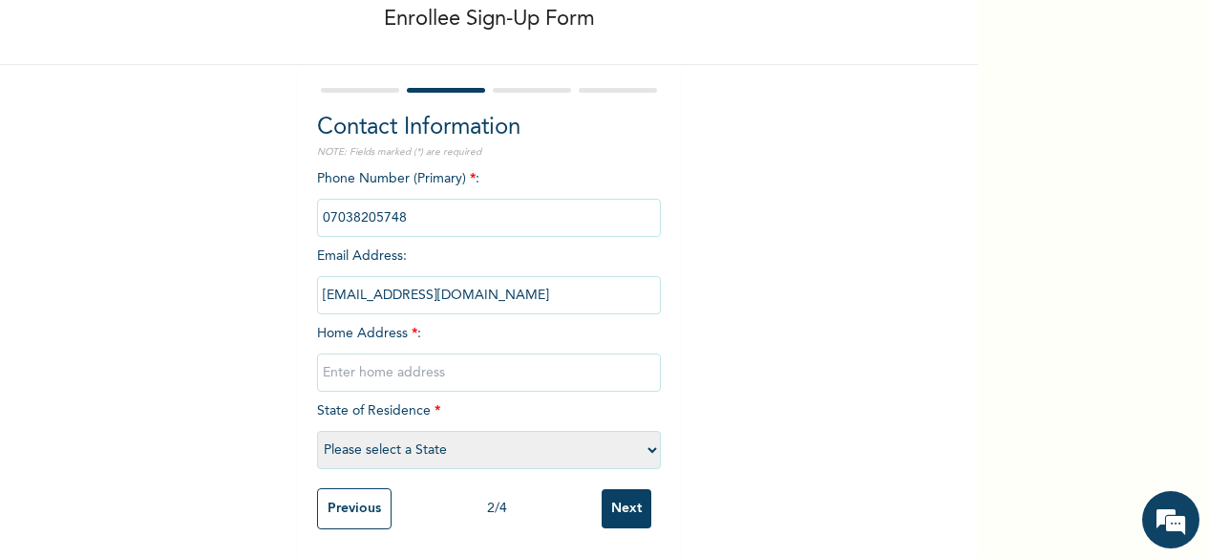
type input "markolafare@gmail.com"
click at [394, 356] on input "text" at bounding box center [489, 372] width 344 height 38
type input "L"
type input "G"
type input "O"
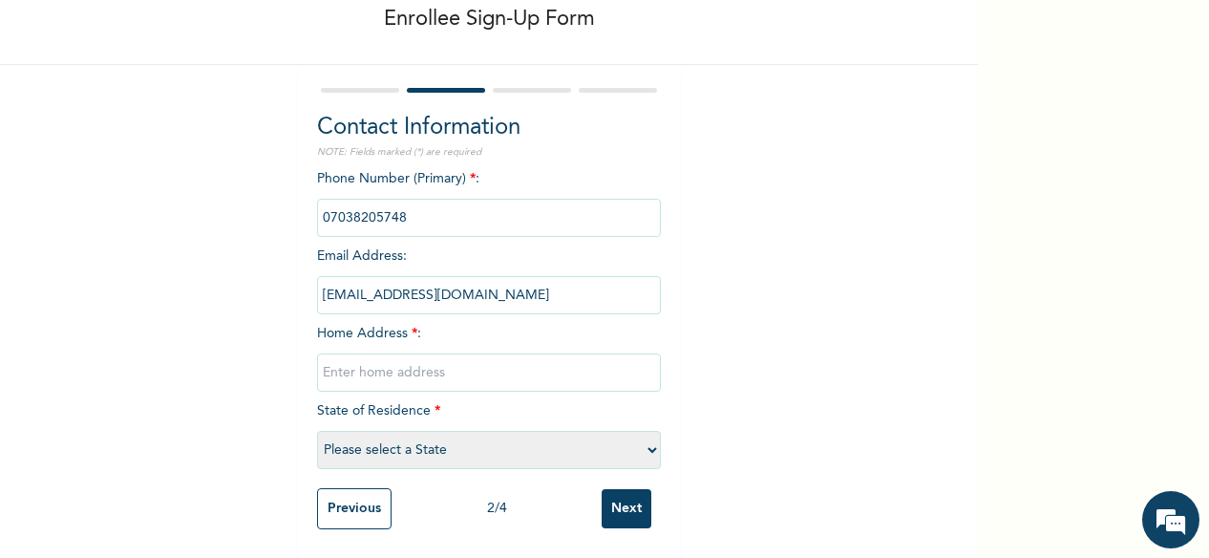
click at [382, 449] on select "Please select a State Abia Abuja (FCT) Adamawa Akwa Ibom Anambra Bauchi Bayelsa…" at bounding box center [489, 450] width 344 height 38
select select "28"
click at [317, 431] on select "Please select a State Abia Abuja (FCT) Adamawa Akwa Ibom Anambra Bauchi Bayelsa…" at bounding box center [489, 450] width 344 height 38
click at [400, 353] on input "text" at bounding box center [489, 372] width 344 height 38
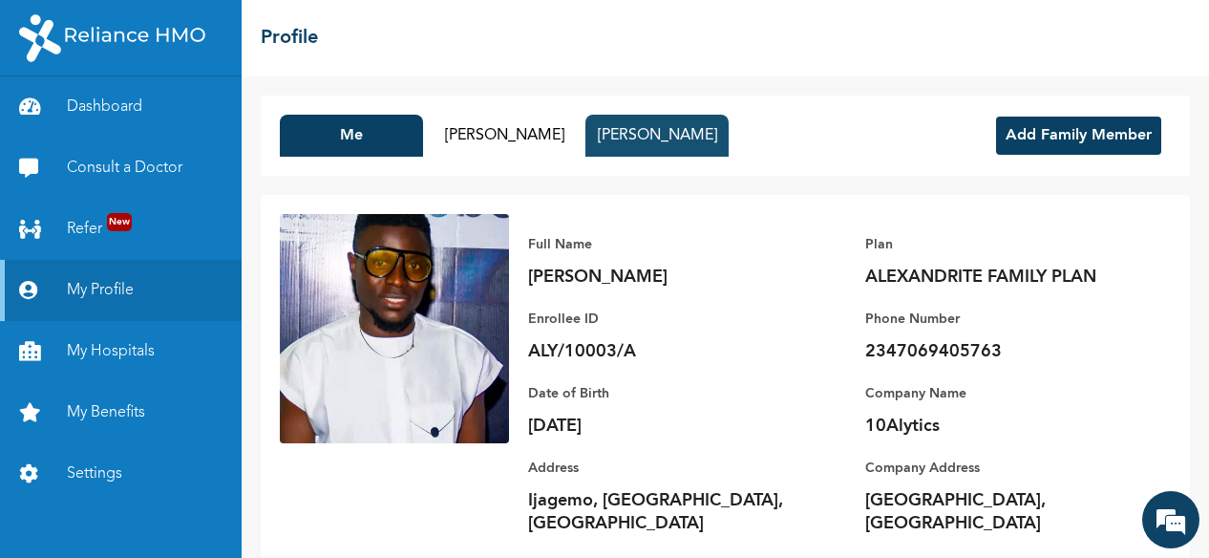
click at [656, 146] on button "Oge Olafare" at bounding box center [657, 136] width 143 height 42
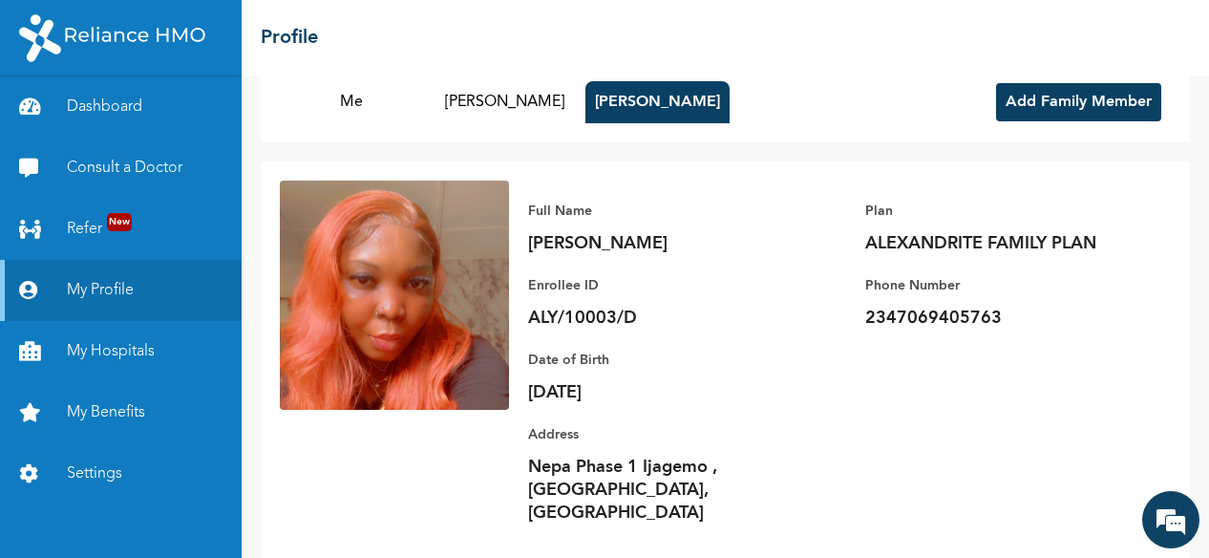
scroll to position [53, 0]
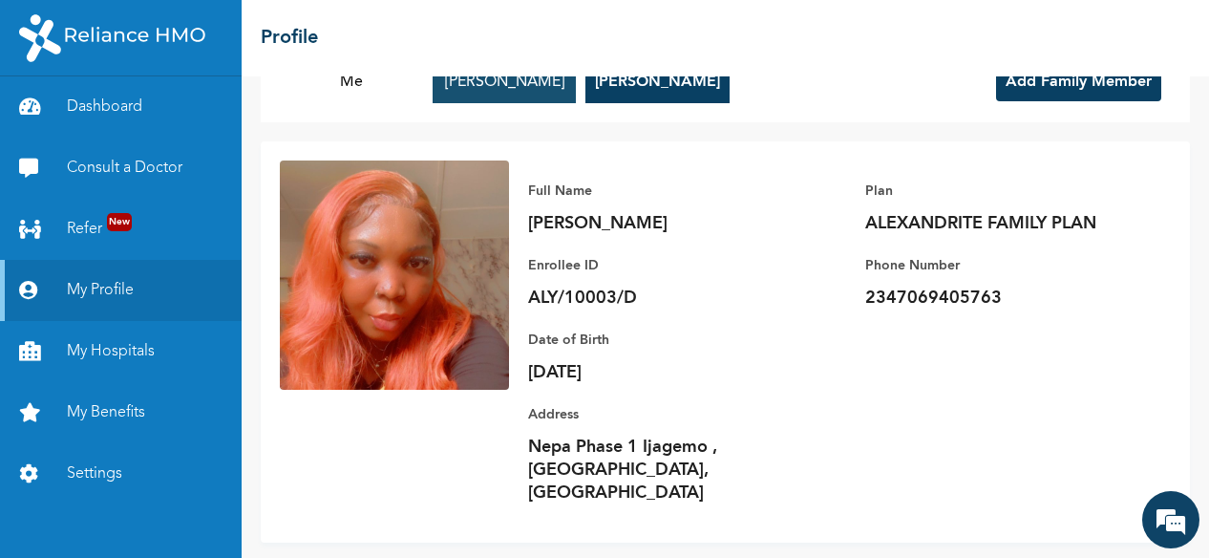
click at [507, 90] on button "Niklaus Olafare" at bounding box center [504, 82] width 143 height 42
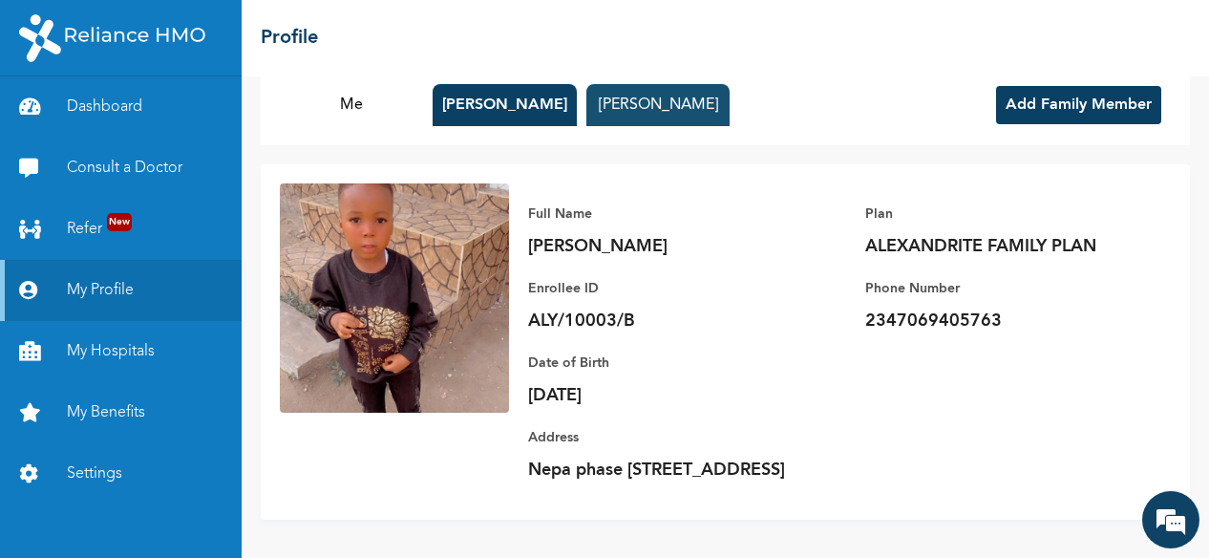
click at [638, 84] on button "Oge Olafare" at bounding box center [658, 105] width 143 height 42
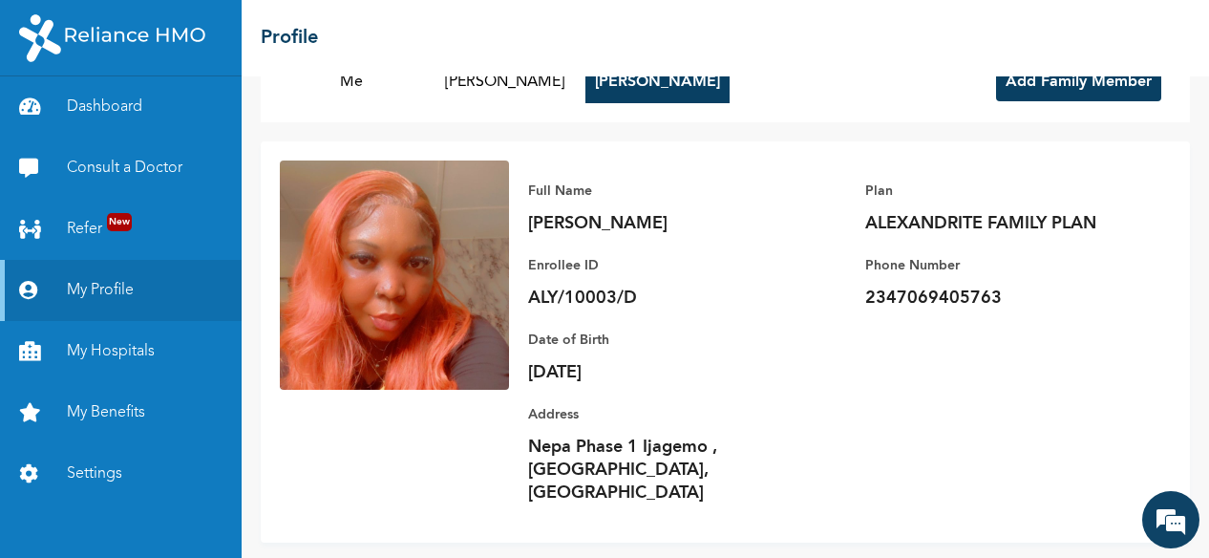
click at [364, 74] on div "☰ Profile" at bounding box center [726, 38] width 968 height 76
click at [365, 93] on button "Me" at bounding box center [351, 82] width 143 height 42
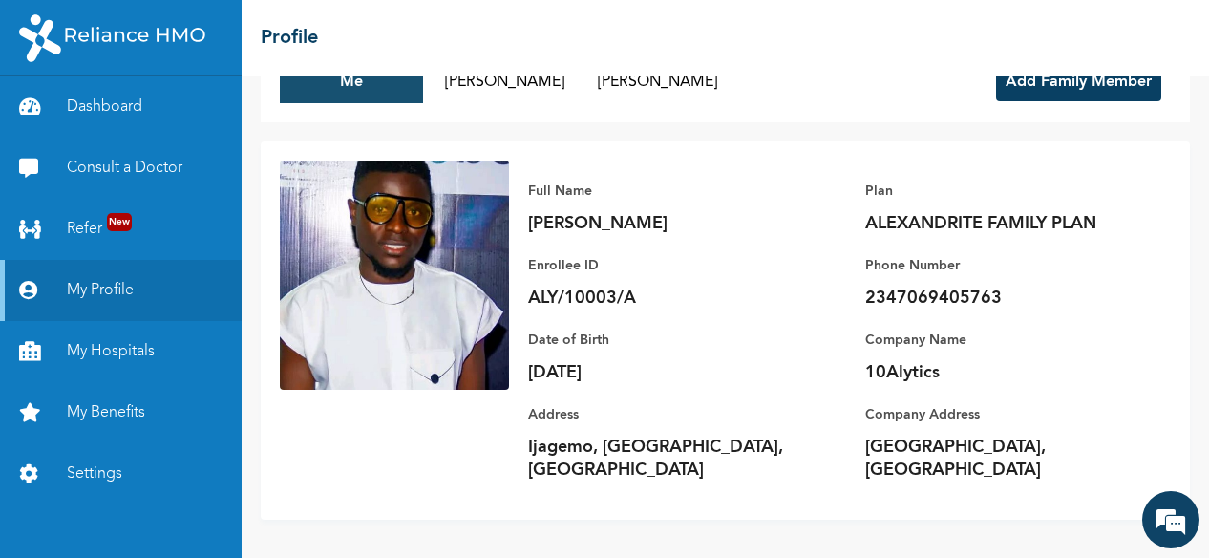
scroll to position [53, 0]
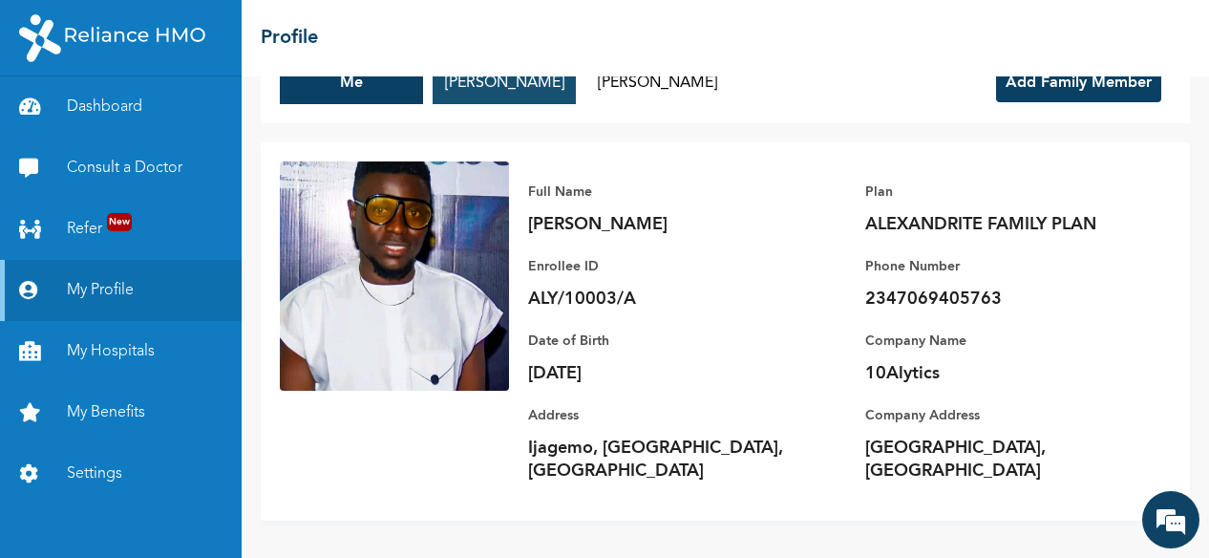
click at [516, 86] on button "Niklaus Olafare" at bounding box center [504, 83] width 143 height 42
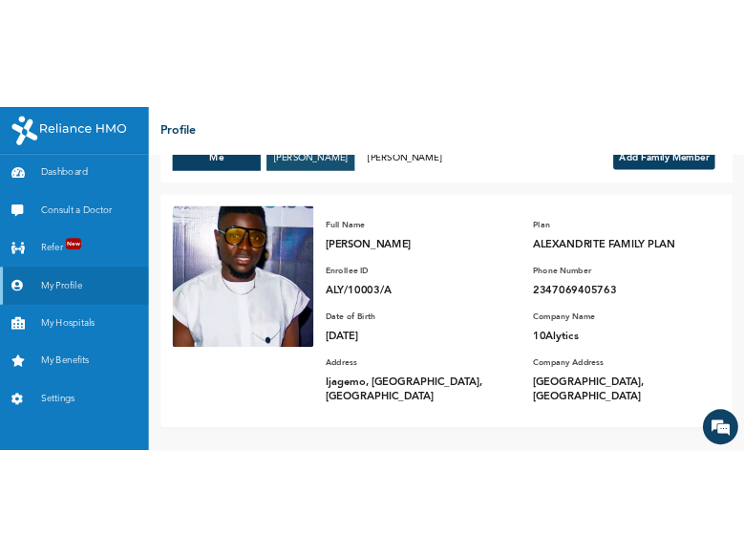
scroll to position [53, 0]
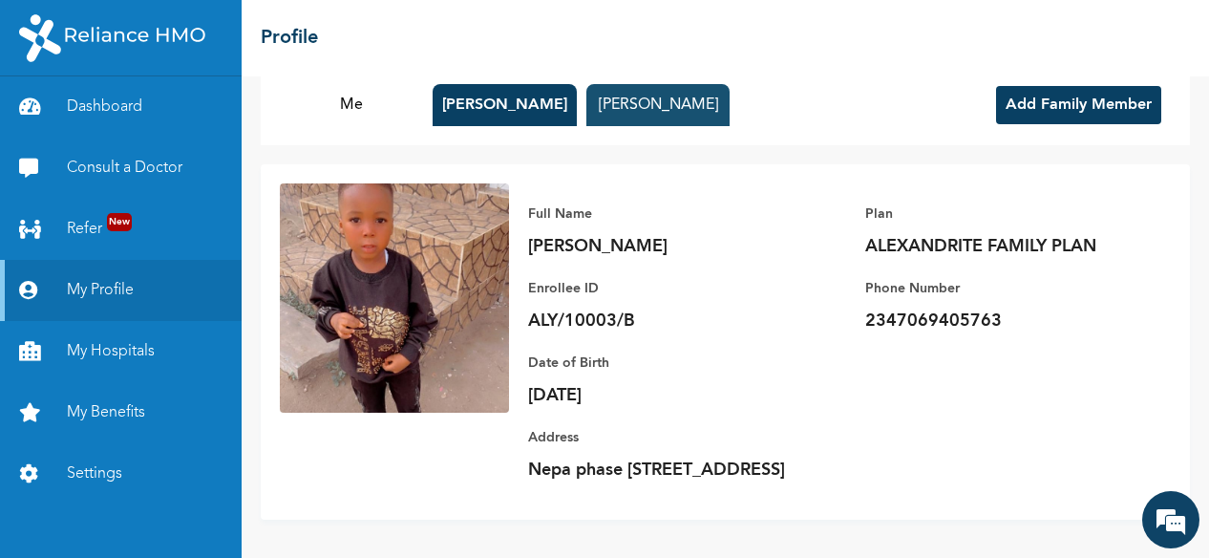
click at [686, 84] on button "Oge Olafare" at bounding box center [658, 105] width 143 height 42
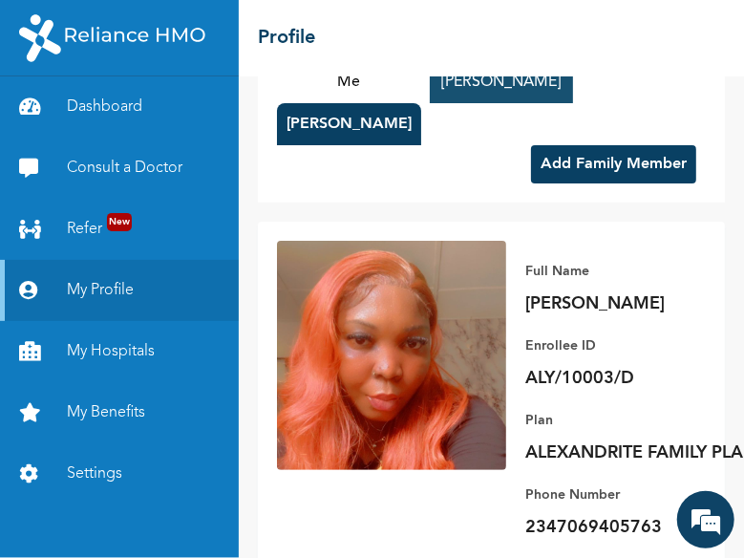
click at [519, 92] on button "Niklaus Olafare" at bounding box center [501, 82] width 143 height 42
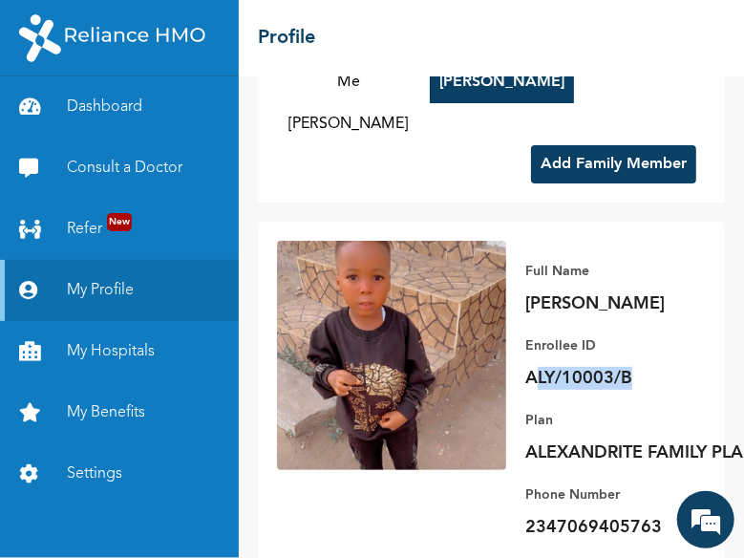
drag, startPoint x: 531, startPoint y: 379, endPoint x: 629, endPoint y: 371, distance: 97.8
click at [629, 371] on p "ALY/10003/B" at bounding box center [658, 378] width 267 height 23
click at [650, 435] on div "Plan ALEXANDRITE FAMILY PLAN" at bounding box center [658, 436] width 267 height 55
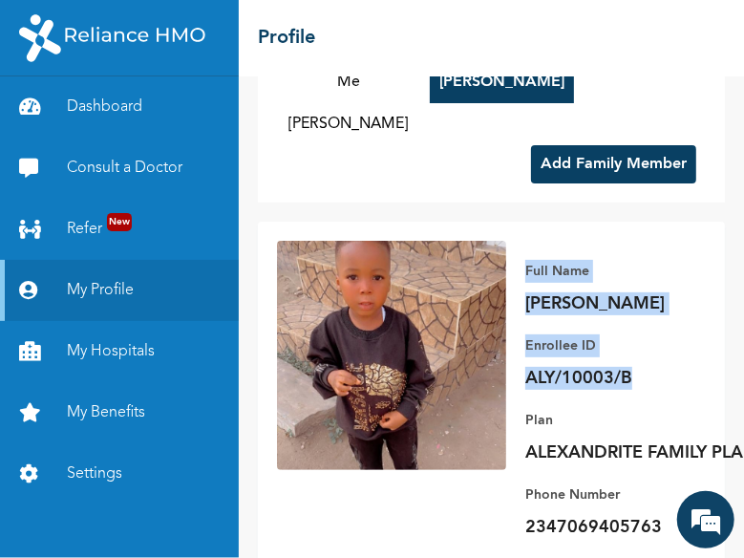
drag, startPoint x: 520, startPoint y: 263, endPoint x: 643, endPoint y: 375, distance: 167.0
click at [643, 375] on div "Full Name Niklaus Olafare Enrollee ID ALY/10003/B Plan ALEXANDRITE FAMILY PLAN …" at bounding box center [668, 474] width 325 height 466
copy div "Full Name Niklaus Olafare Enrollee ID ALY/10003/B"
click at [357, 85] on button "Me" at bounding box center [348, 82] width 143 height 42
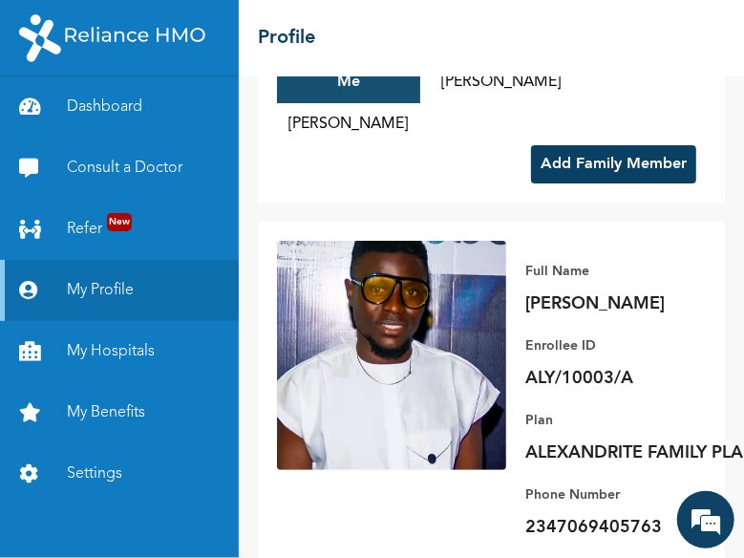
scroll to position [53, 0]
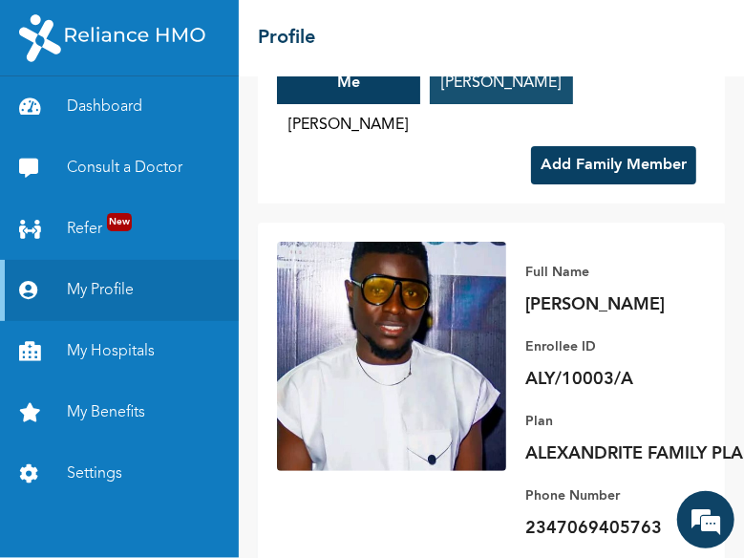
click at [531, 77] on button "Niklaus Olafare" at bounding box center [501, 83] width 143 height 42
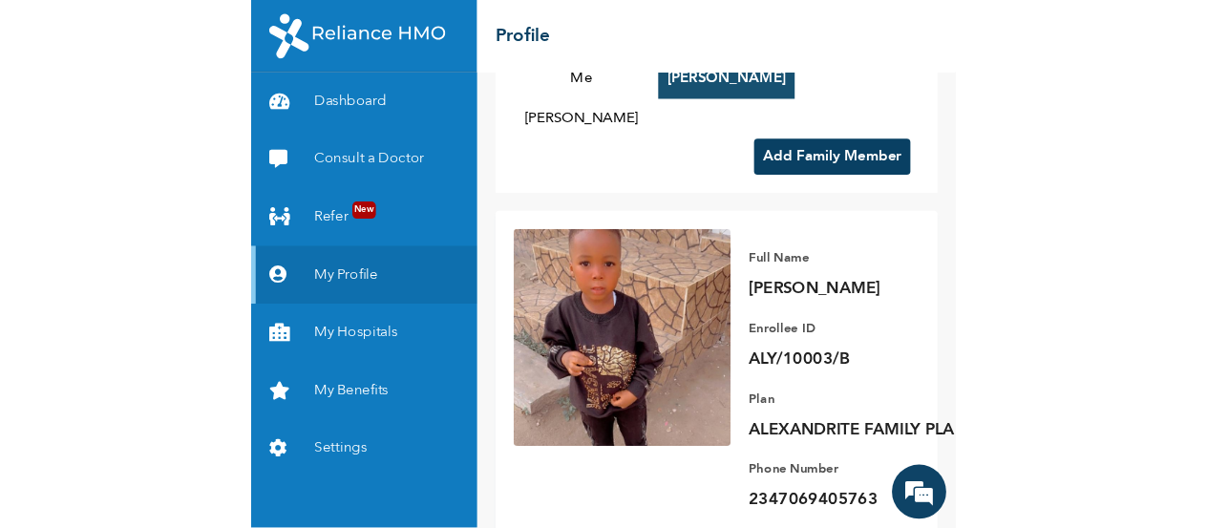
scroll to position [53, 0]
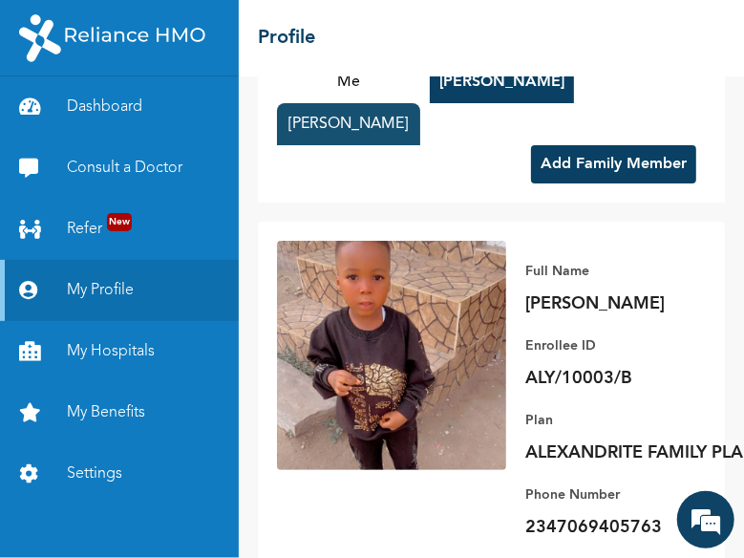
click at [356, 132] on button "Oge Olafare" at bounding box center [348, 124] width 143 height 42
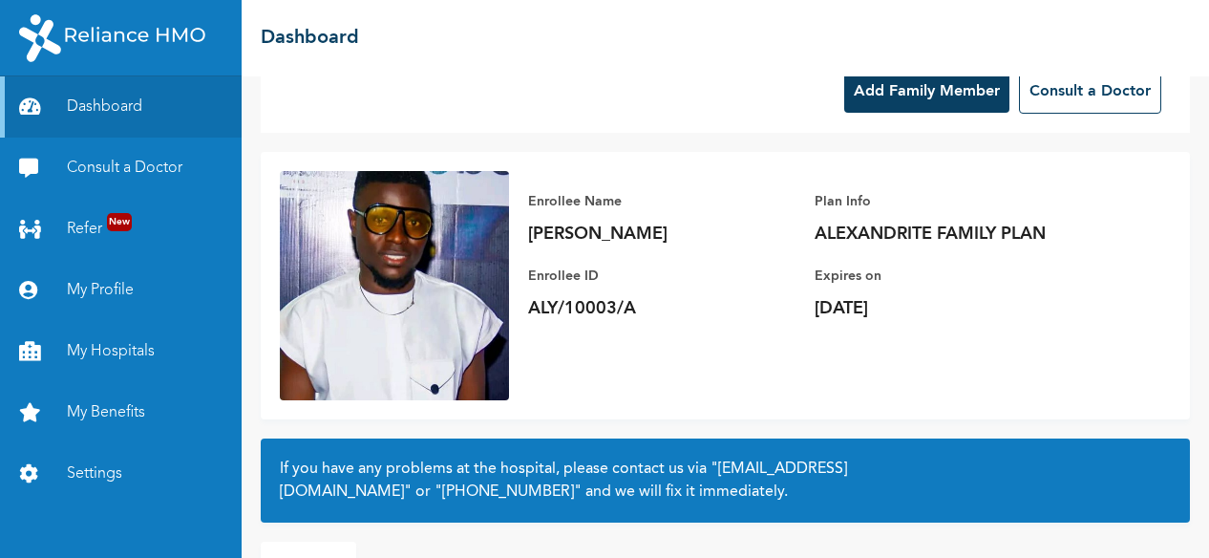
scroll to position [46, 0]
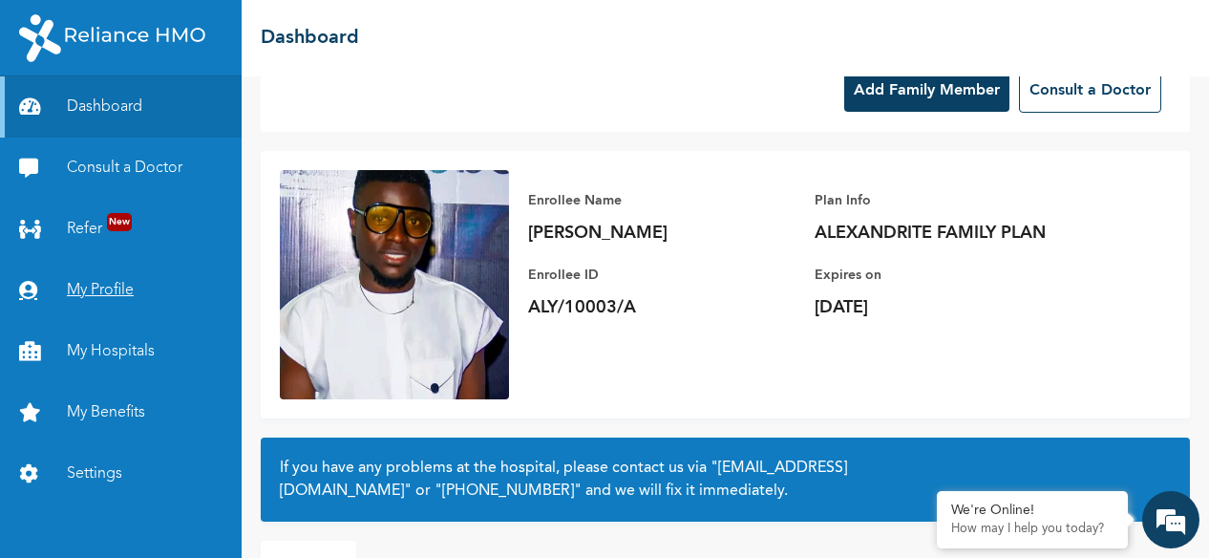
click at [101, 299] on link "My Profile" at bounding box center [121, 290] width 242 height 61
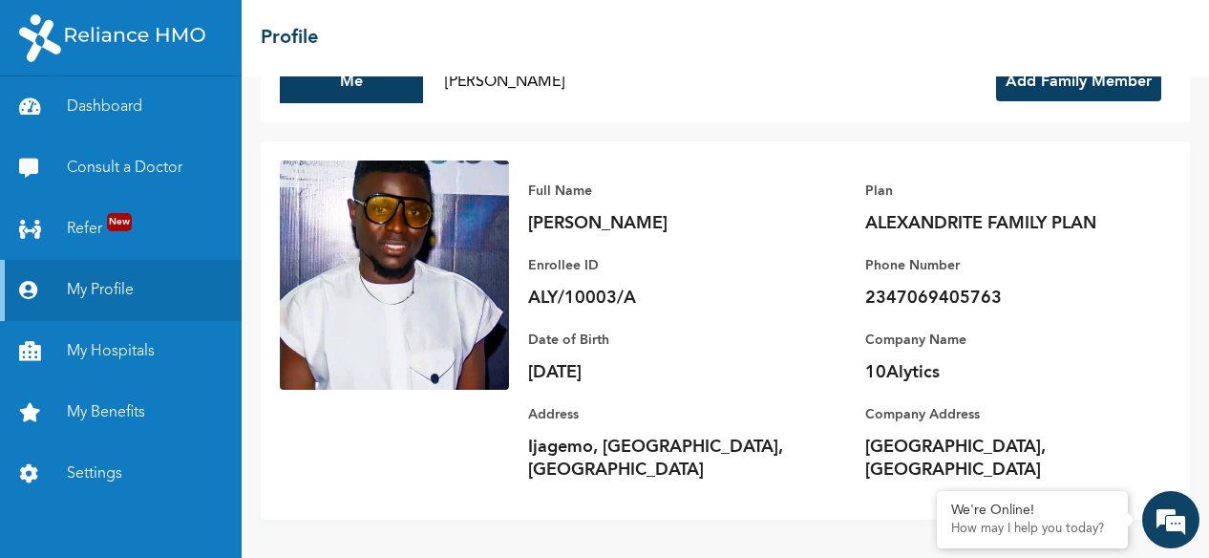
scroll to position [1914, 0]
click at [140, 306] on link "My Profile" at bounding box center [121, 290] width 242 height 61
